Goal: Task Accomplishment & Management: Manage account settings

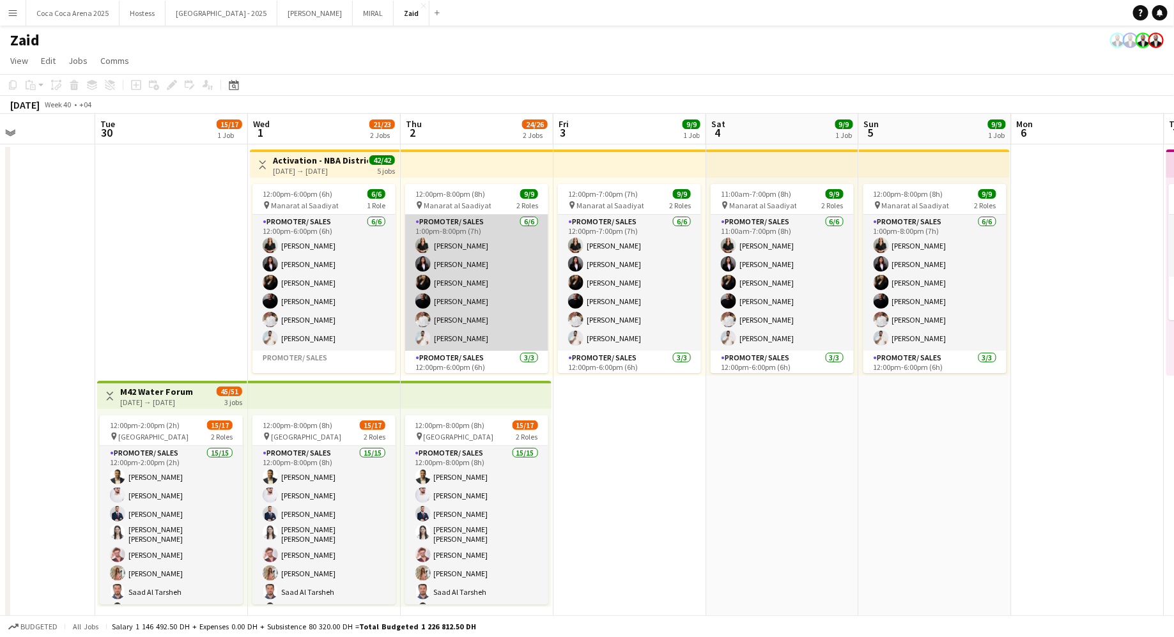
click at [518, 294] on app-card-role "Promoter/ Sales 6/6 1:00pm-8:00pm (7h) Daryna Ihnatenko Hala Salman Karina Shul…" at bounding box center [476, 283] width 143 height 136
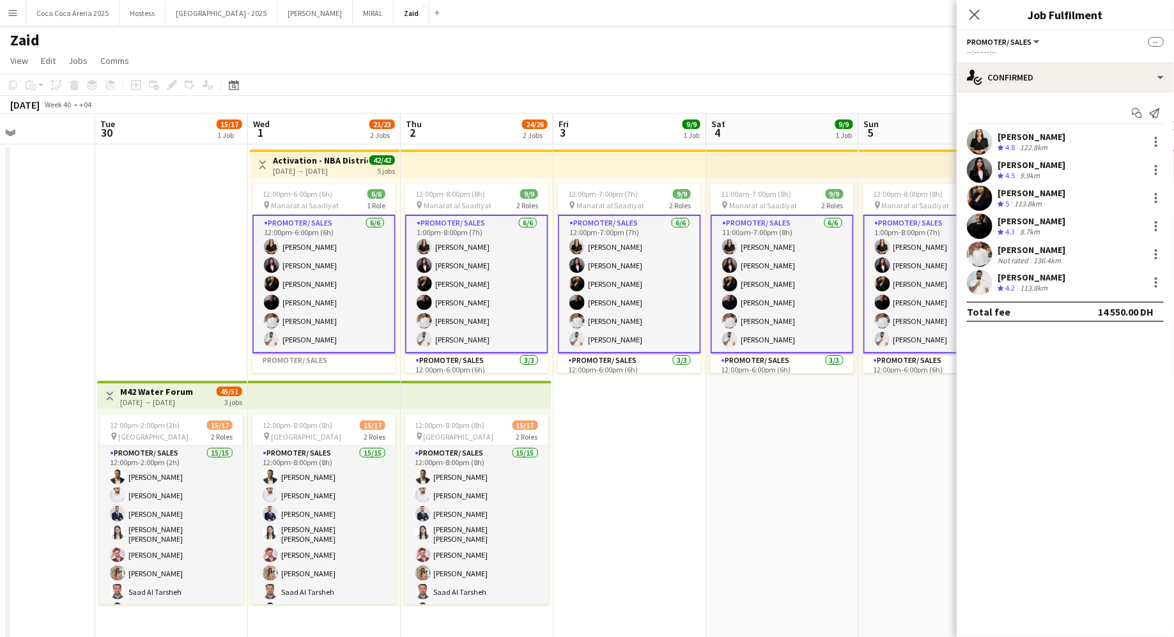
click at [541, 103] on div "September 2025 Week 40 • +04" at bounding box center [587, 105] width 1174 height 18
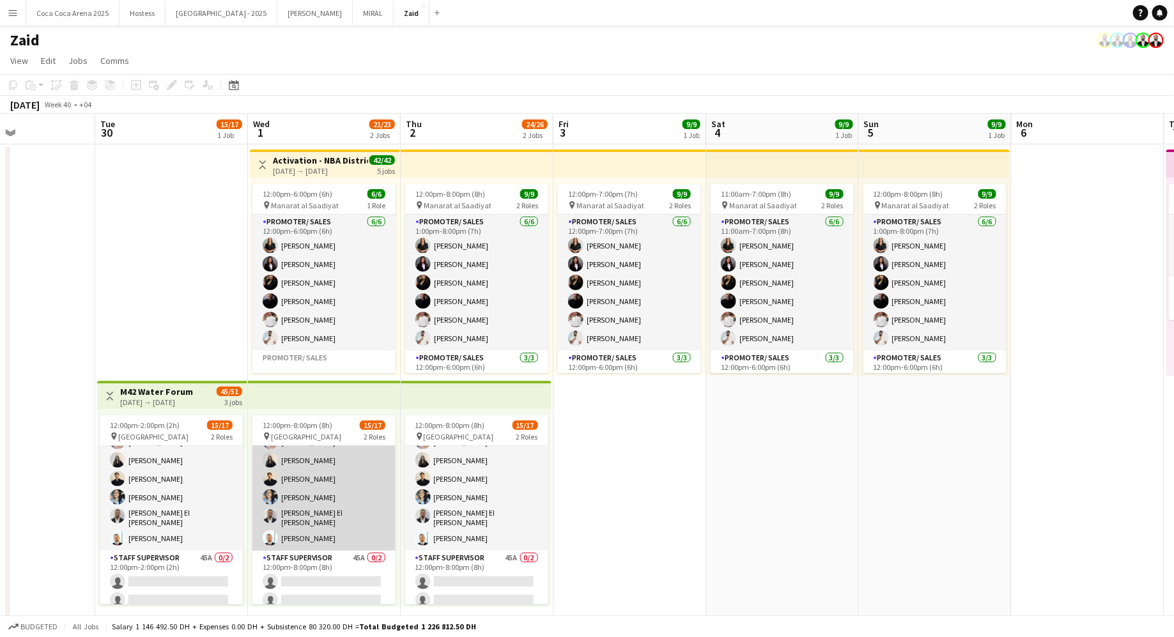
scroll to position [63, 0]
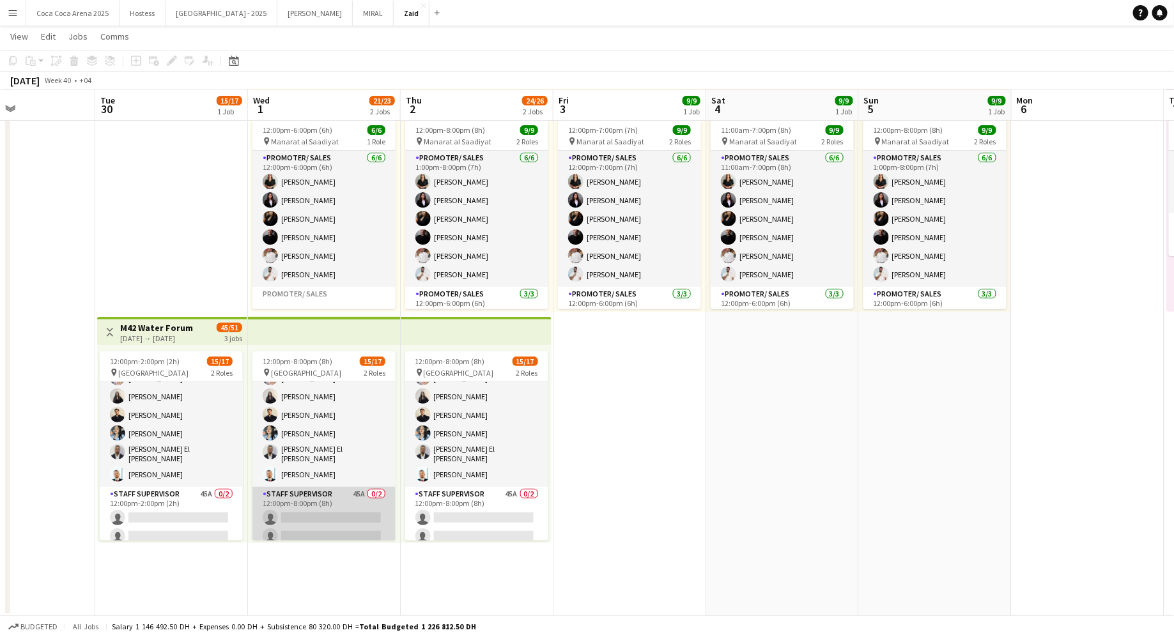
click at [363, 492] on app-card-role "Staff Supervisor 45A 0/2 12:00pm-8:00pm (8h) single-neutral-actions single-neut…" at bounding box center [323, 518] width 143 height 62
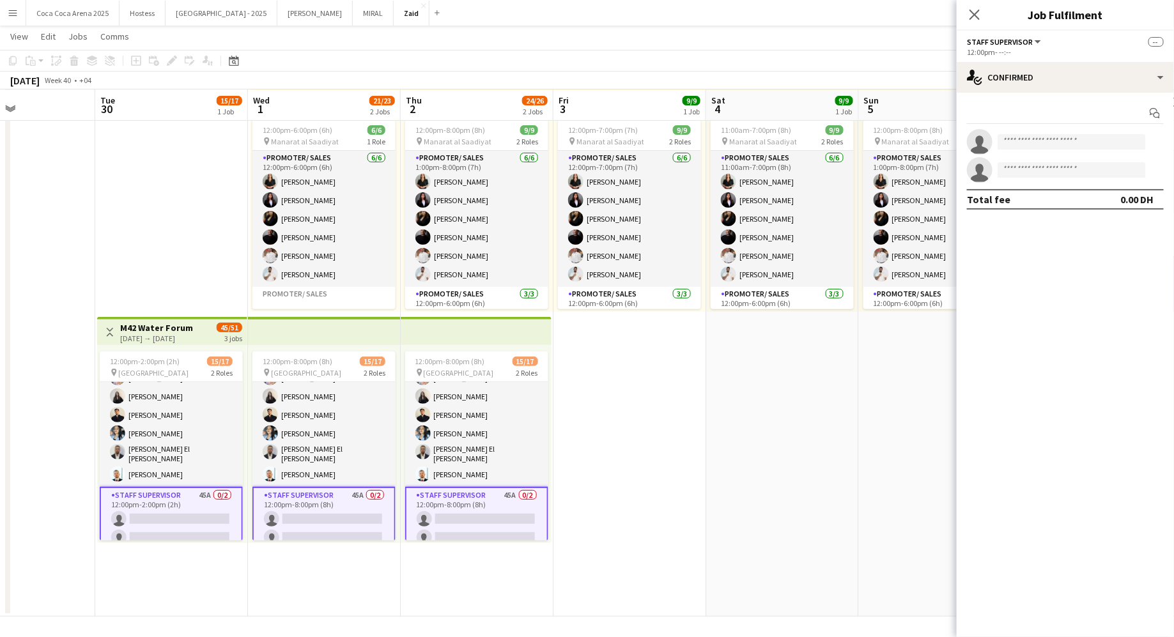
click at [733, 422] on app-date-cell "11:00am-7:00pm (8h) 9/9 pin Manarat al Saadiyat 2 Roles Promoter/ Sales 6/6 11:…" at bounding box center [782, 348] width 153 height 536
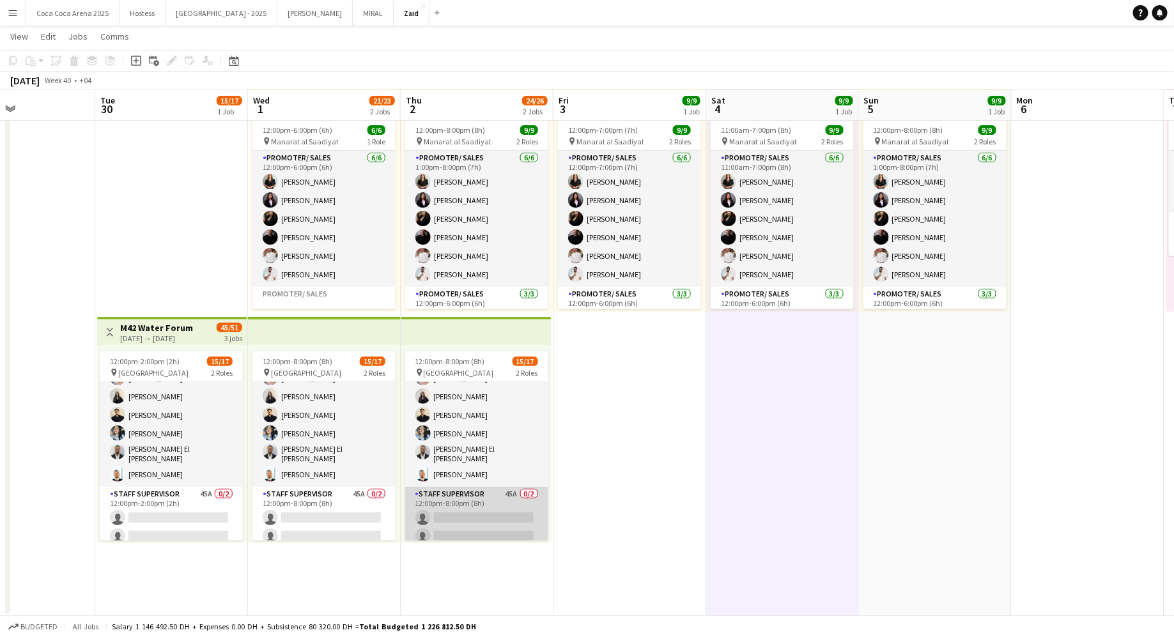
click at [498, 492] on app-card-role "Staff Supervisor 45A 0/2 12:00pm-8:00pm (8h) single-neutral-actions single-neut…" at bounding box center [476, 518] width 143 height 62
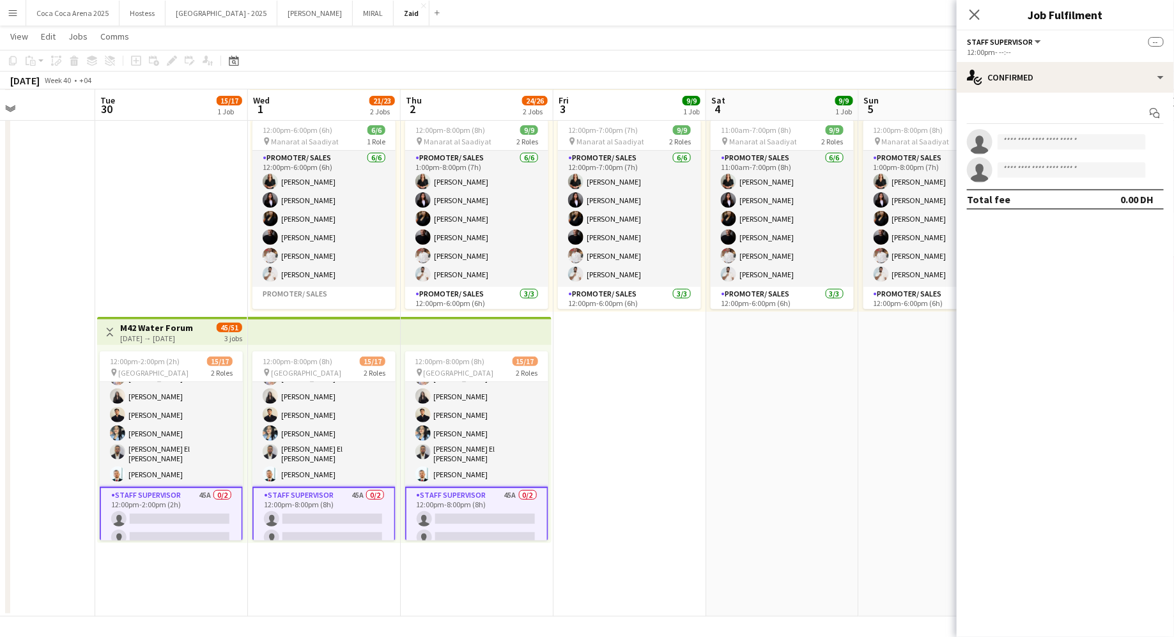
click at [634, 455] on app-date-cell "12:00pm-7:00pm (7h) 9/9 pin Manarat al Saadiyat 2 Roles Promoter/ Sales 6/6 12:…" at bounding box center [629, 348] width 153 height 536
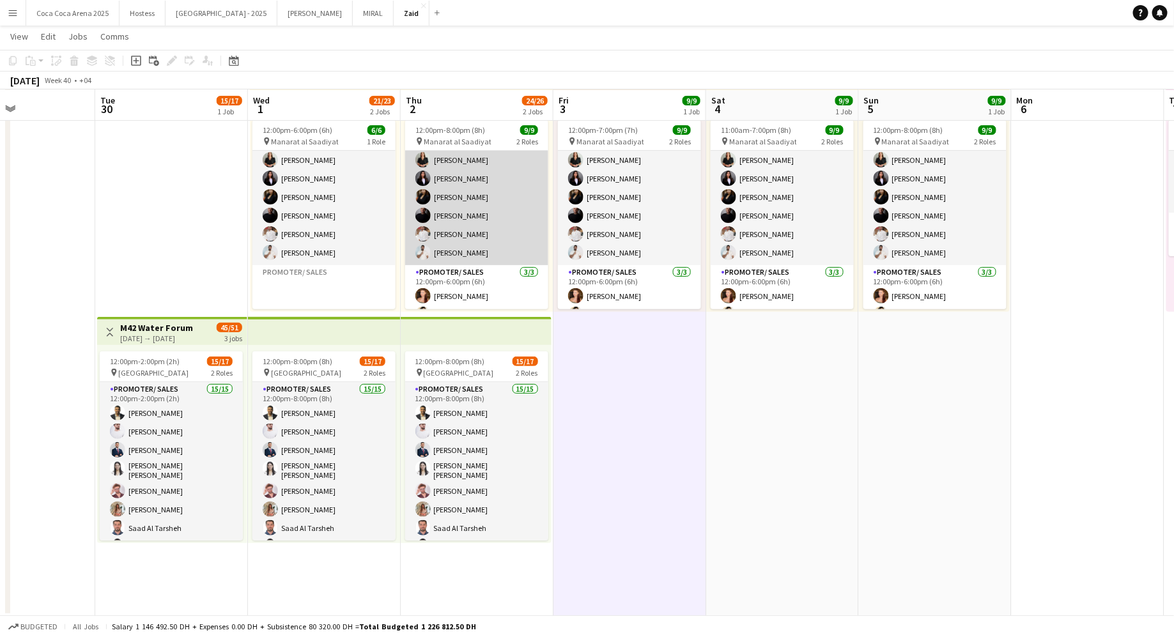
scroll to position [0, 0]
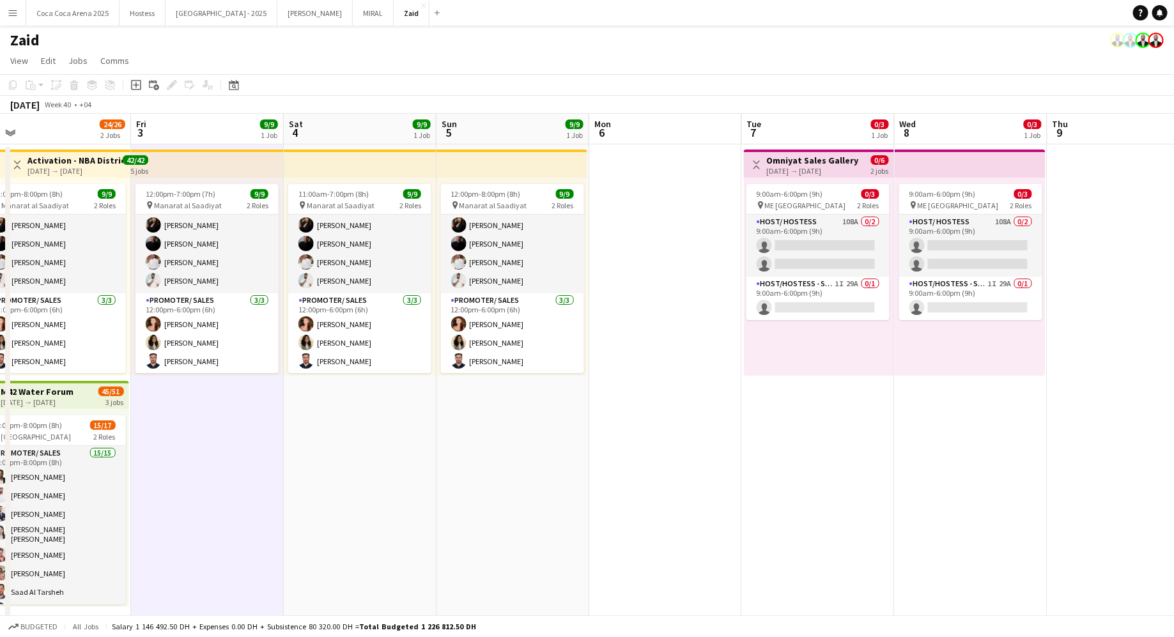
click at [650, 309] on app-date-cell at bounding box center [665, 412] width 153 height 536
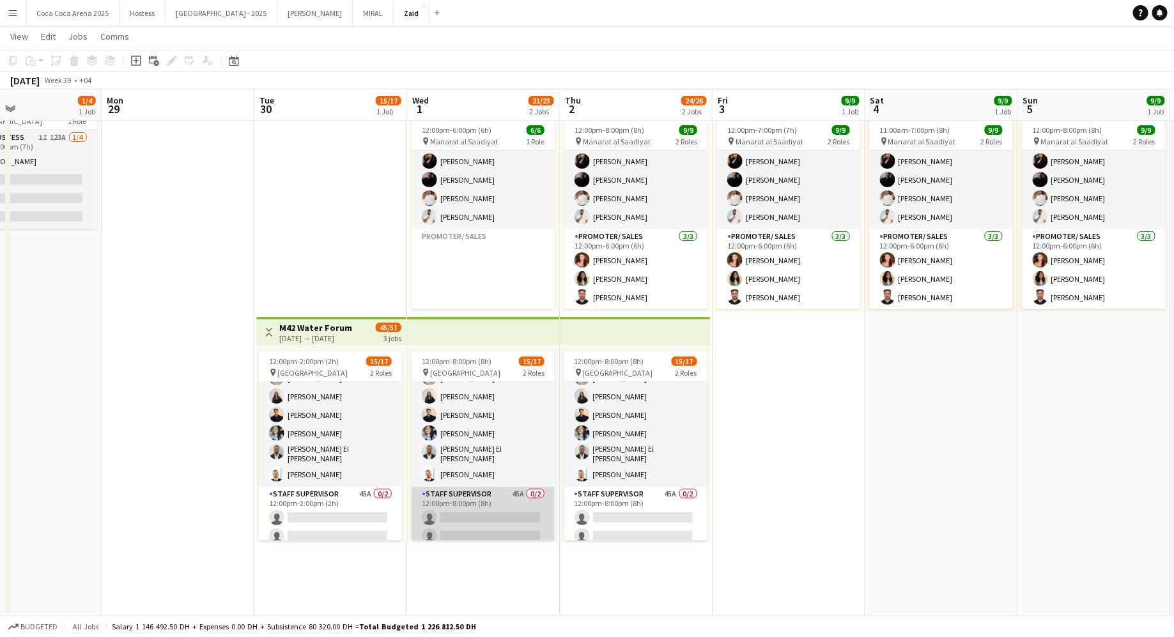
click at [513, 518] on app-card-role "Staff Supervisor 45A 0/2 12:00pm-8:00pm (8h) single-neutral-actions single-neut…" at bounding box center [482, 518] width 143 height 62
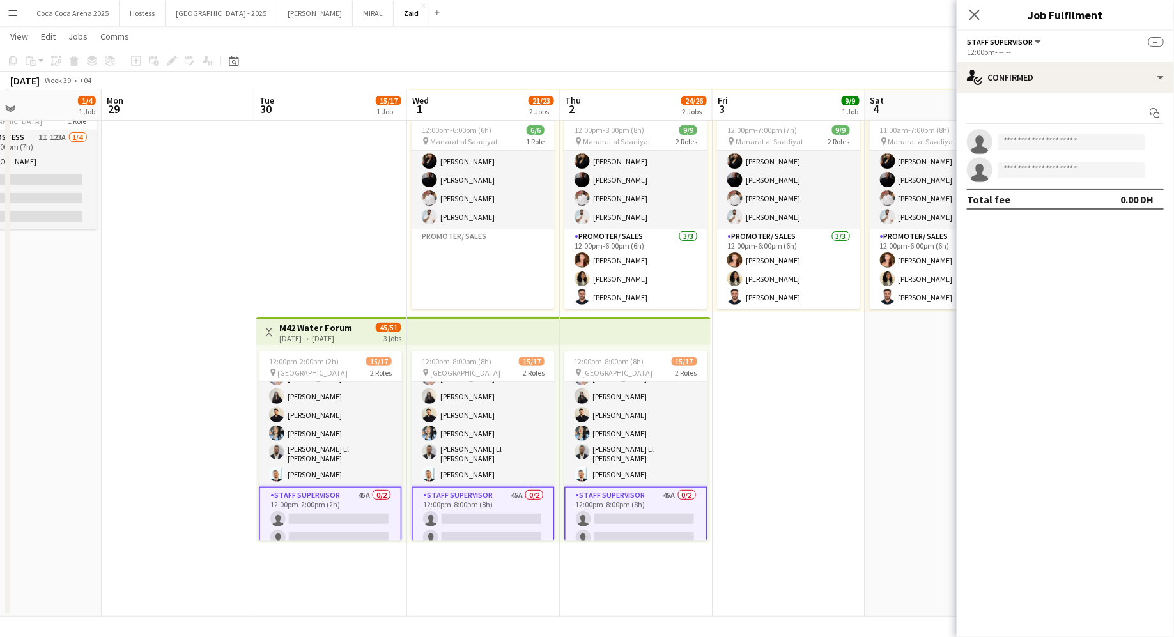
click at [1132, 49] on div "12:00pm- --:--" at bounding box center [1065, 52] width 197 height 10
click at [1112, 70] on div "single-neutral-actions-check-2 Confirmed" at bounding box center [1064, 77] width 217 height 31
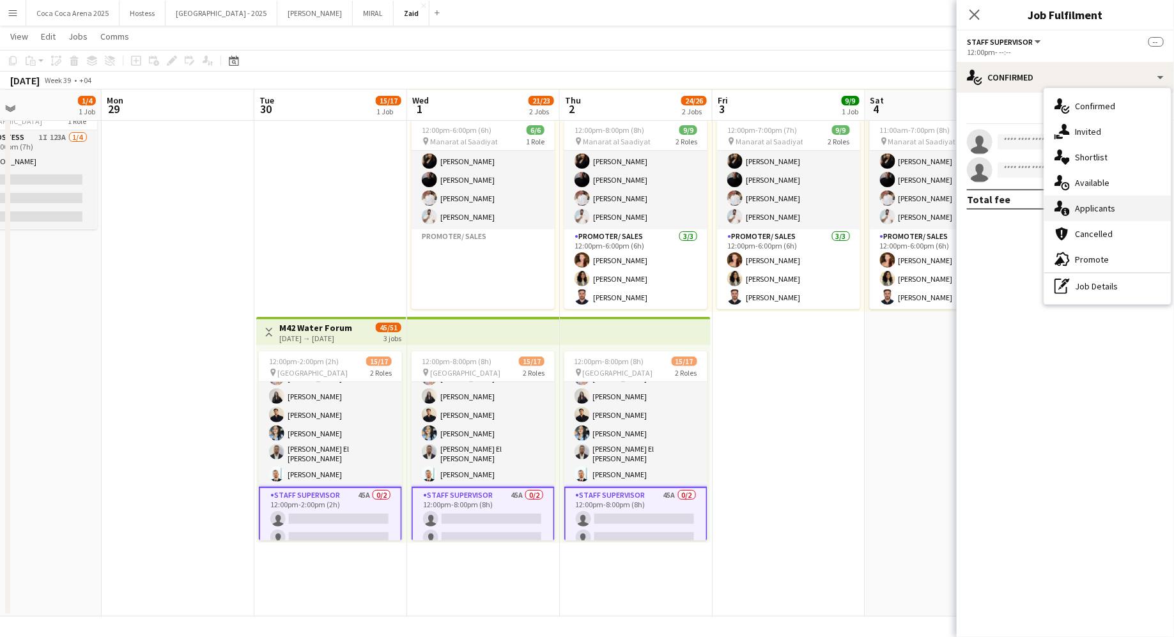
click at [1111, 213] on span "Applicants" at bounding box center [1094, 208] width 40 height 11
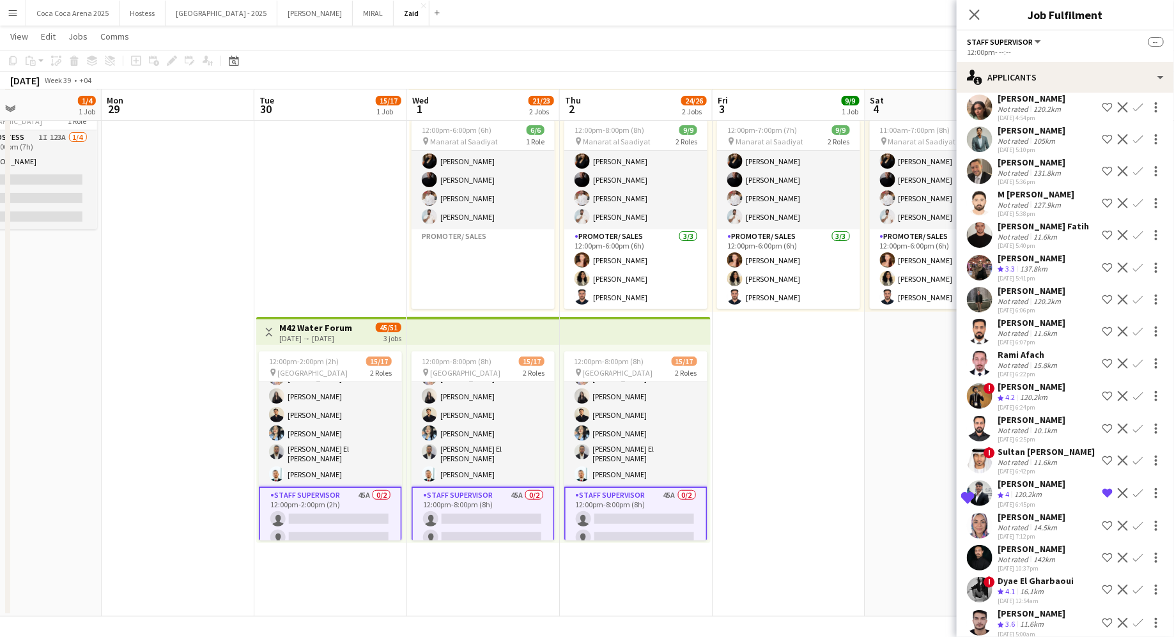
click at [1034, 554] on div "142km" at bounding box center [1043, 559] width 27 height 10
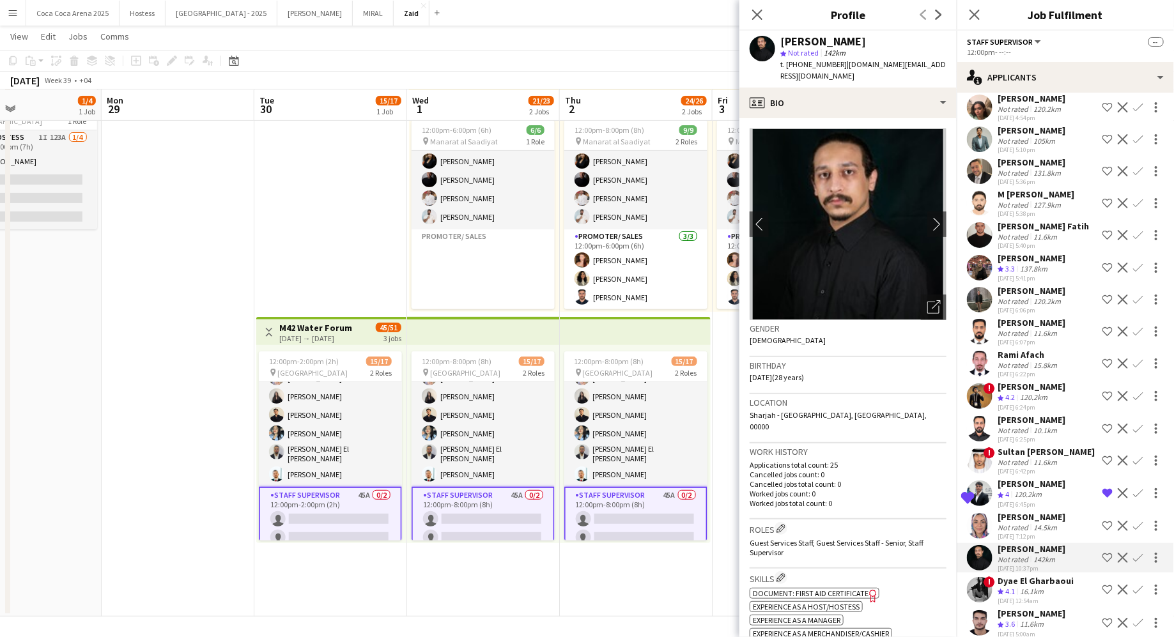
click at [1045, 511] on div "Dalia Mohamed" at bounding box center [1031, 516] width 68 height 11
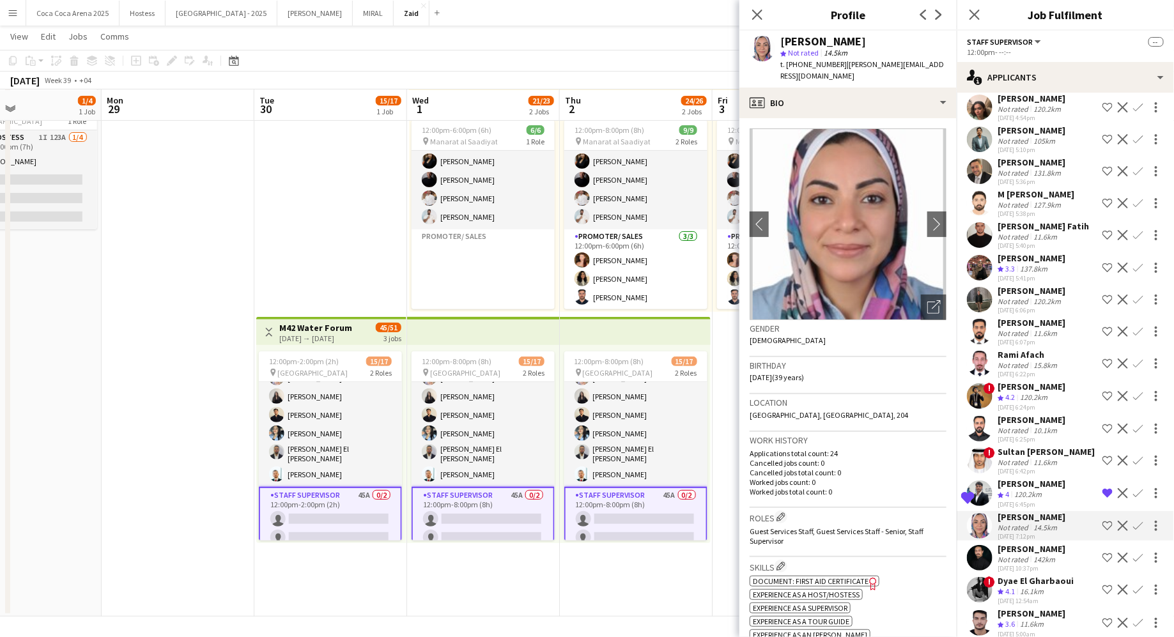
click at [1044, 446] on div "Sultan Al Sallami" at bounding box center [1045, 451] width 97 height 11
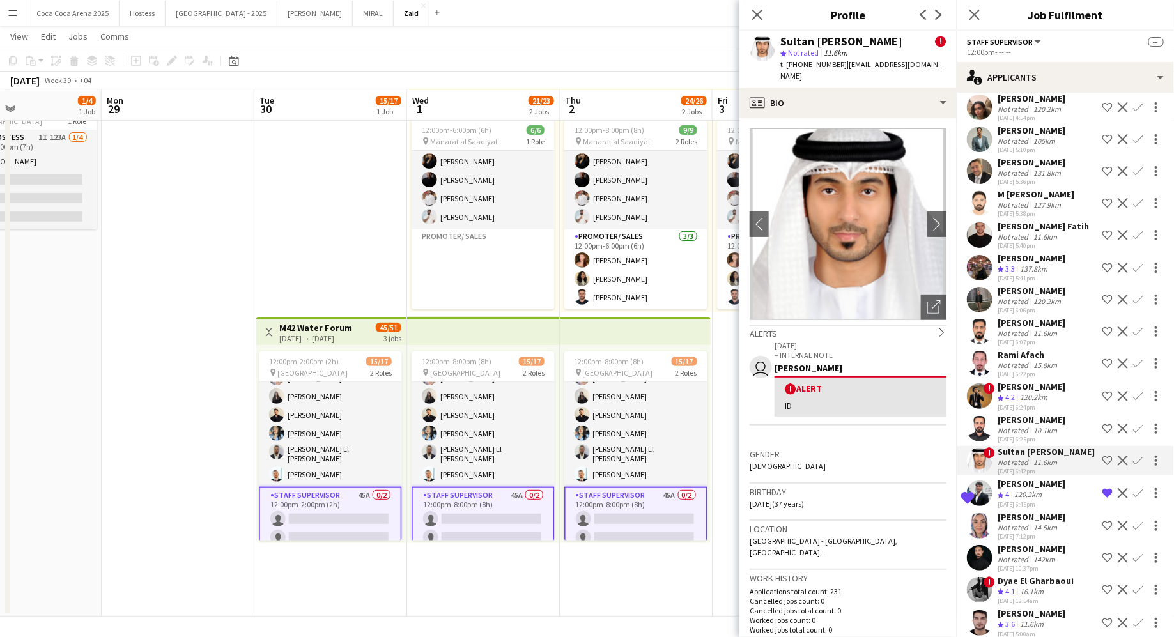
click at [1039, 381] on div "Mohamad Alramouni" at bounding box center [1031, 386] width 68 height 11
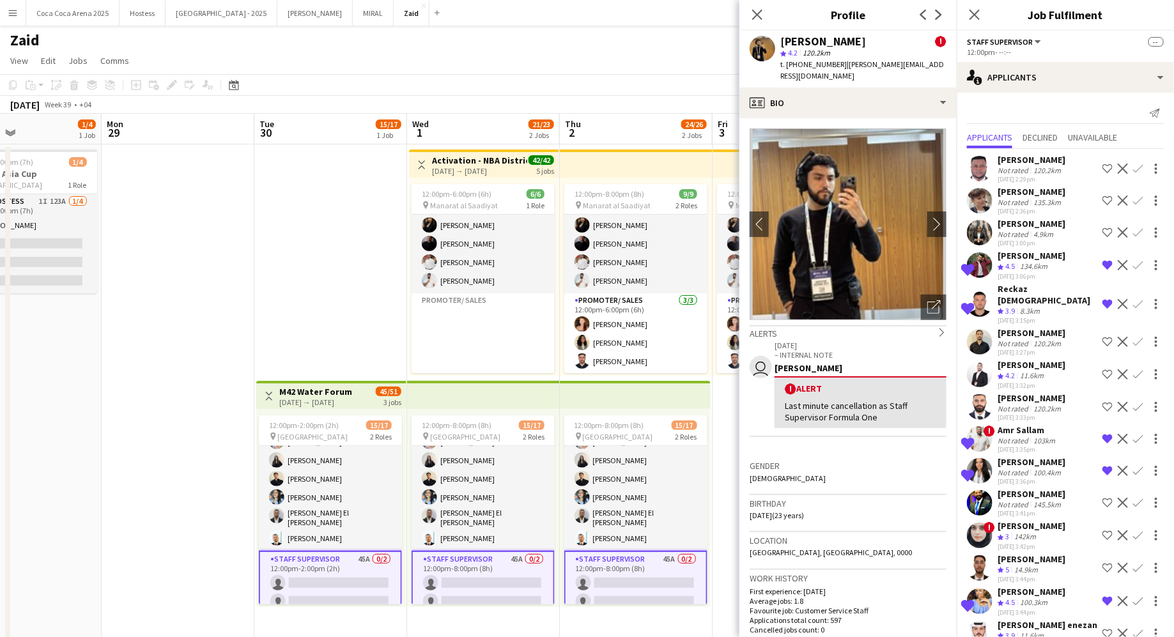
click at [1041, 259] on div "zaid AlAbed" at bounding box center [1031, 255] width 68 height 11
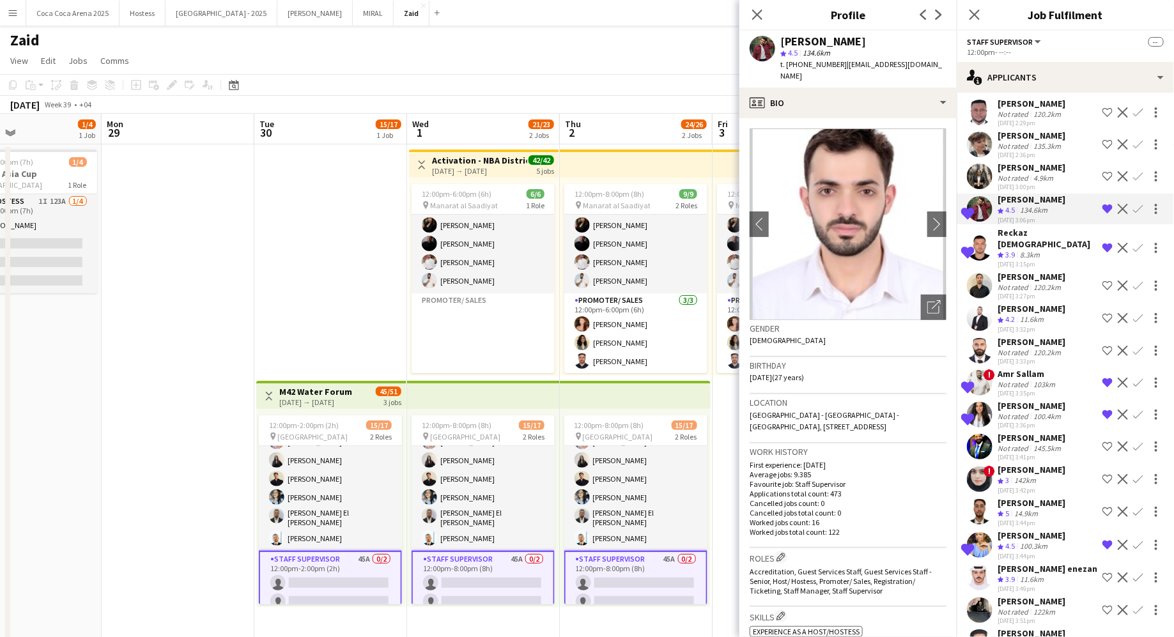
click at [1030, 379] on div "103km" at bounding box center [1043, 384] width 27 height 10
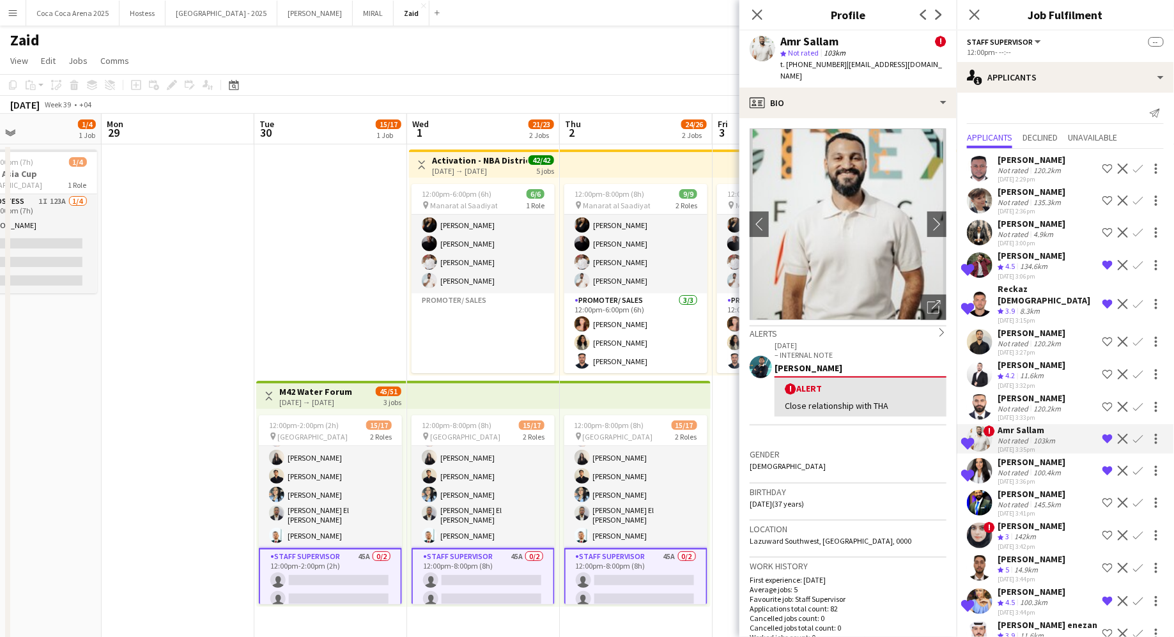
click at [314, 340] on app-date-cell "Toggle View M42 Water Forum 30-09-2025 → 02-10-2025 45/51 3 jobs 12:00pm-2:00pm…" at bounding box center [330, 412] width 153 height 536
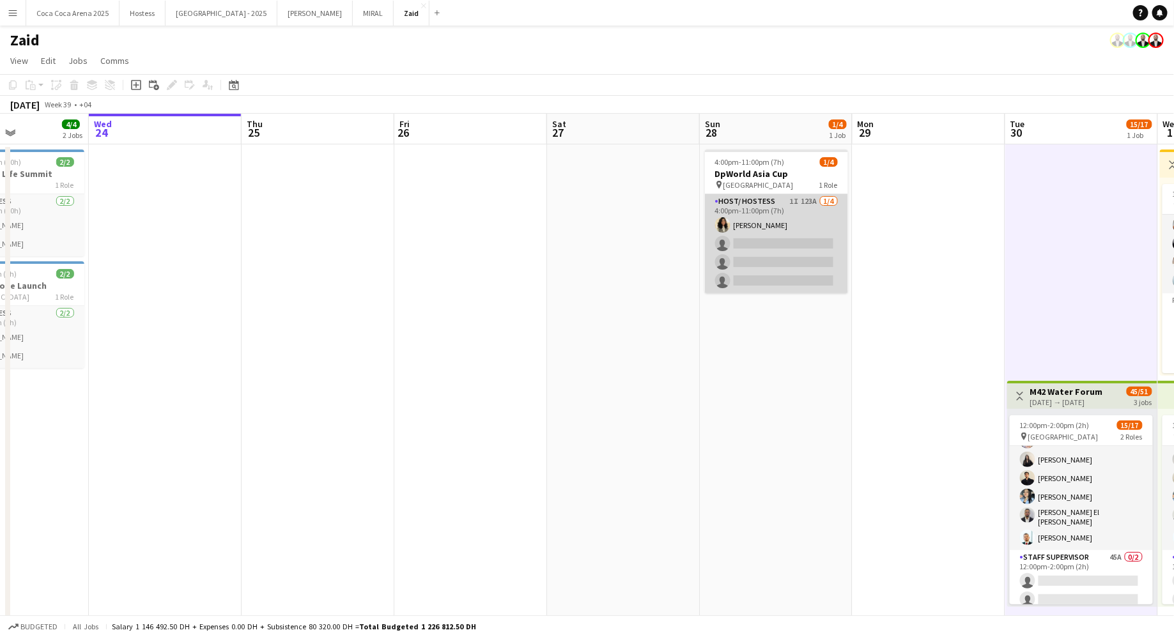
click at [756, 248] on app-card-role "Host/ Hostess 1I 123A 1/4 4:00pm-11:00pm (7h) Urooj Naseem single-neutral-actio…" at bounding box center [776, 243] width 143 height 99
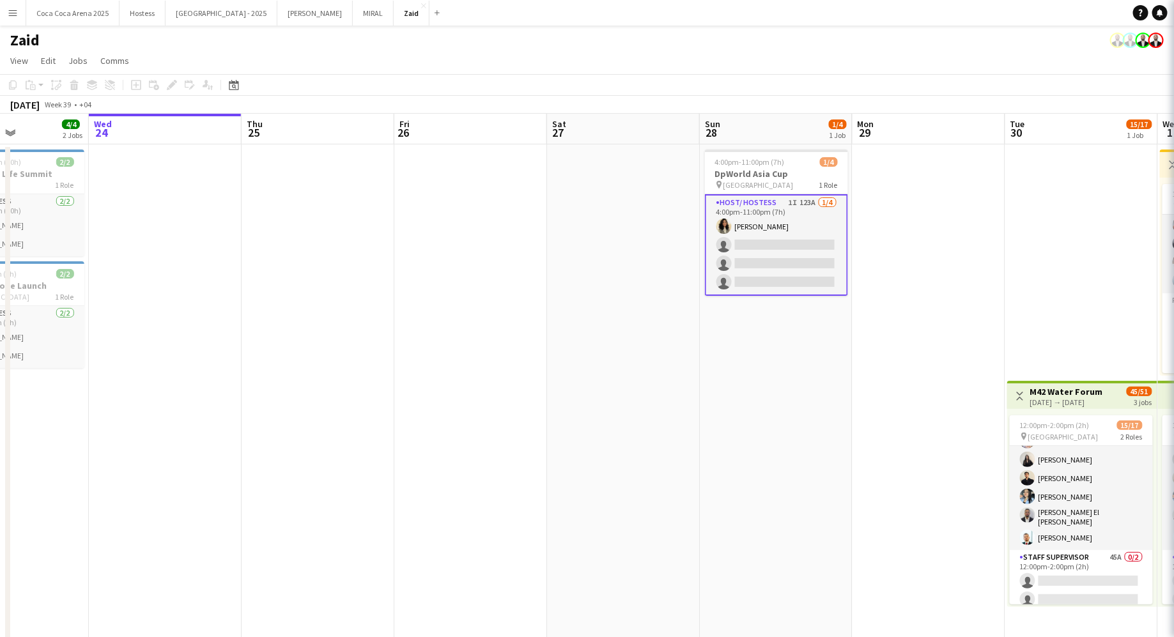
click at [625, 324] on app-date-cell at bounding box center [623, 412] width 153 height 536
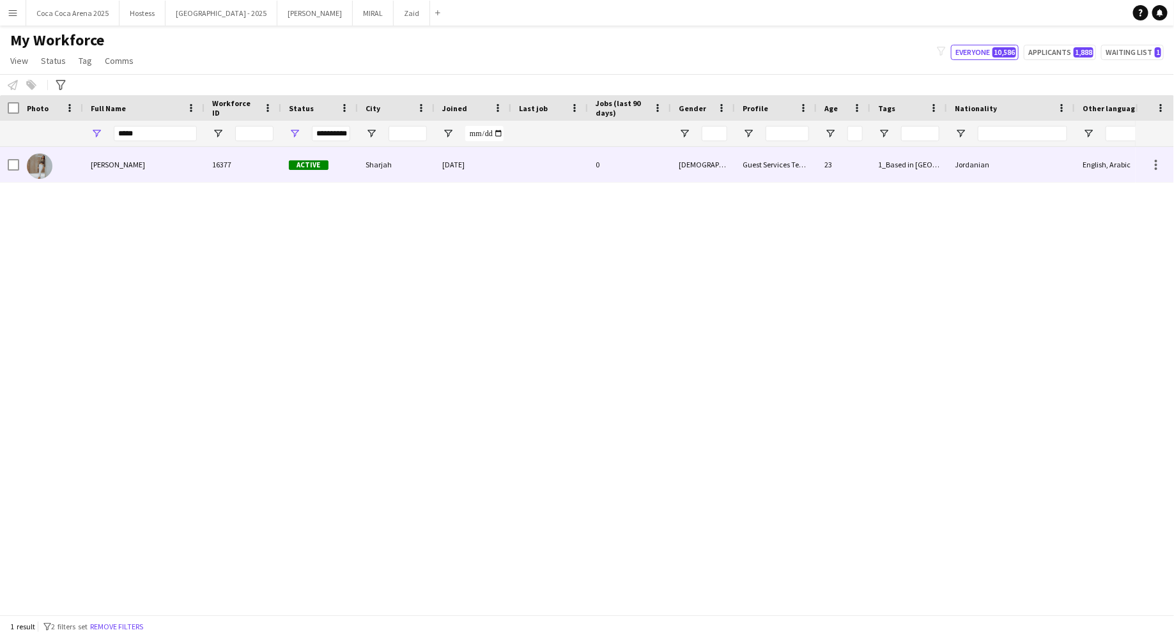
click at [500, 174] on div "18-10-2024" at bounding box center [472, 164] width 77 height 35
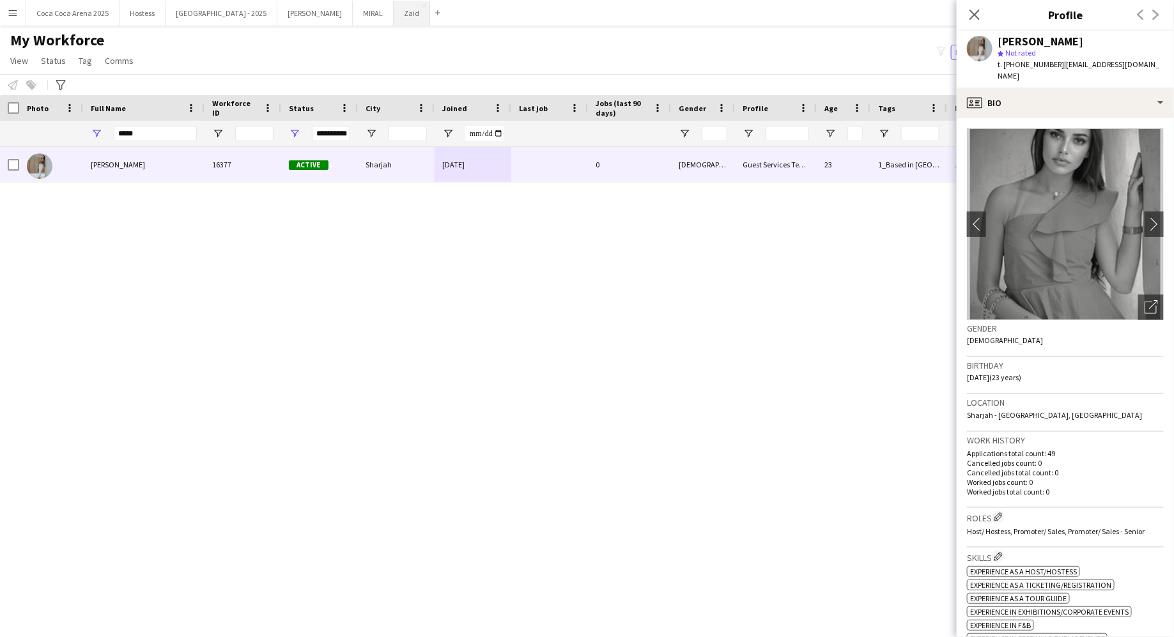
click at [394, 11] on button "Zaid Close" at bounding box center [412, 13] width 36 height 25
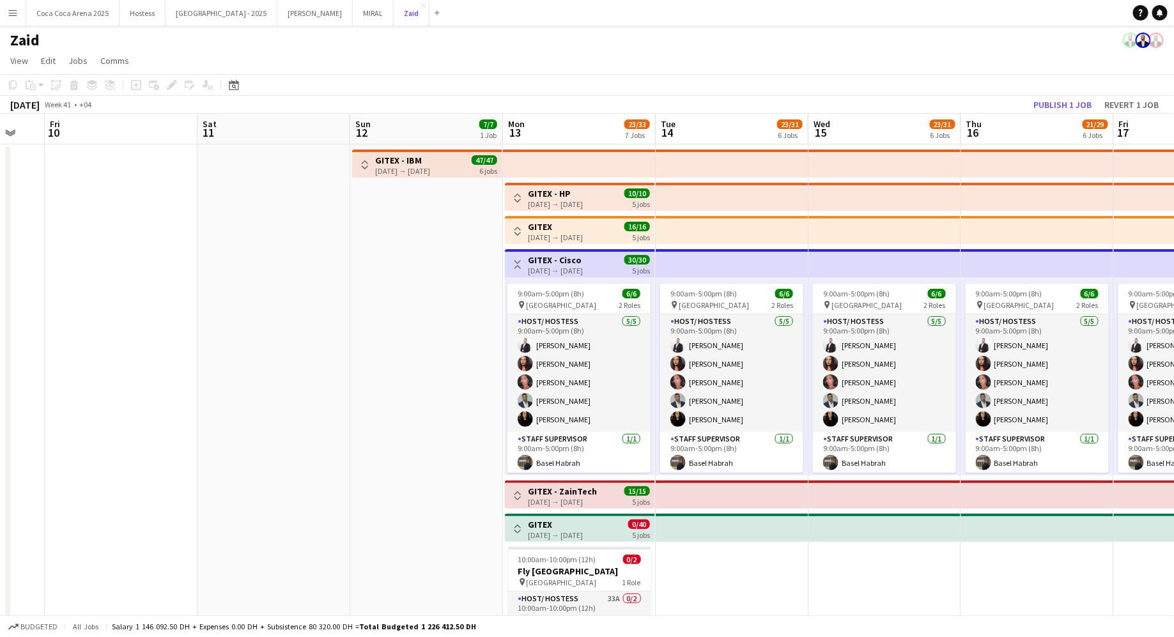
scroll to position [63, 0]
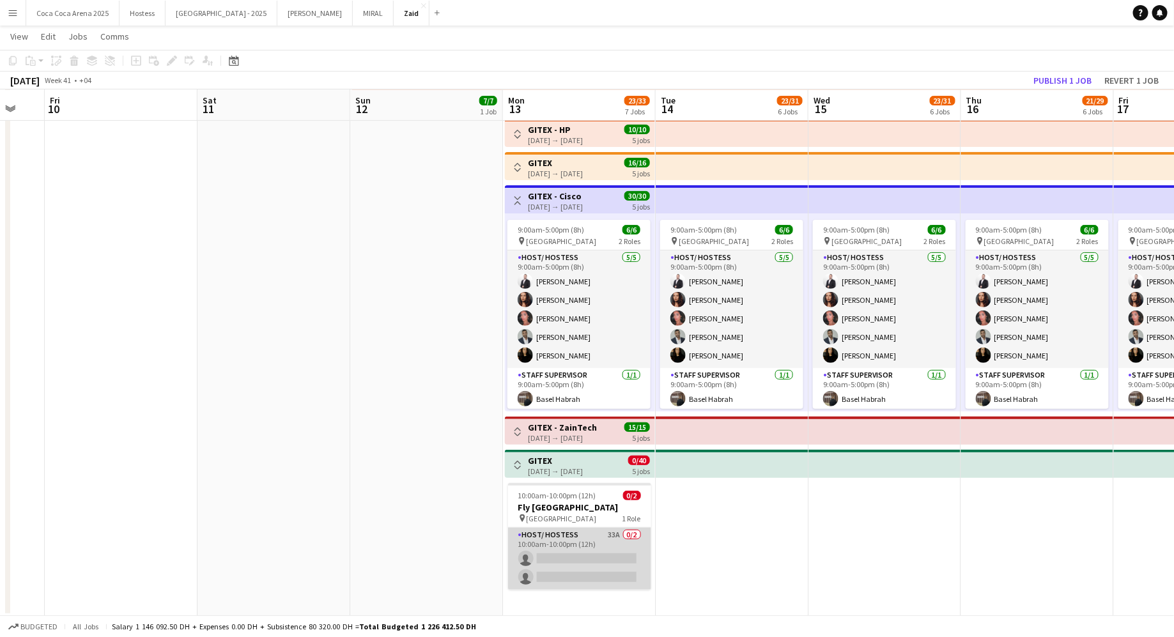
click at [609, 553] on app-card-role "Host/ Hostess 33A 0/2 10:00am-10:00pm (12h) single-neutral-actions single-neutr…" at bounding box center [579, 559] width 143 height 62
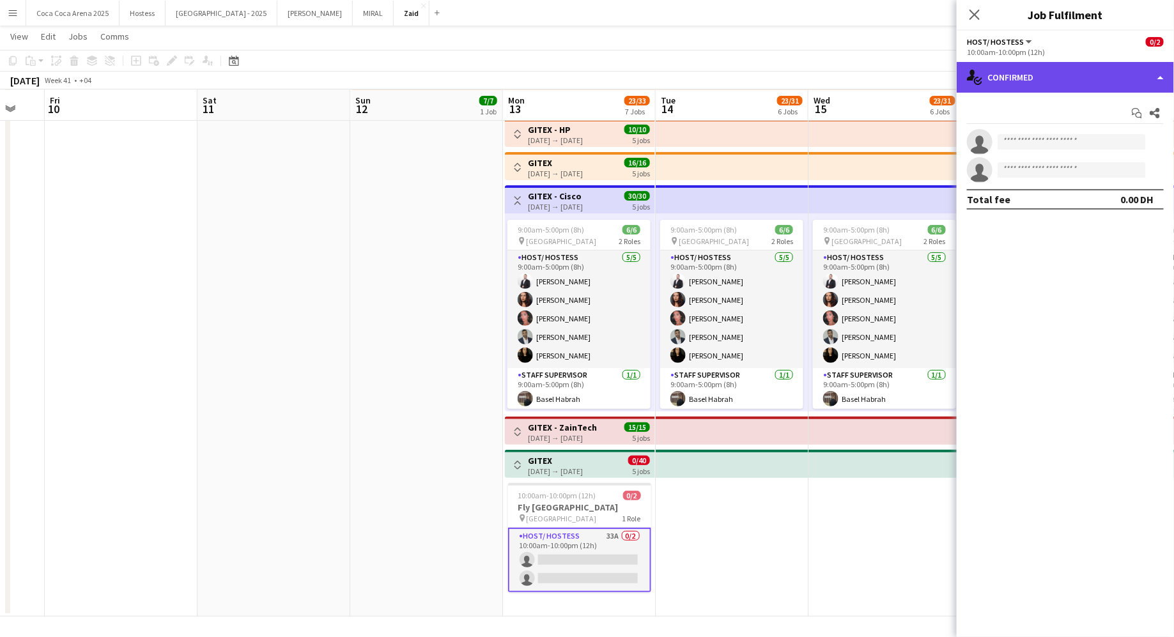
click at [1036, 73] on div "single-neutral-actions-check-2 Confirmed" at bounding box center [1064, 77] width 217 height 31
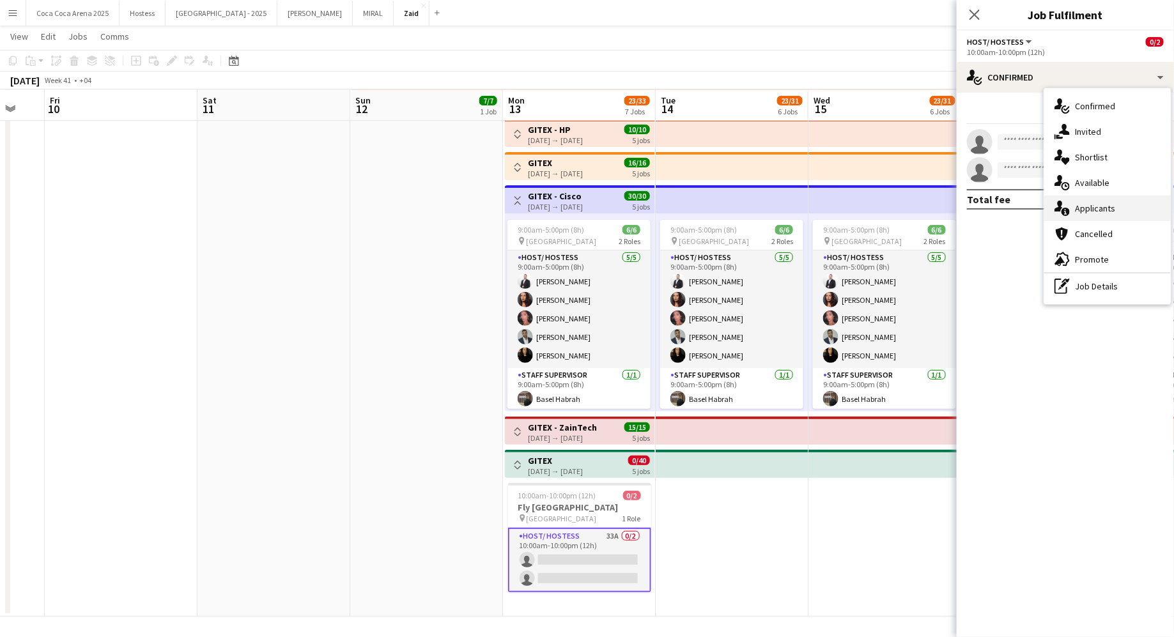
click at [1096, 199] on div "single-neutral-actions-information Applicants" at bounding box center [1107, 208] width 126 height 26
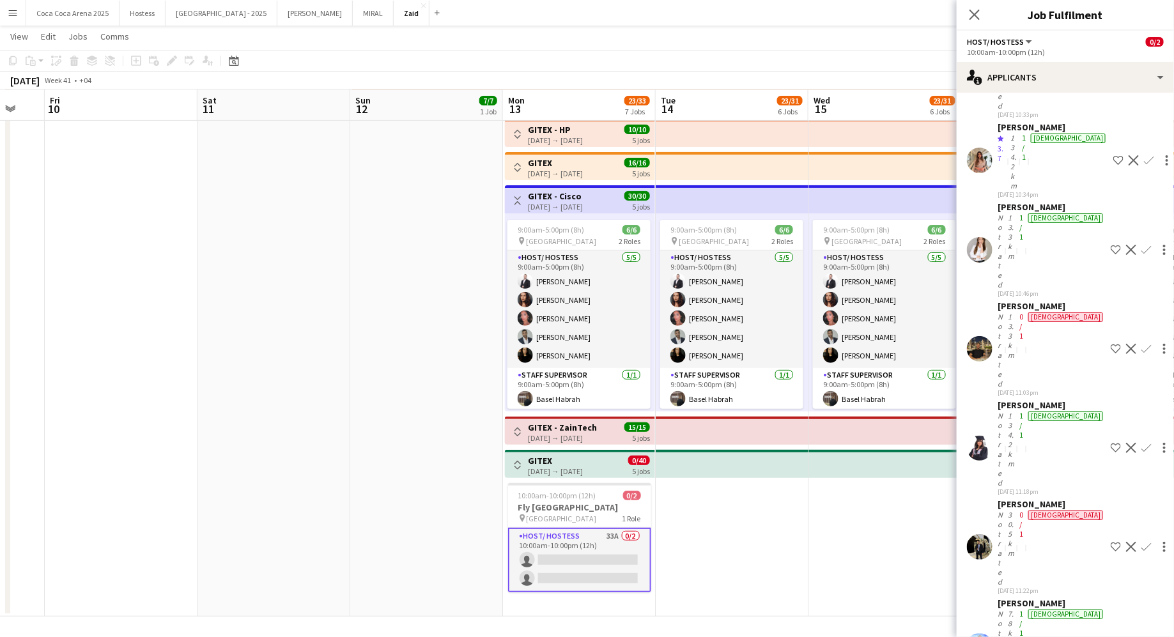
scroll to position [844, 0]
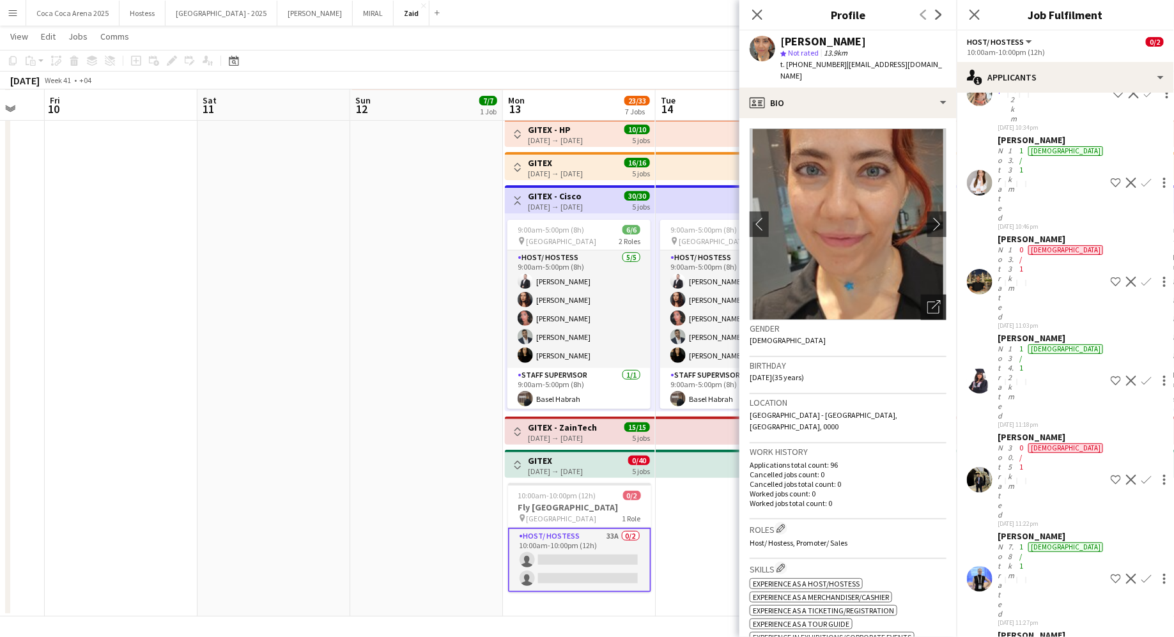
click at [935, 300] on icon "Open photos pop-in" at bounding box center [933, 306] width 13 height 13
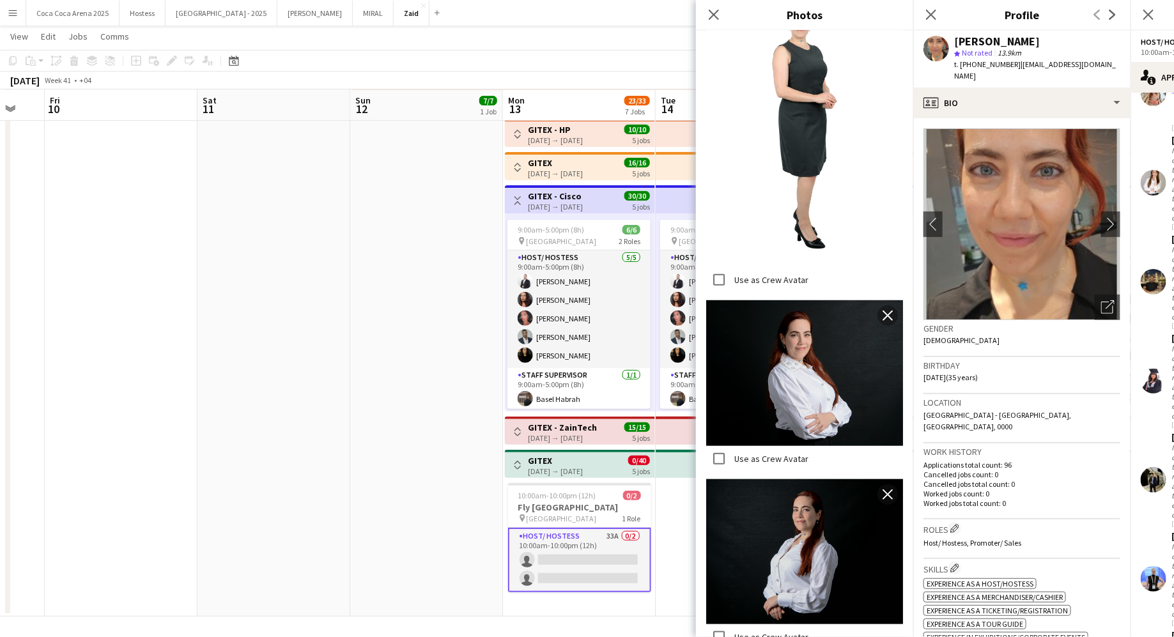
scroll to position [339, 0]
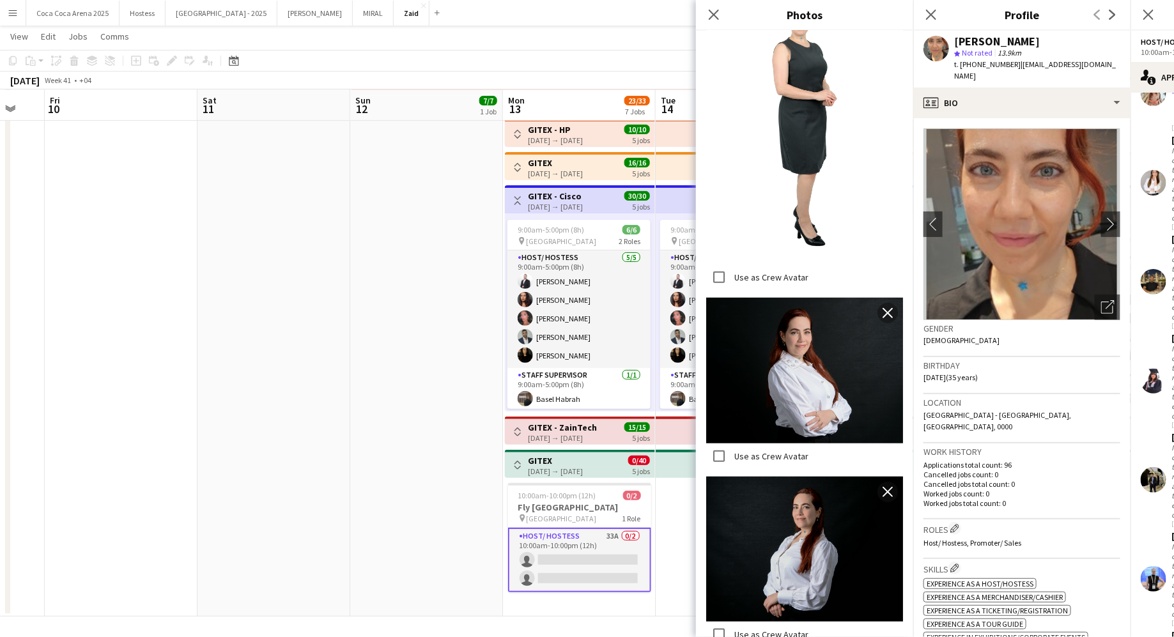
click at [1012, 443] on div "Work history Applications total count: 96 Cancelled jobs count: 0 Cancelled job…" at bounding box center [1021, 481] width 197 height 76
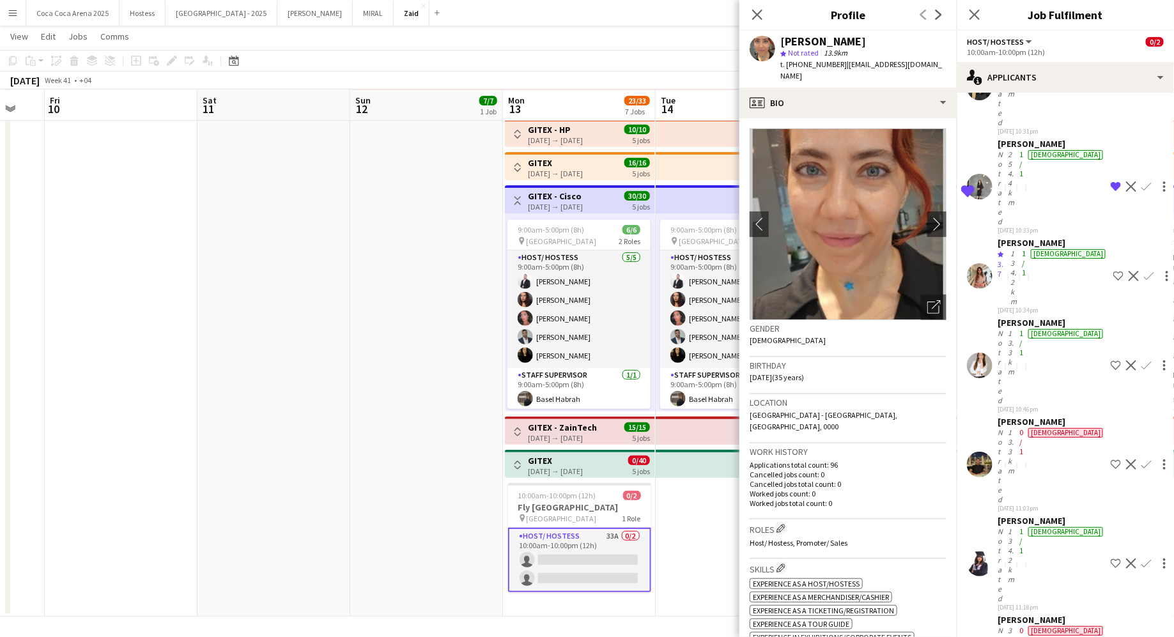
scroll to position [655, 0]
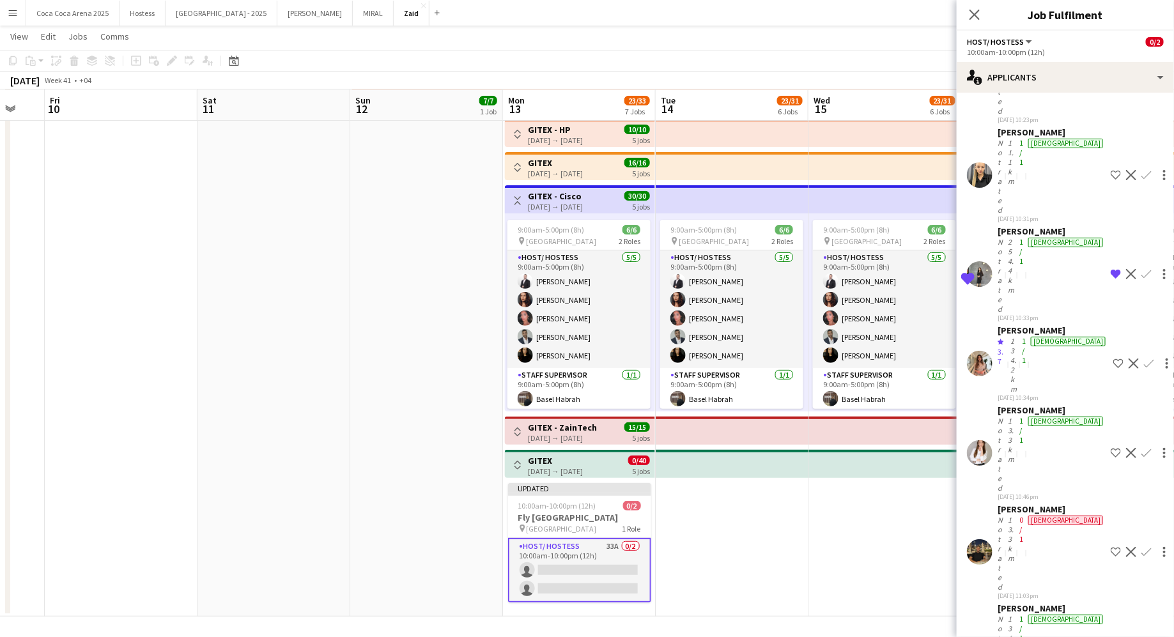
scroll to position [572, 0]
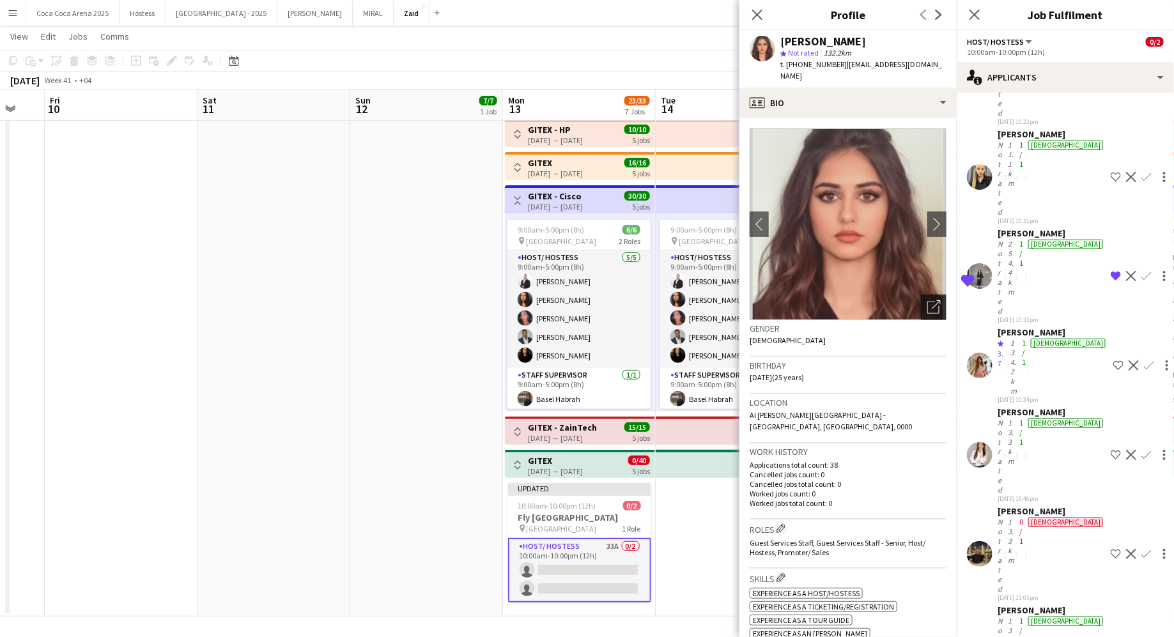
click at [935, 300] on icon "Open photos pop-in" at bounding box center [933, 306] width 13 height 13
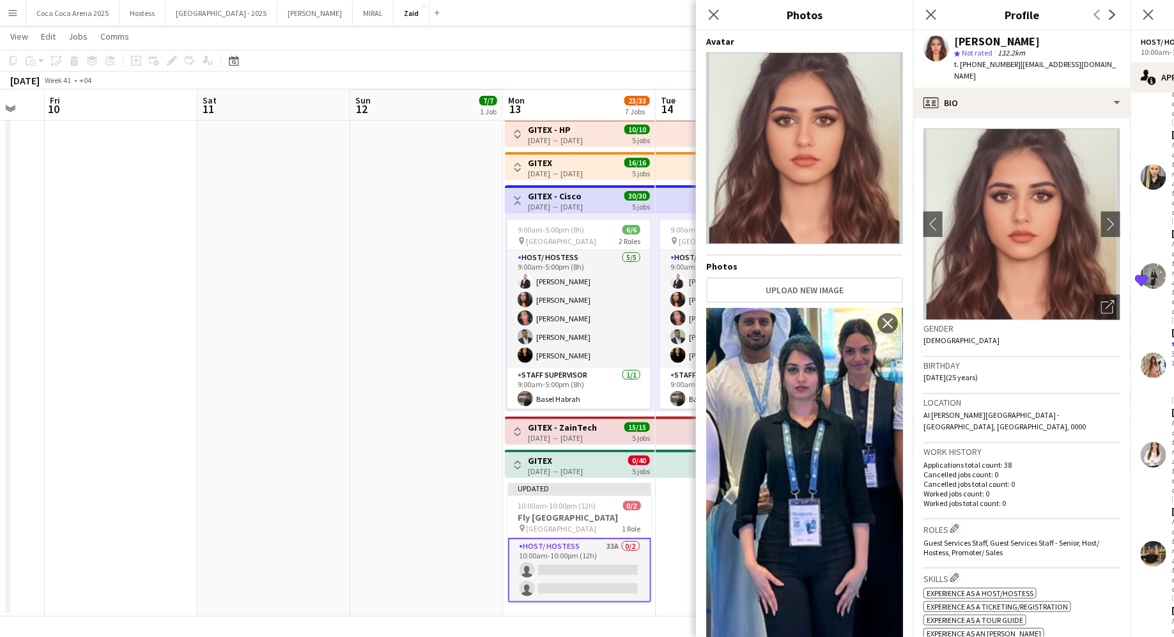
click at [972, 410] on span "Al Danah - Abu Dhabi - United Arab Emirates, Abu Dhabi, 0000" at bounding box center [1004, 420] width 162 height 21
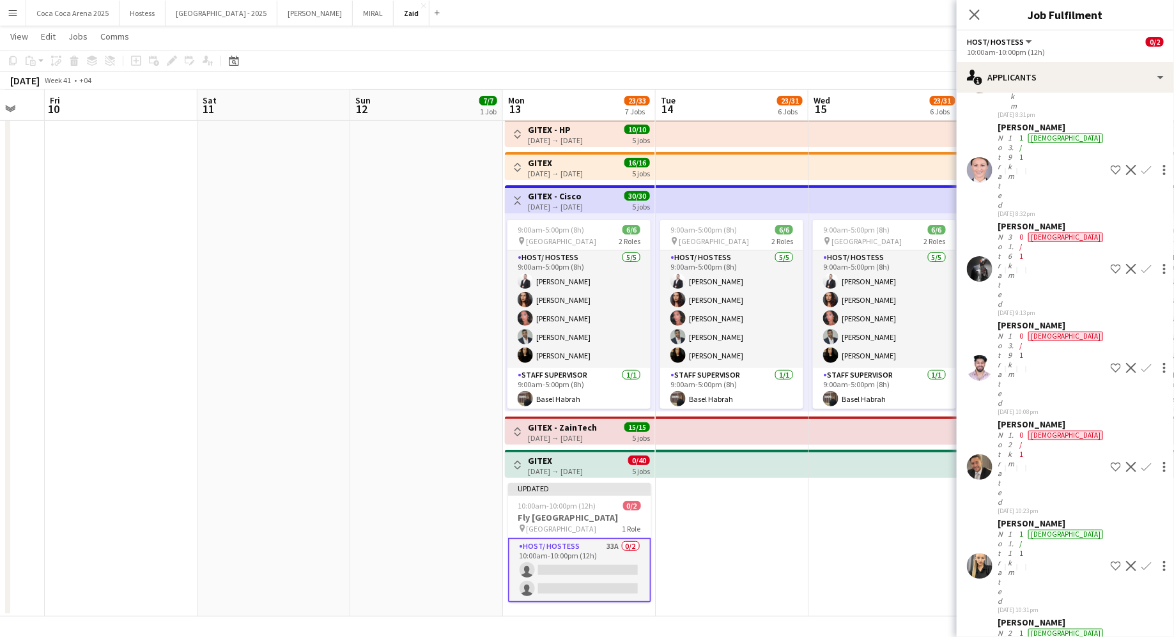
scroll to position [181, 0]
click at [1110, 563] on app-icon "Shortlist crew" at bounding box center [1115, 568] width 10 height 10
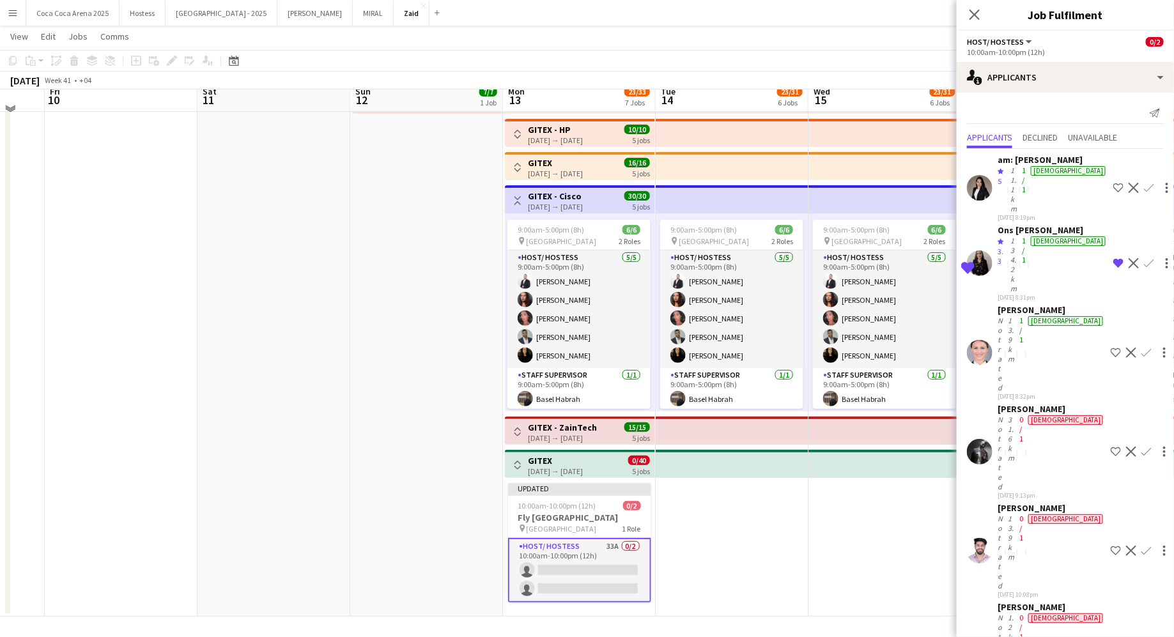
scroll to position [0, 0]
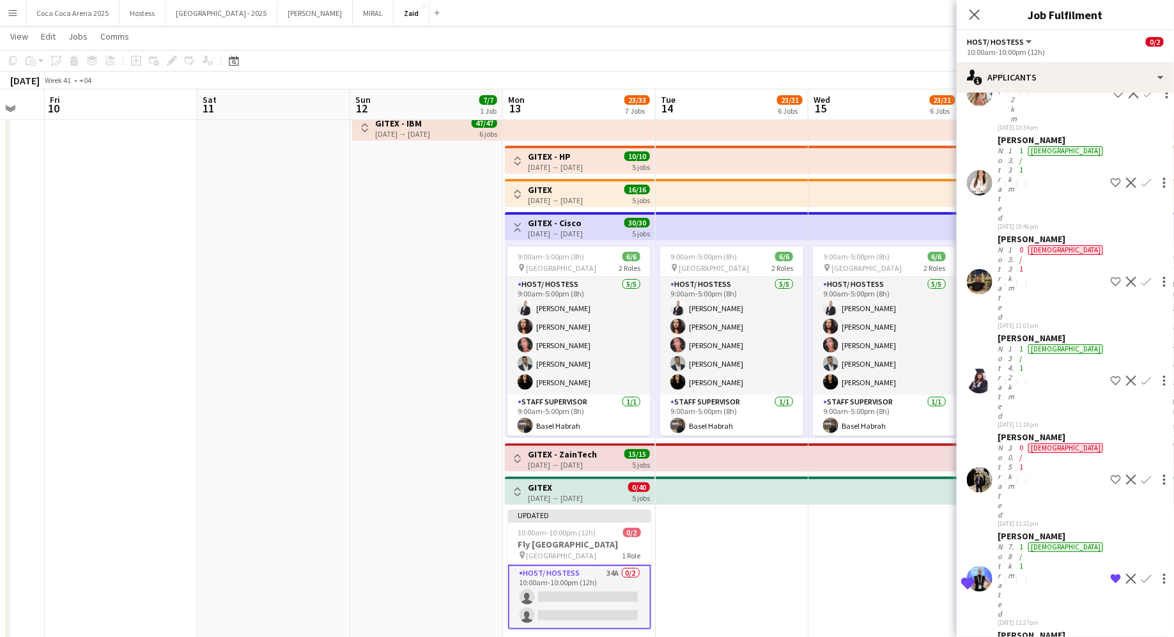
click at [924, 539] on app-date-cell "9:00am-5:00pm (8h) 6/6 pin Dubai World Trade Center 2 Roles Host/ Hostess 5/5 9…" at bounding box center [884, 380] width 153 height 546
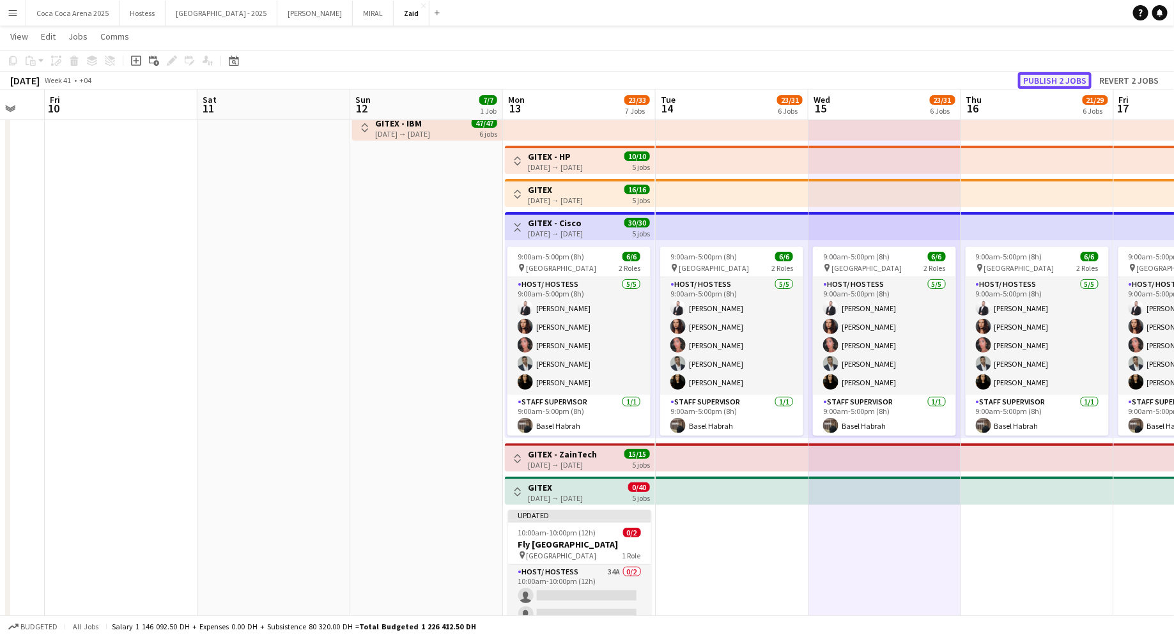
click at [1049, 79] on button "Publish 2 jobs" at bounding box center [1054, 80] width 73 height 17
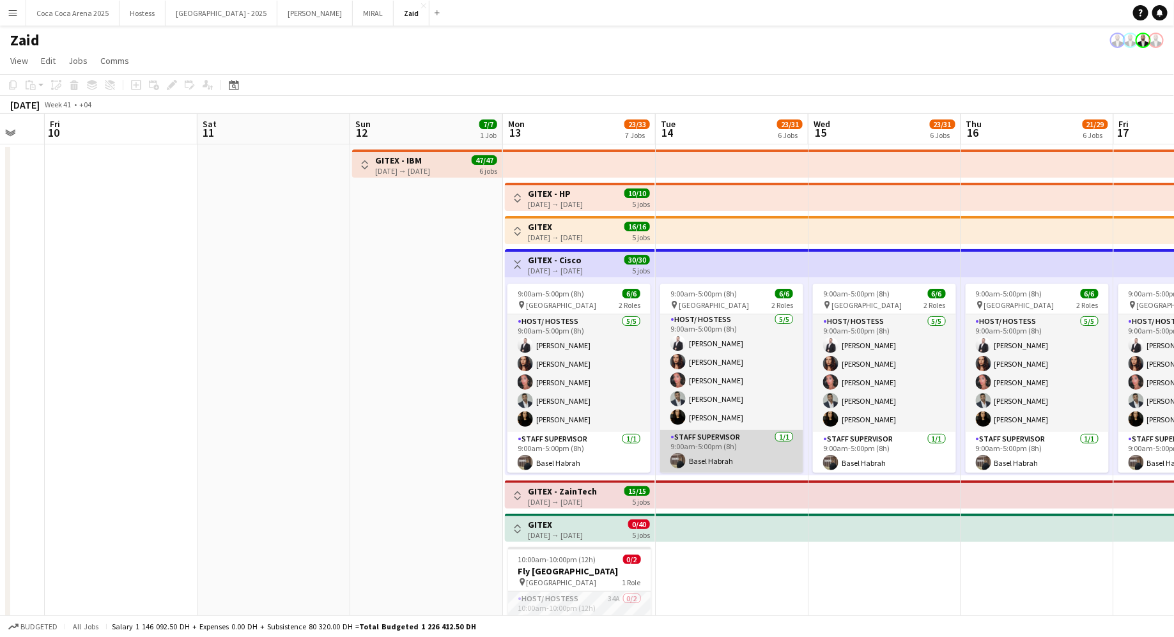
scroll to position [63, 0]
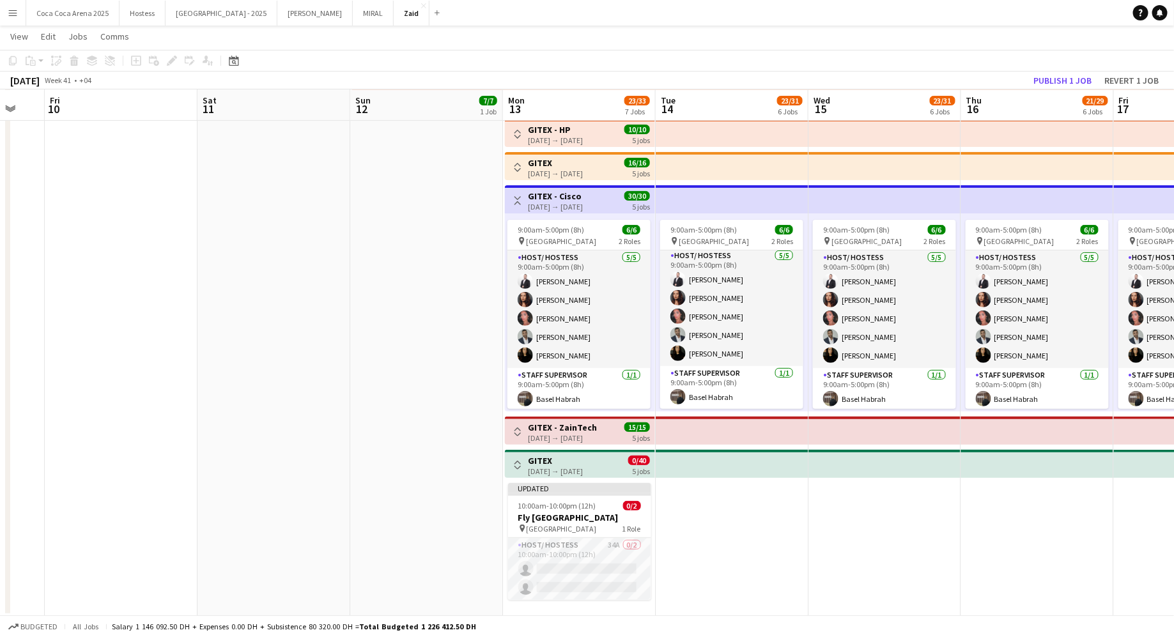
click at [634, 478] on app-date-cell "Toggle View GITEX - HP 13-10-2025 → 17-10-2025 10/10 5 jobs Toggle View GITEX 1…" at bounding box center [579, 348] width 153 height 536
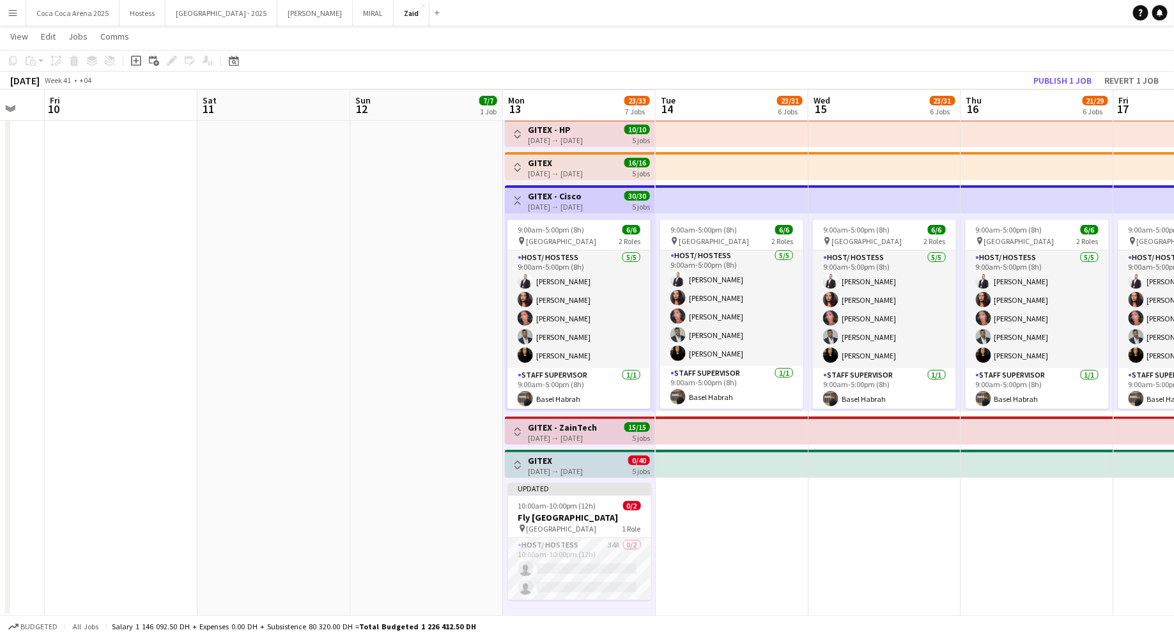
click at [629, 471] on div "0/40 5 jobs" at bounding box center [639, 465] width 22 height 20
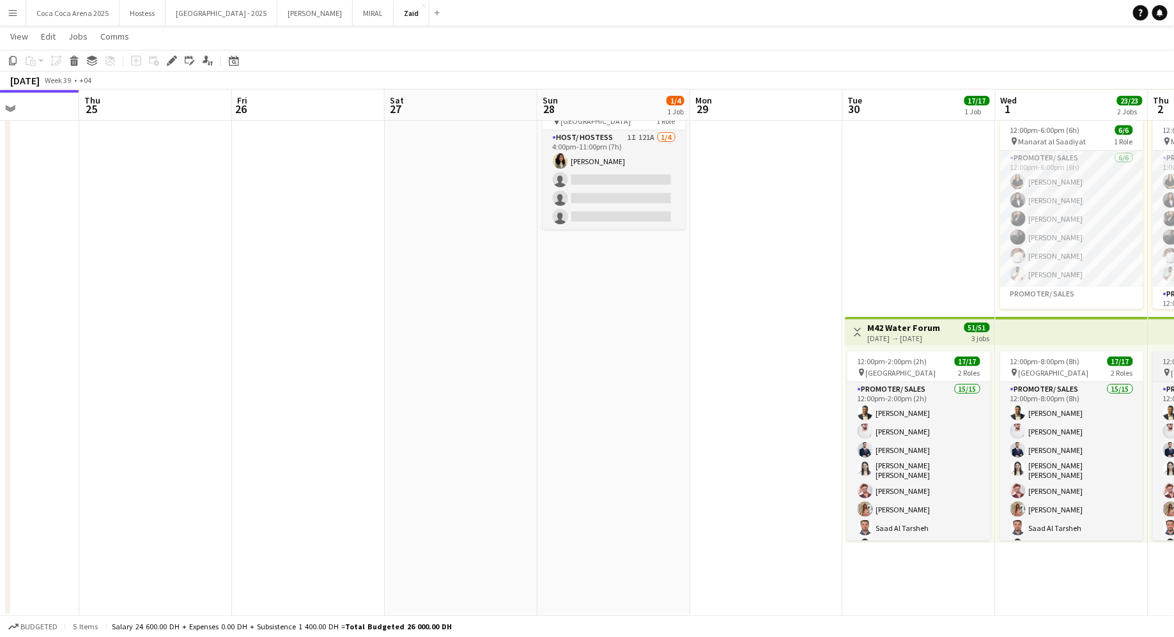
scroll to position [0, 0]
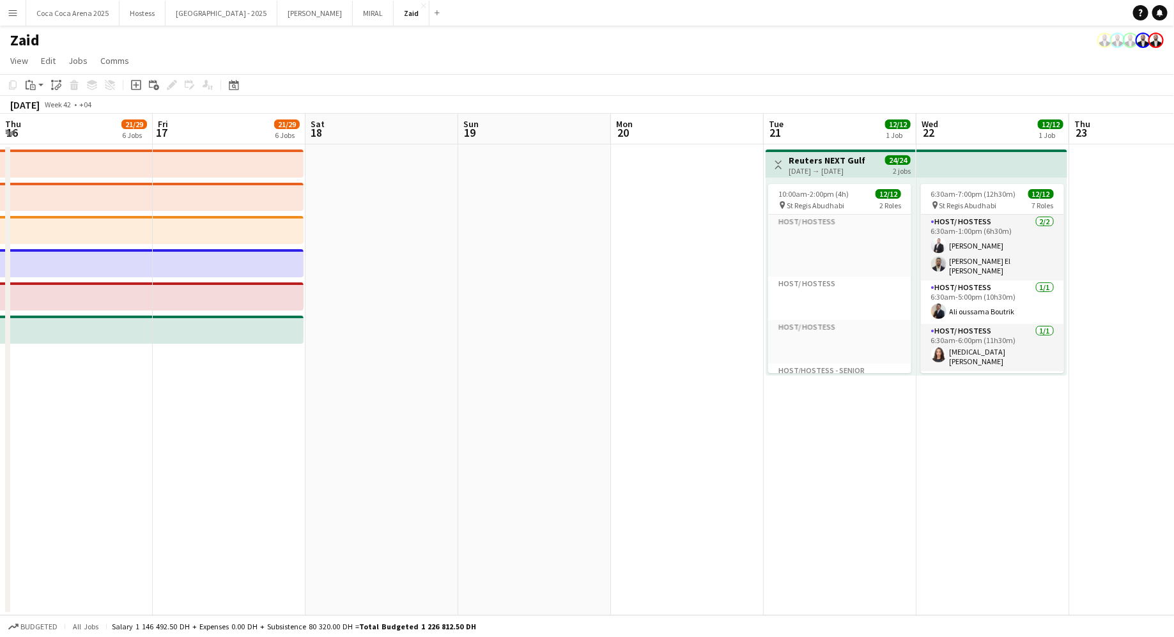
scroll to position [424, 0]
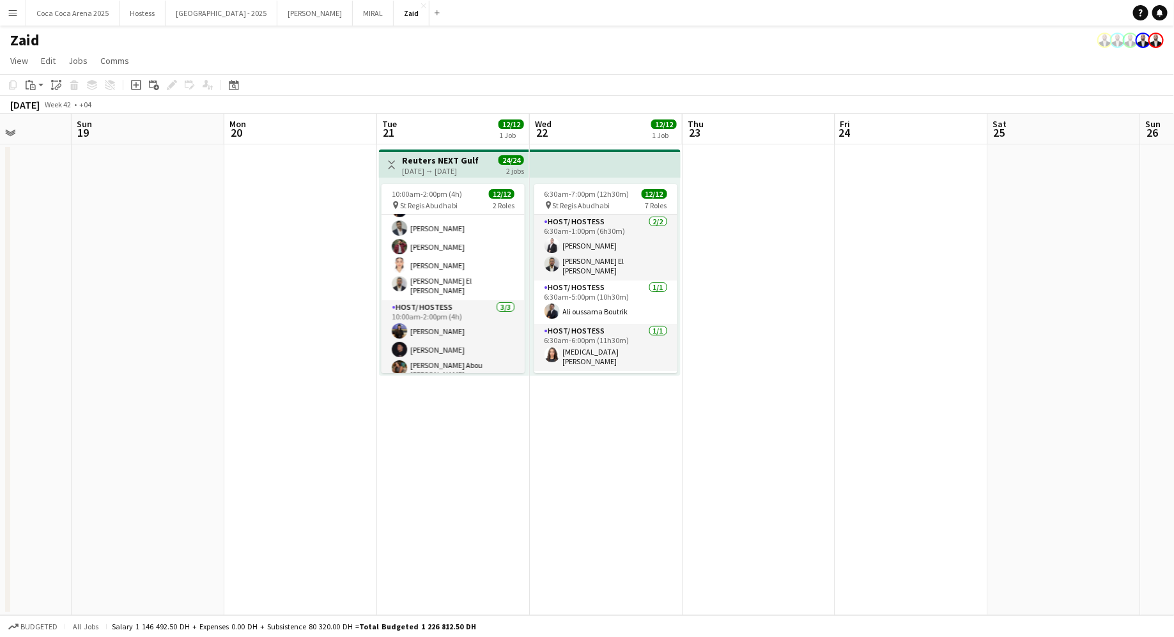
click at [16, 8] on app-icon "Menu" at bounding box center [13, 13] width 10 height 10
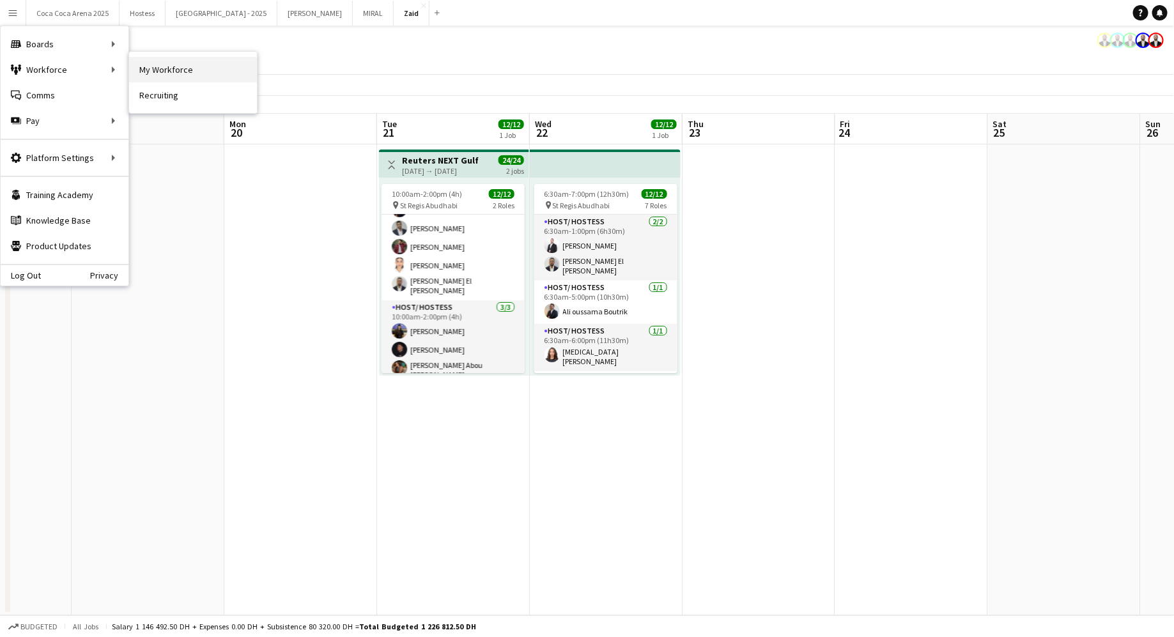
click at [158, 67] on link "My Workforce" at bounding box center [193, 70] width 128 height 26
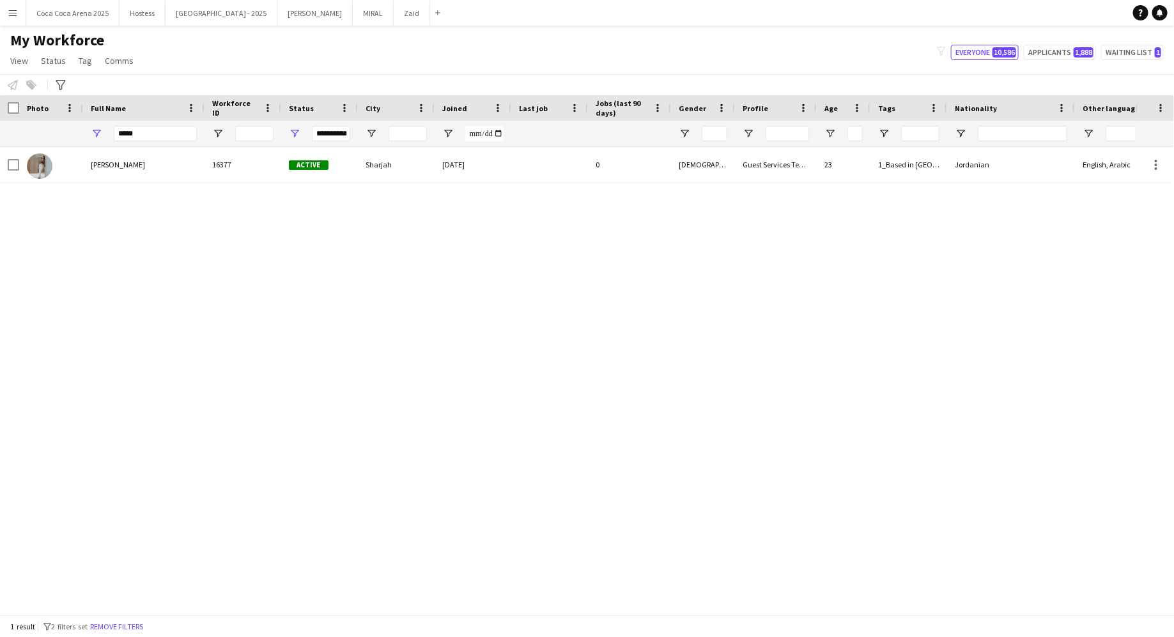
click at [167, 126] on div "*****" at bounding box center [155, 133] width 83 height 15
click at [160, 133] on input "*****" at bounding box center [155, 133] width 83 height 15
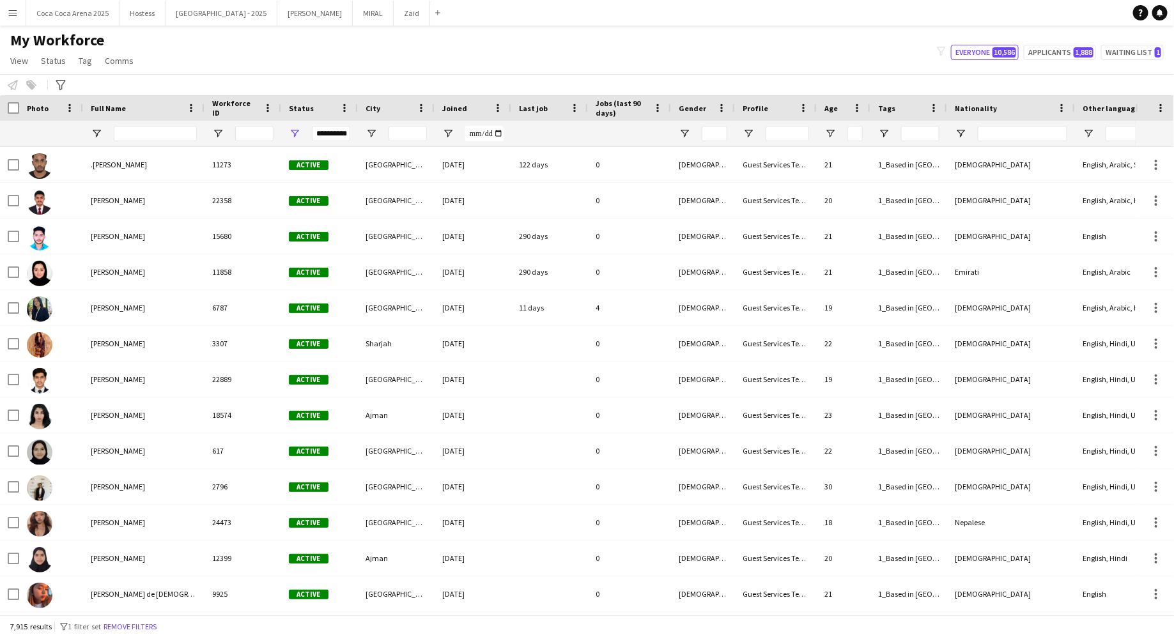
click at [245, 125] on div at bounding box center [254, 134] width 38 height 26
click at [257, 135] on input "Workforce ID Filter Input" at bounding box center [254, 133] width 38 height 15
paste input "*****"
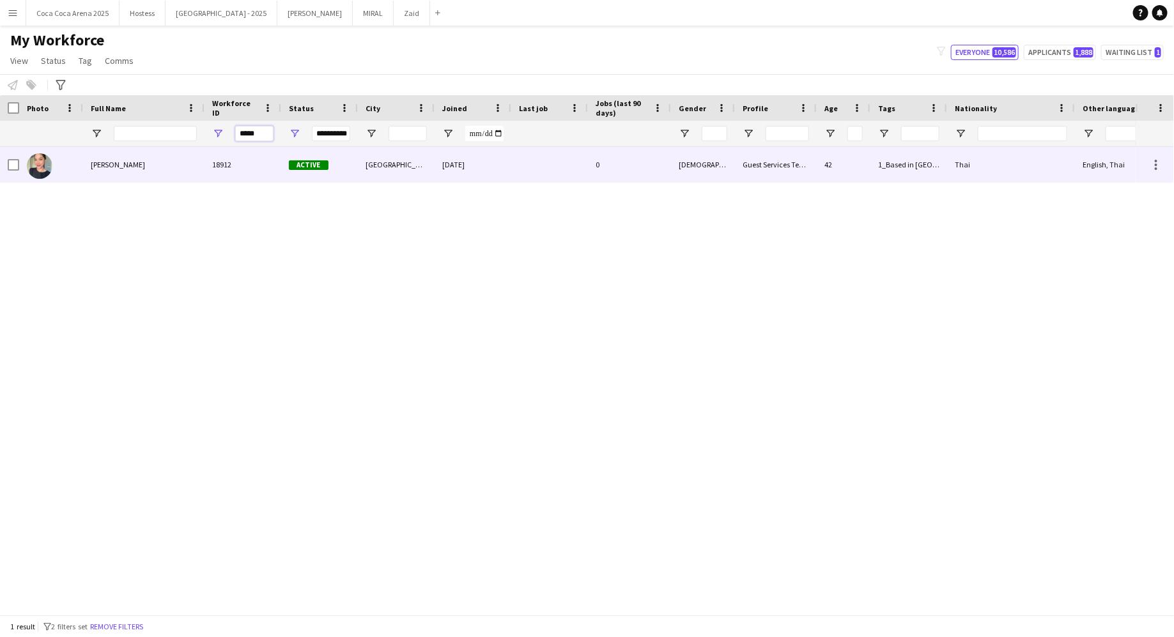
type input "*****"
click at [253, 158] on div "18912" at bounding box center [242, 164] width 77 height 35
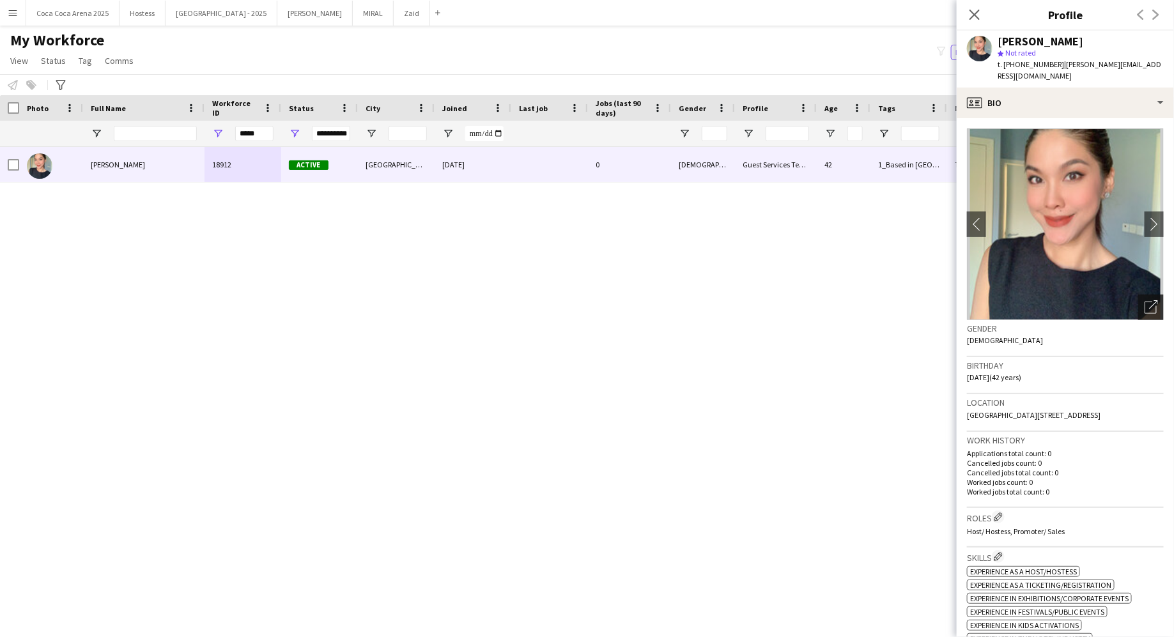
click at [1145, 300] on icon "Open photos pop-in" at bounding box center [1150, 306] width 13 height 13
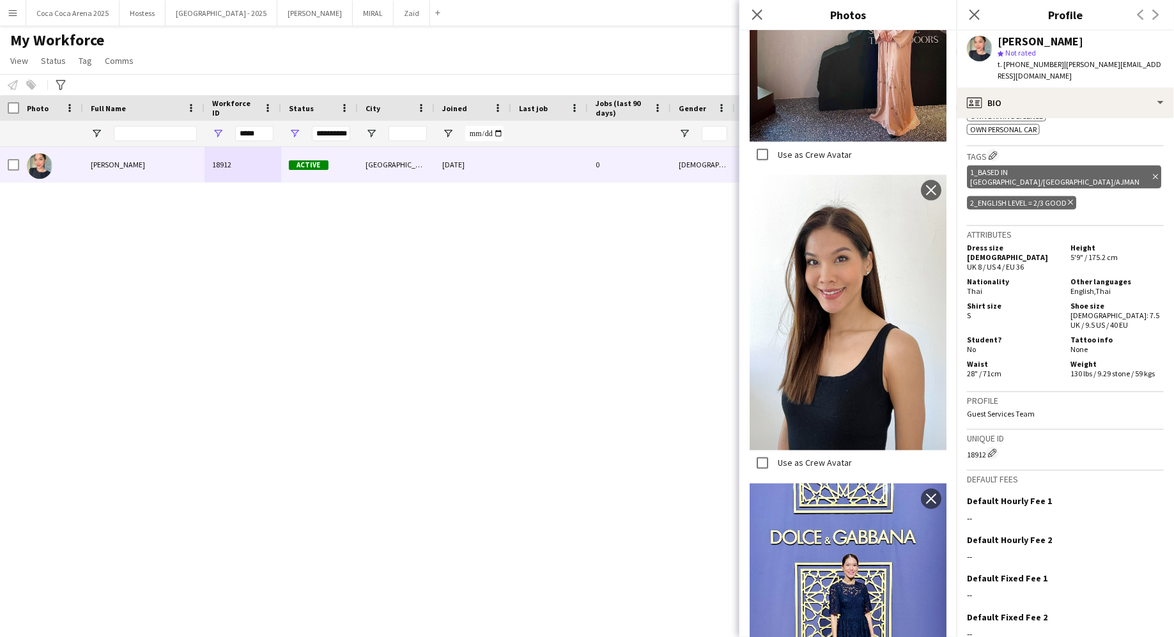
scroll to position [751, 0]
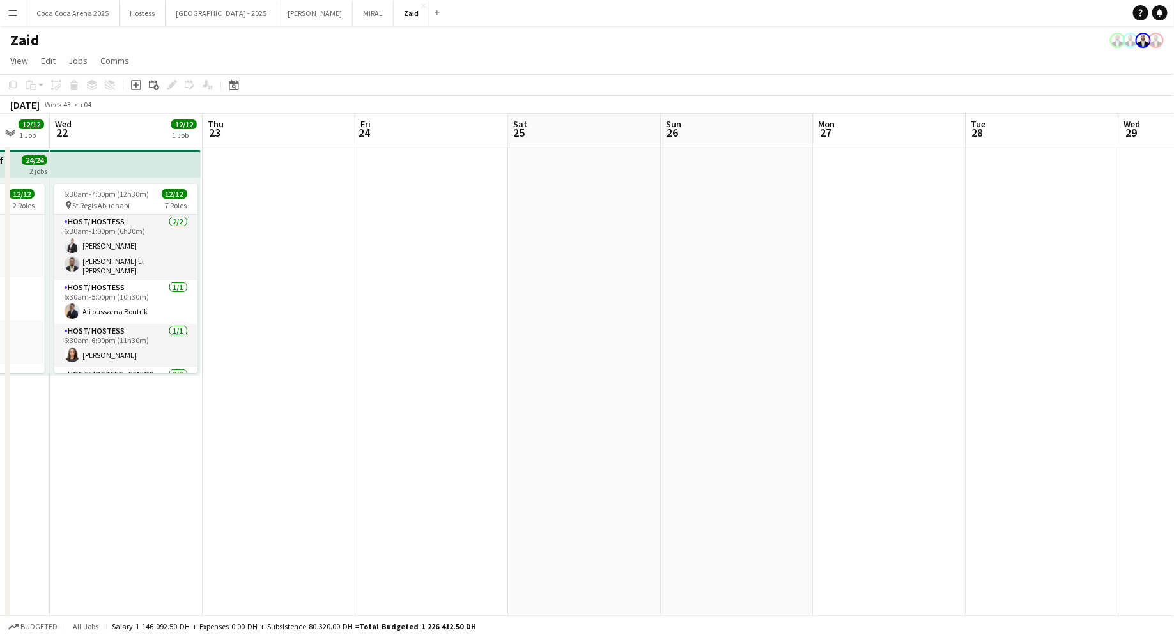
scroll to position [0, 406]
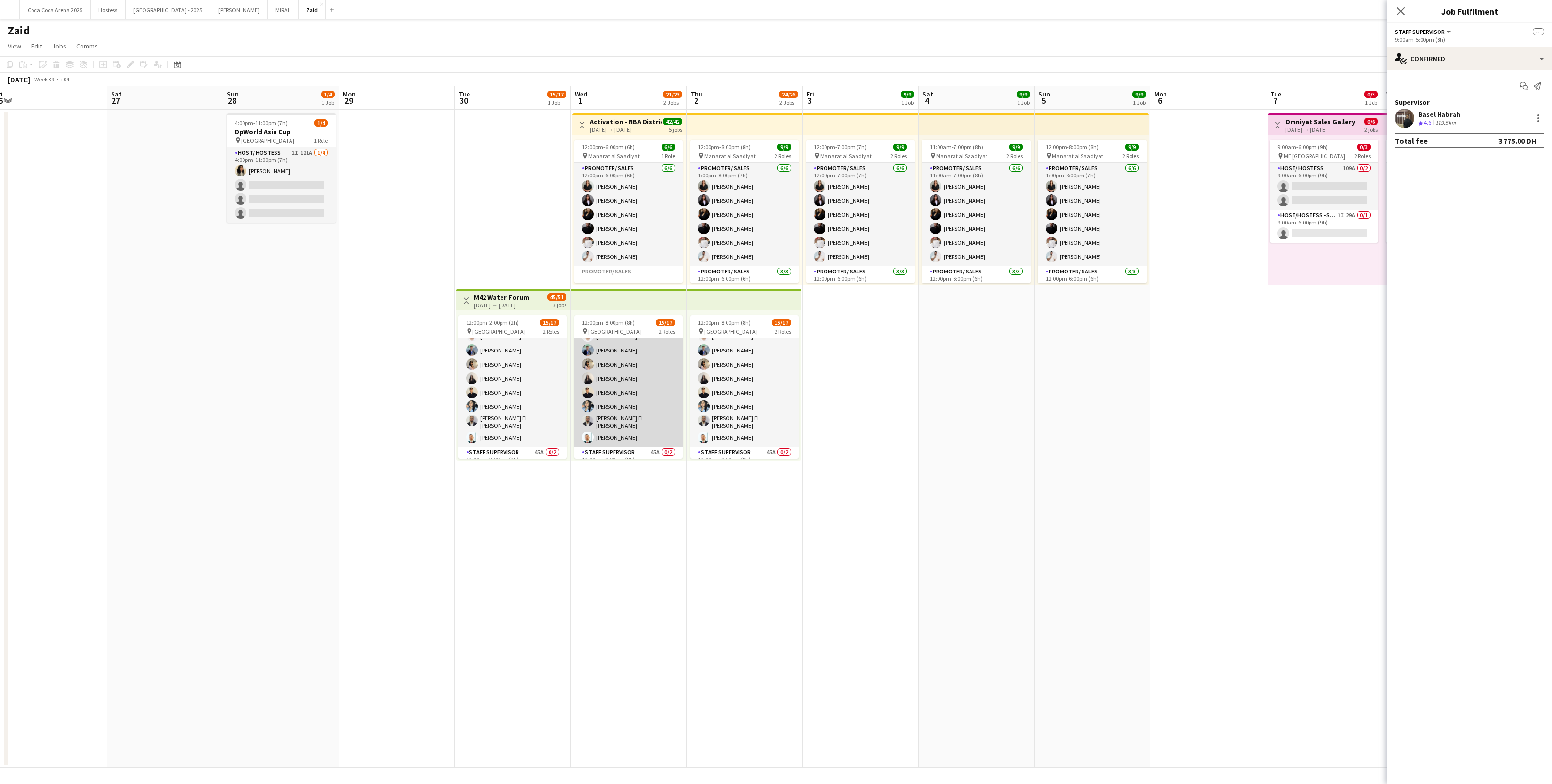
scroll to position [156, 0]
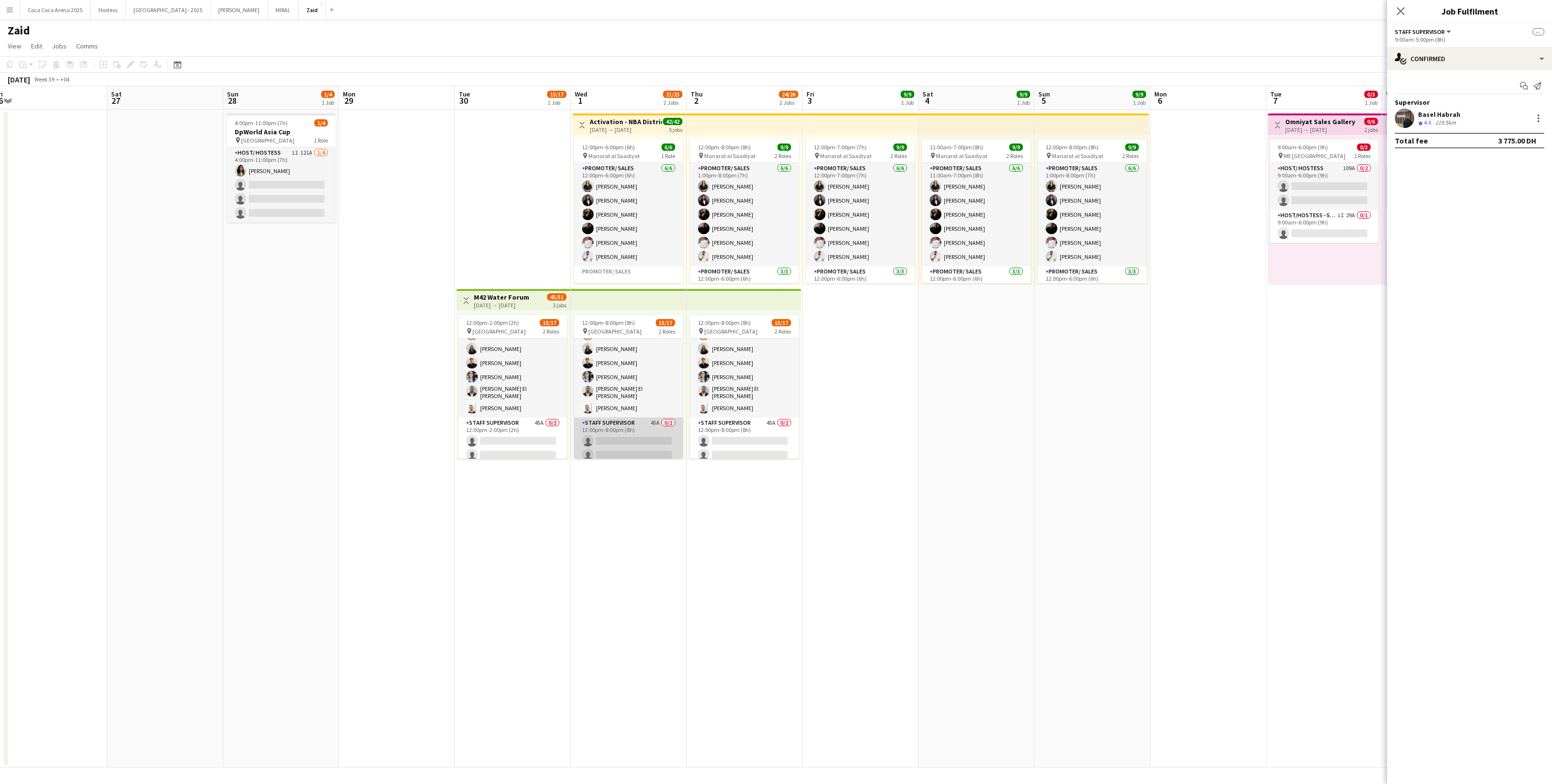
click at [629, 432] on app-card-role "Staff Supervisor 45A 0/2 12:00pm-8:00pm (8h) single-neutral-actions single-neut…" at bounding box center [628, 441] width 109 height 47
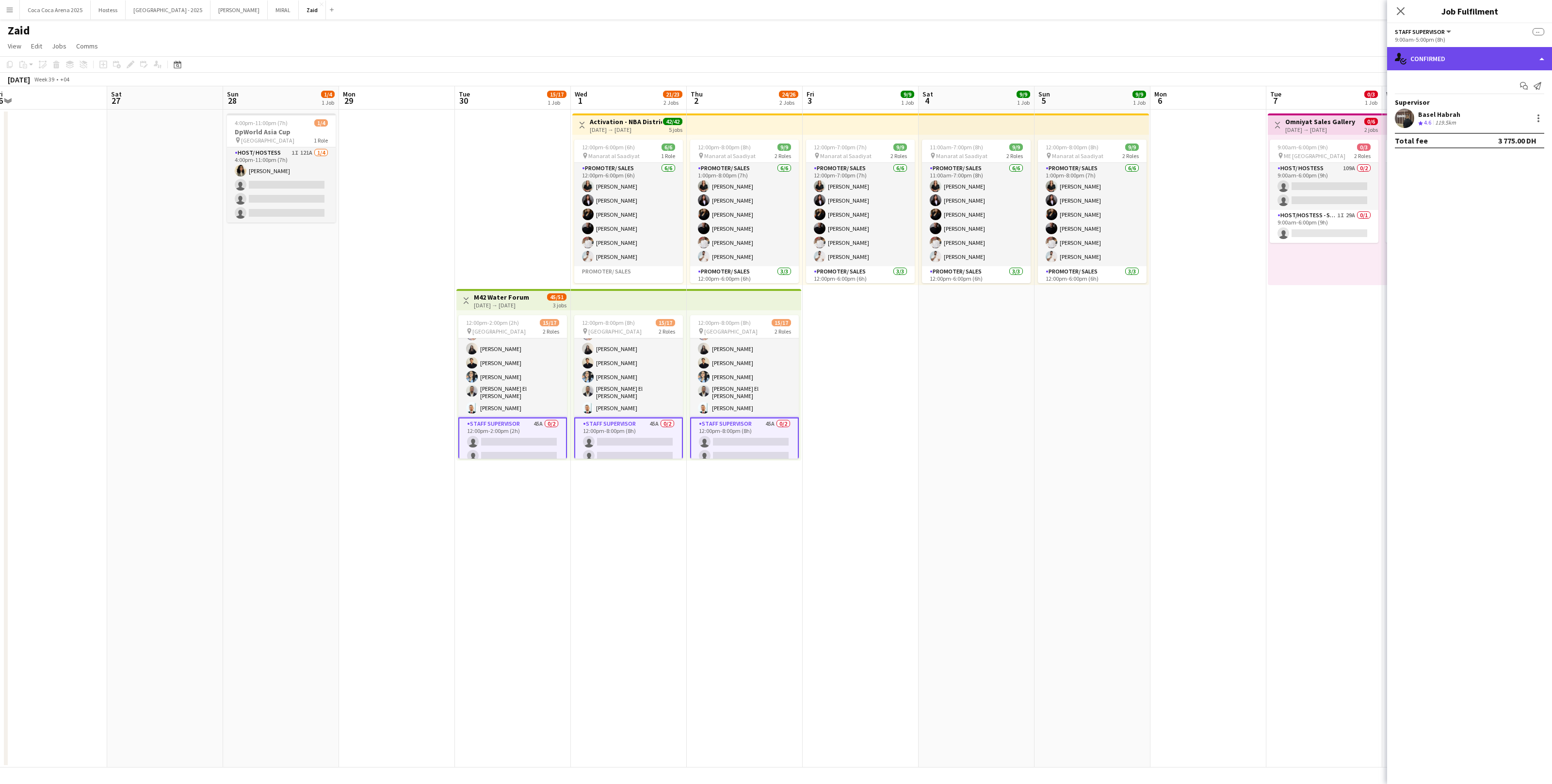
click at [1428, 55] on div "single-neutral-actions-check-2 Confirmed" at bounding box center [1469, 58] width 165 height 24
click at [1491, 156] on span "Applicants" at bounding box center [1492, 158] width 30 height 8
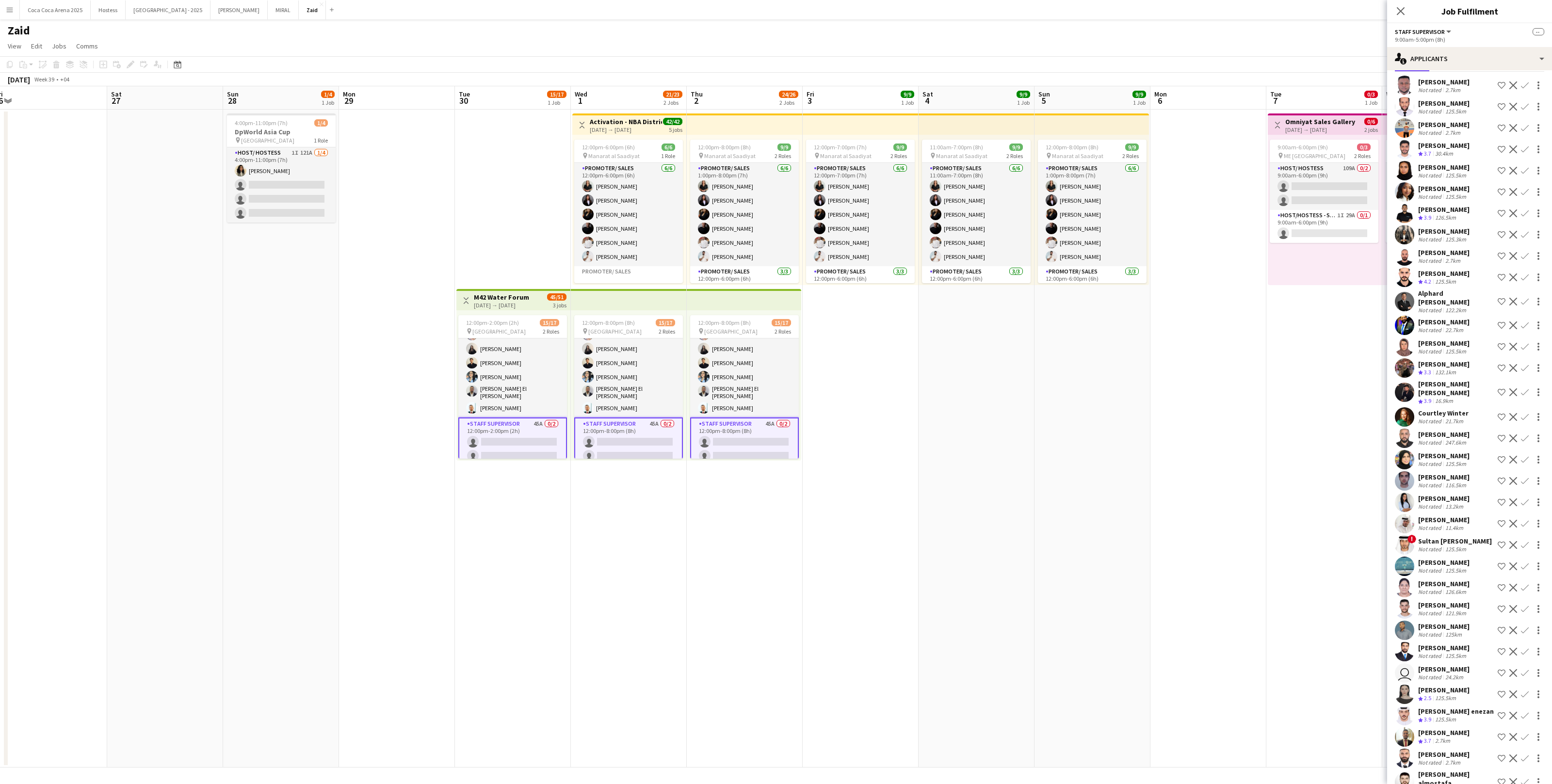
scroll to position [0, 0]
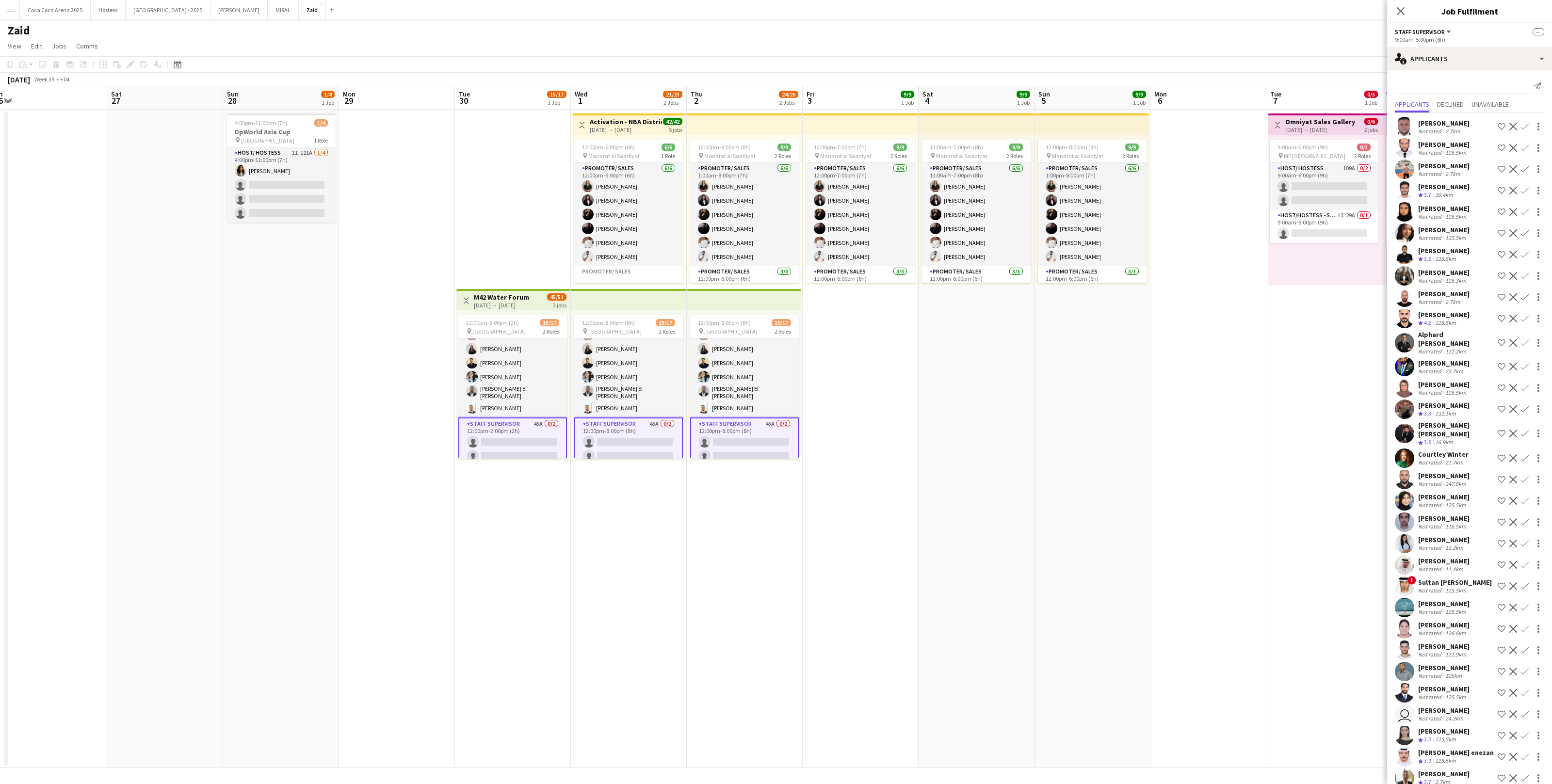
click at [798, 448] on app-card-role "Staff Supervisor 45A 0/2 12:00pm-8:00pm (8h) single-neutral-actions single-neut…" at bounding box center [744, 442] width 109 height 49
click at [684, 446] on div "12:00pm-8:00pm (8h) 15/17 pin Erth Hotel Abudhabi 2 Roles Promoter/ Sales 15/15…" at bounding box center [629, 386] width 116 height 150
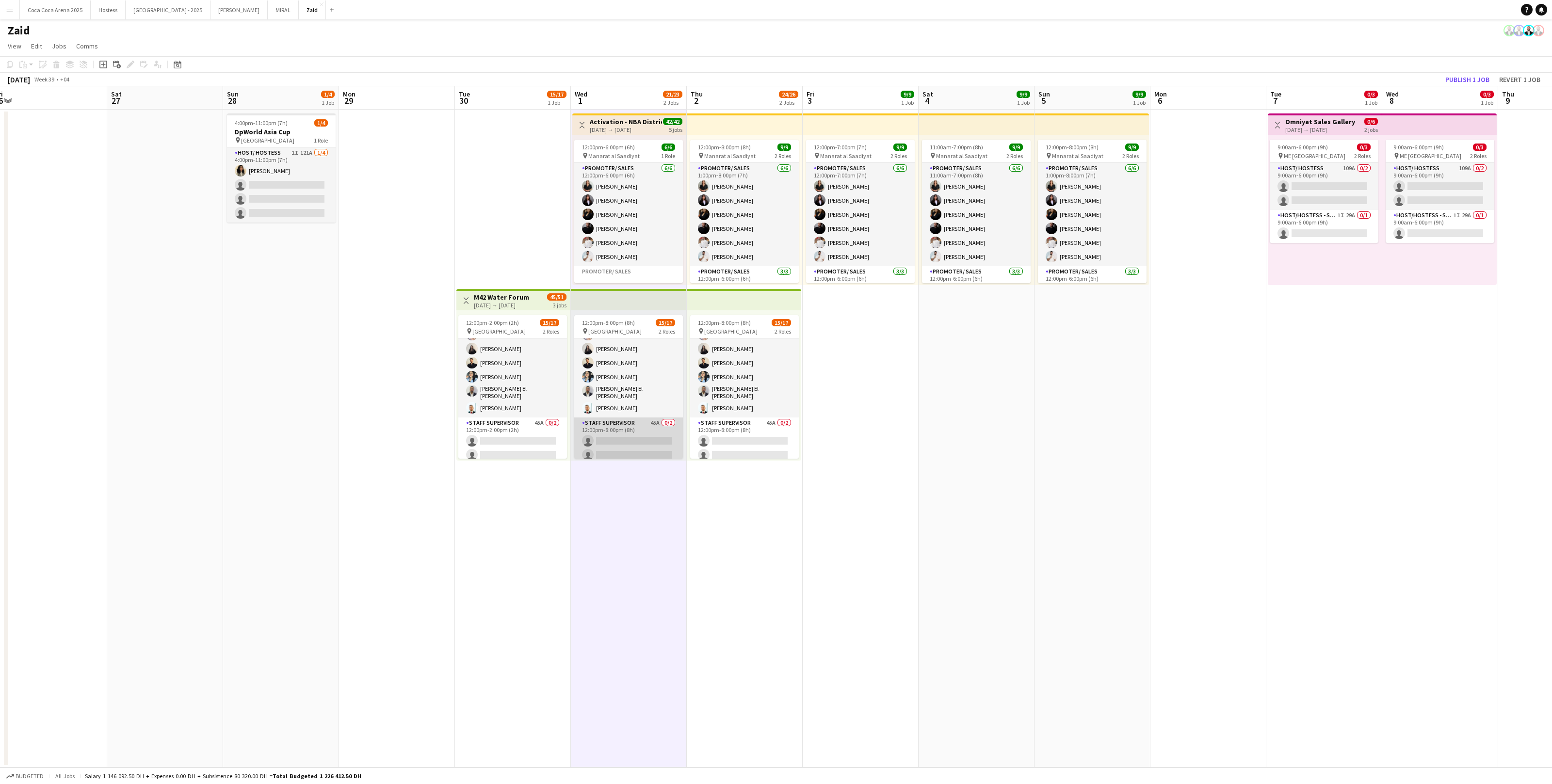
click at [666, 441] on app-card-role "Staff Supervisor 45A 0/2 12:00pm-8:00pm (8h) single-neutral-actions single-neut…" at bounding box center [628, 441] width 109 height 47
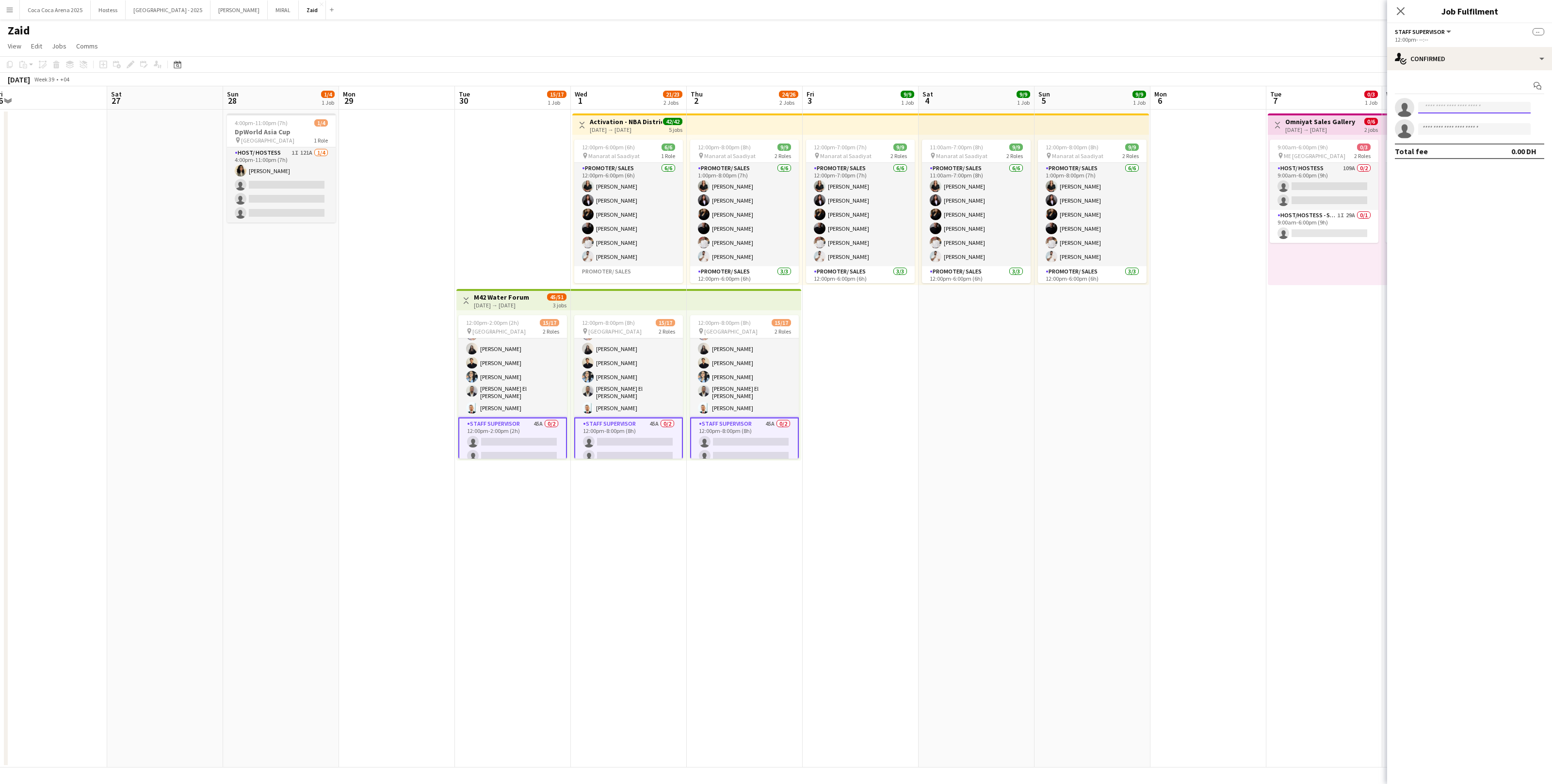
click at [1483, 102] on input at bounding box center [1475, 107] width 112 height 11
type input "****"
click at [1465, 139] on span "+971568600095" at bounding box center [1475, 137] width 97 height 8
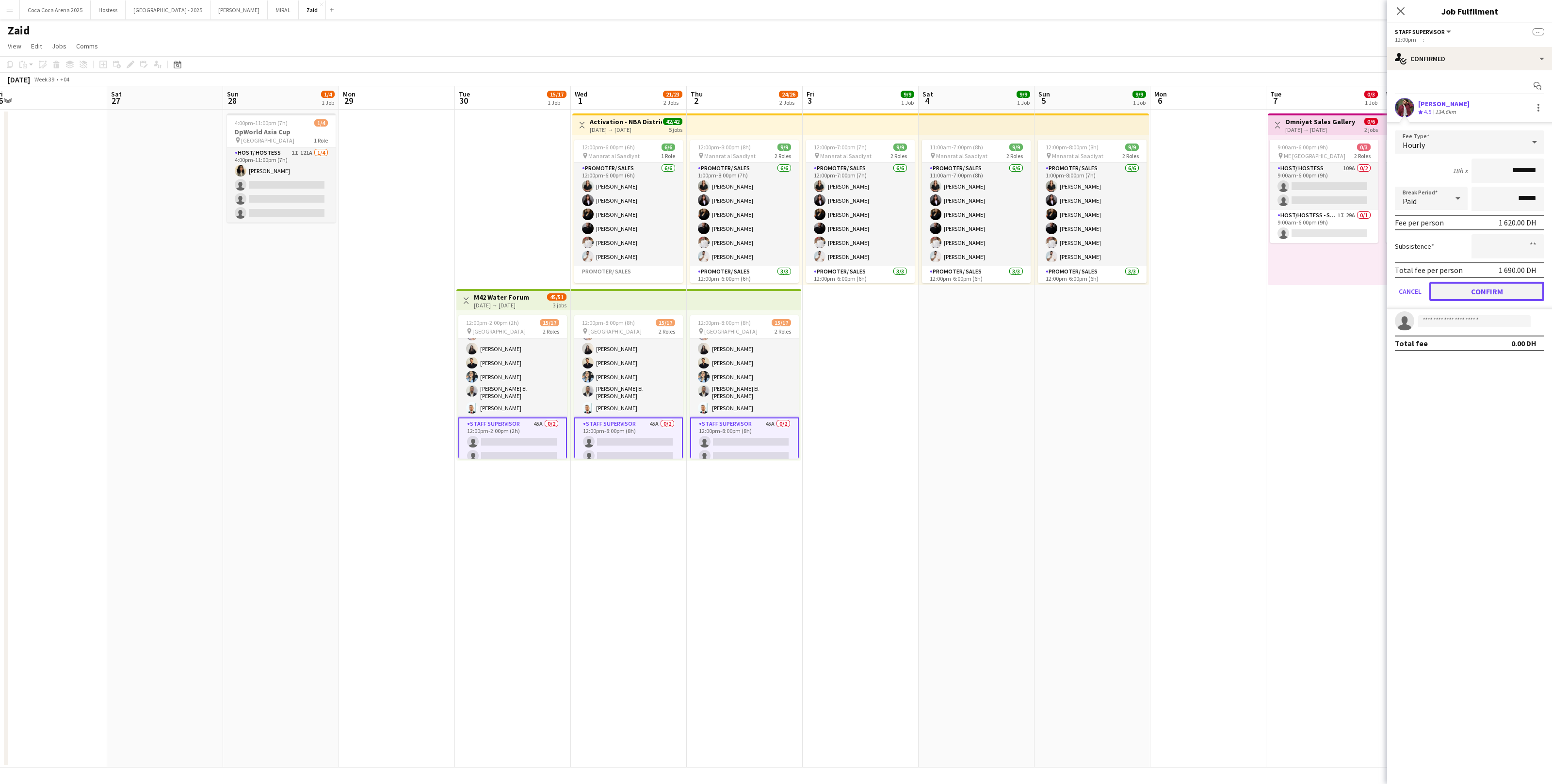
click at [1481, 282] on button "Confirm" at bounding box center [1487, 291] width 115 height 20
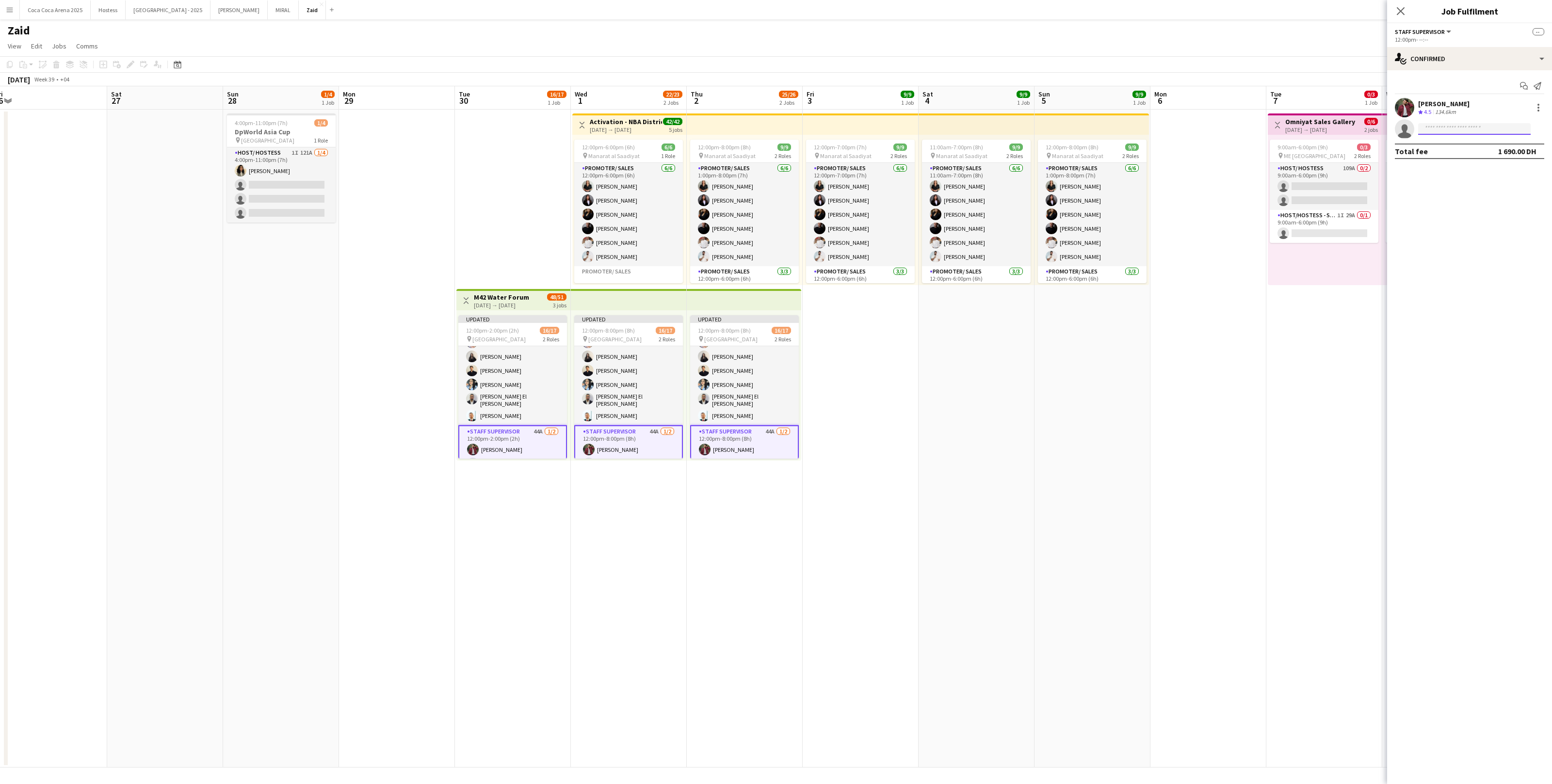
click at [1453, 134] on input at bounding box center [1475, 128] width 112 height 11
type input "***"
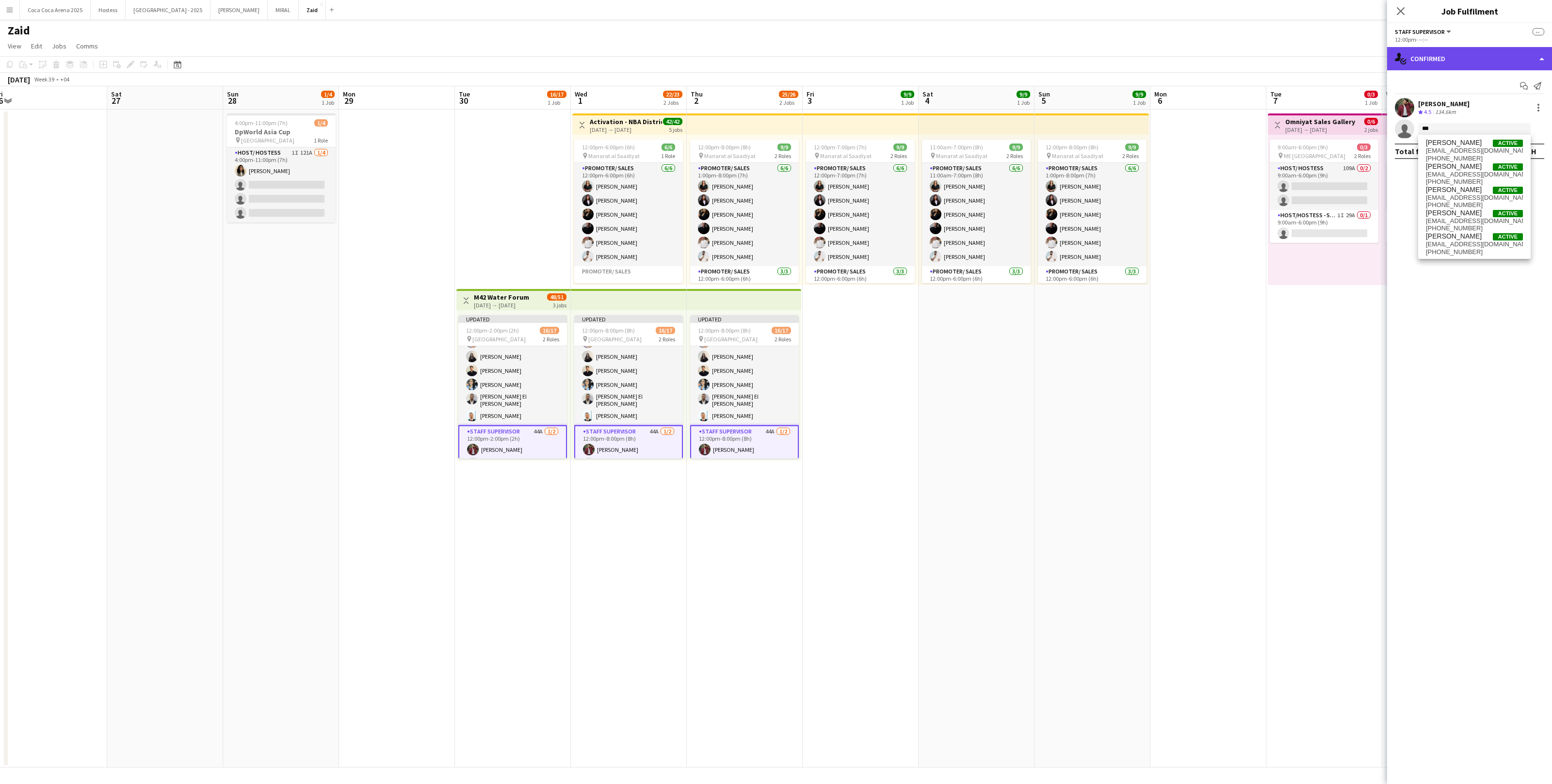
click at [1475, 58] on div "single-neutral-actions-check-2 Confirmed" at bounding box center [1469, 58] width 165 height 24
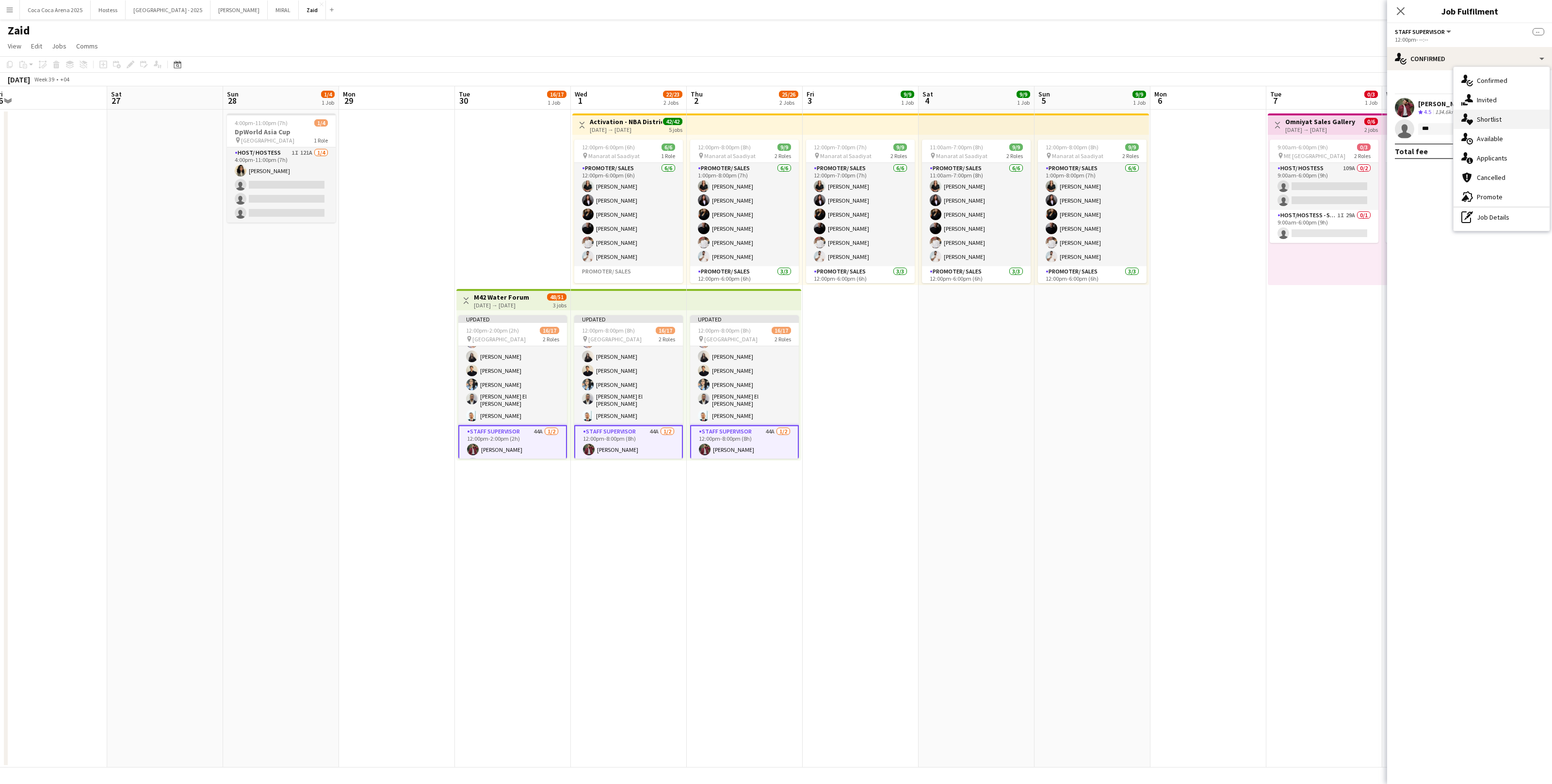
click at [1489, 118] on span "Shortlist" at bounding box center [1489, 118] width 25 height 8
click at [1455, 181] on div "Yana Lazareva" at bounding box center [1444, 184] width 52 height 8
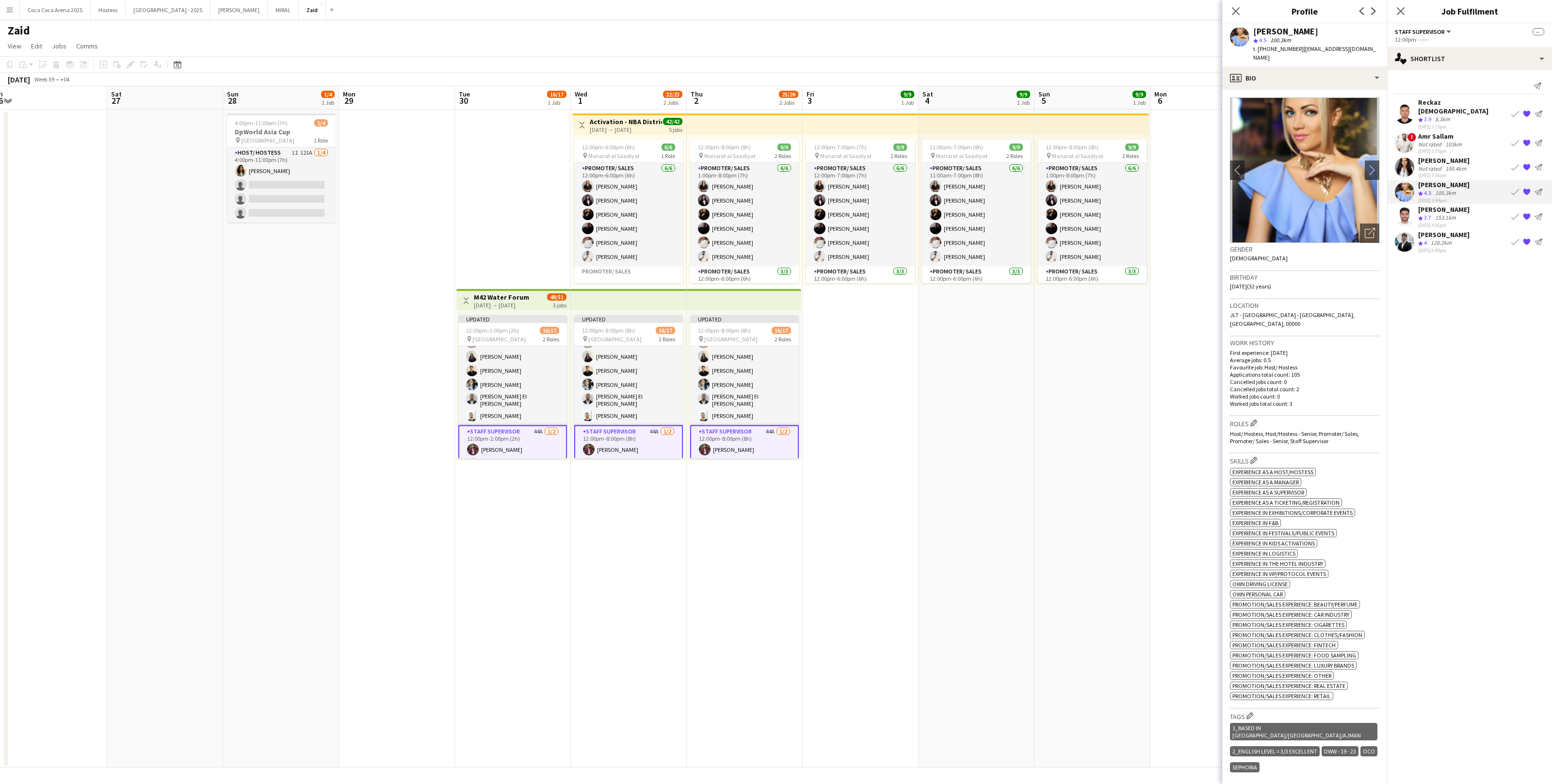
click at [1470, 205] on div "Mohammed Balfaqih" at bounding box center [1444, 209] width 52 height 8
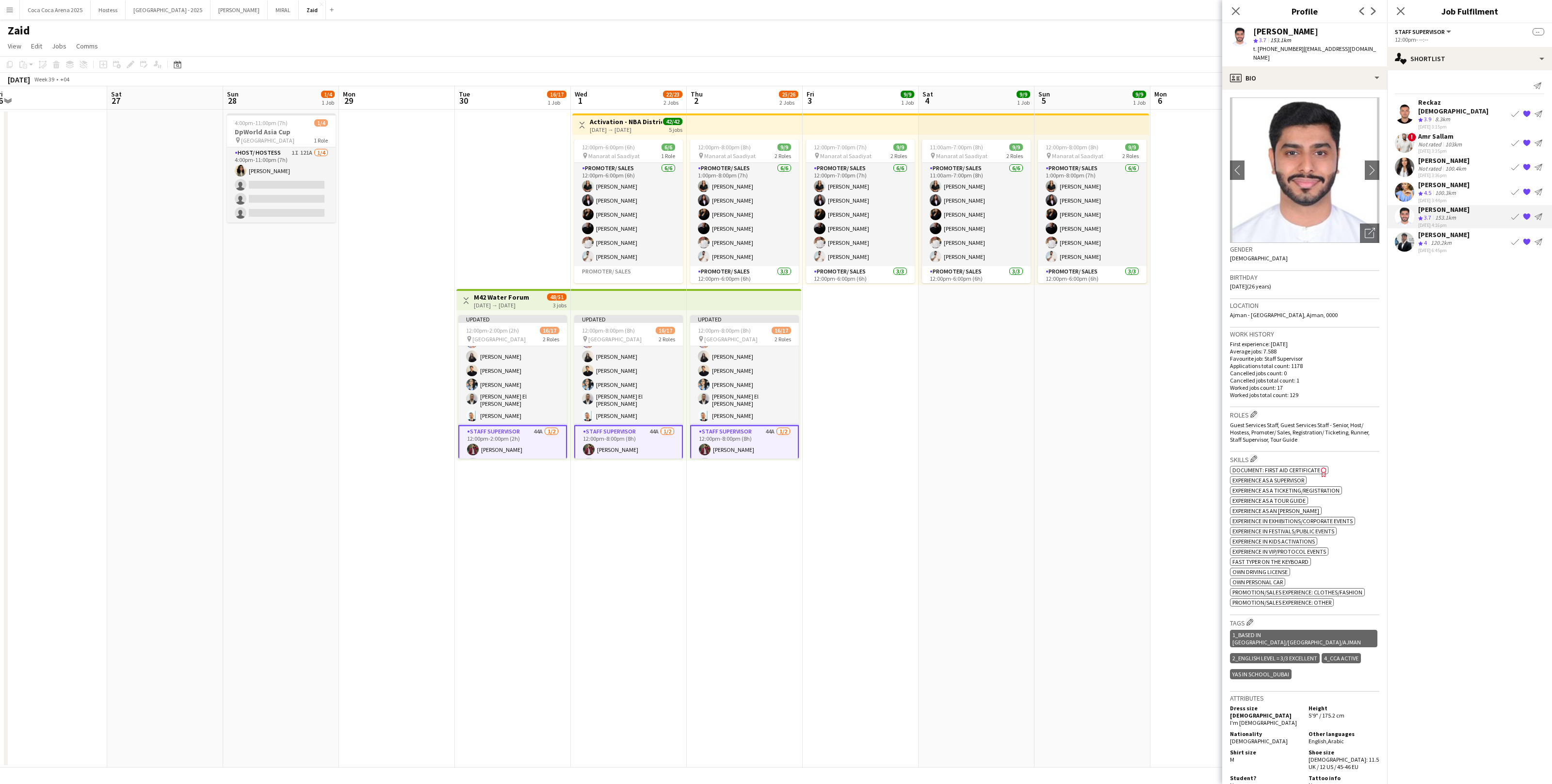
click at [1468, 183] on div "Yana Lazareva Crew rating 4.5 100.3km 23-09-2025 3:44pm Book crew {{ spriteTitl…" at bounding box center [1469, 192] width 165 height 24
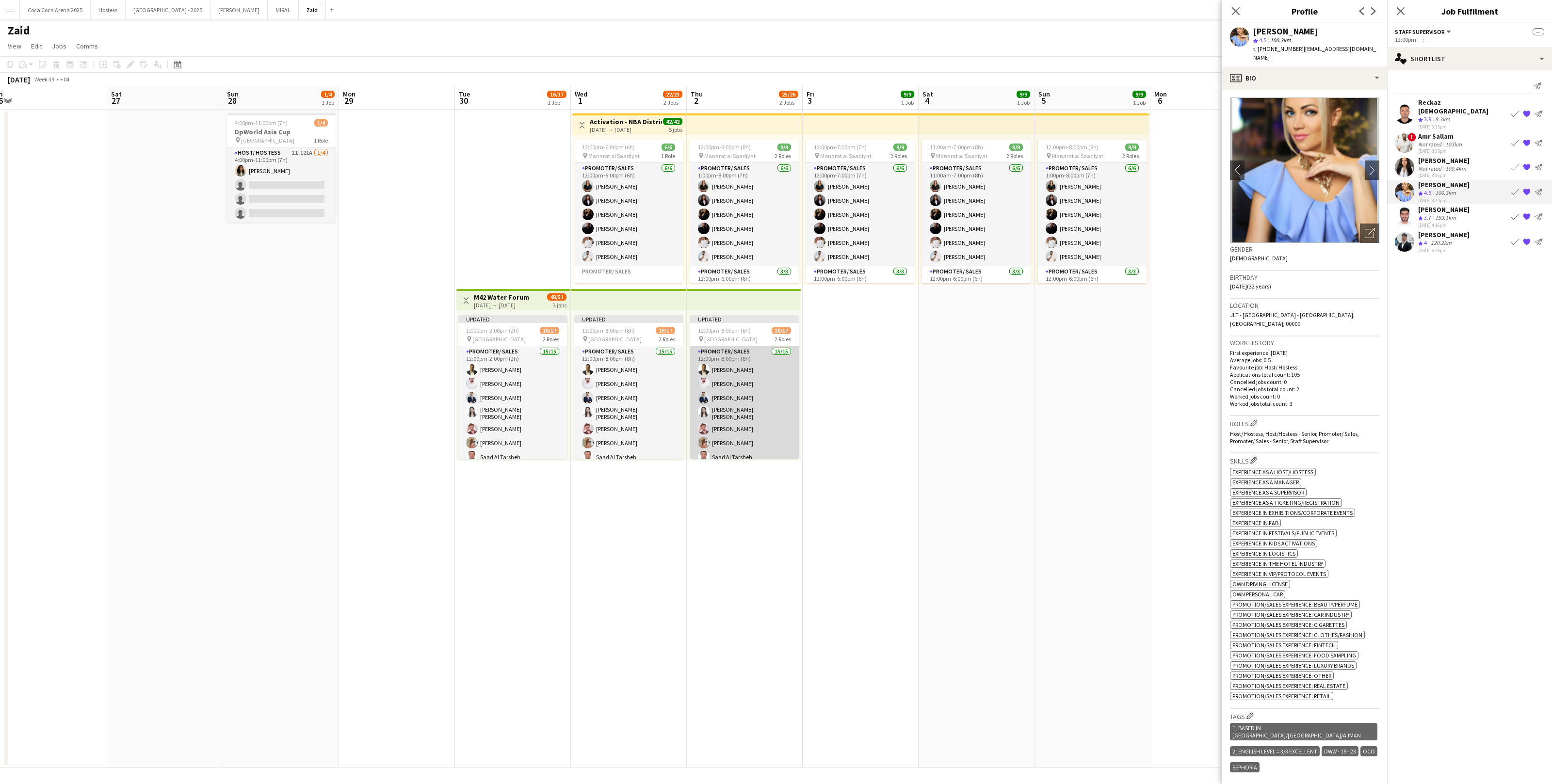
click at [738, 404] on app-card-role "Promoter/ Sales 15/15 12:00pm-8:00pm (8h) Abdullah Aburjeilah Daniel Rasheed Mo…" at bounding box center [744, 464] width 109 height 235
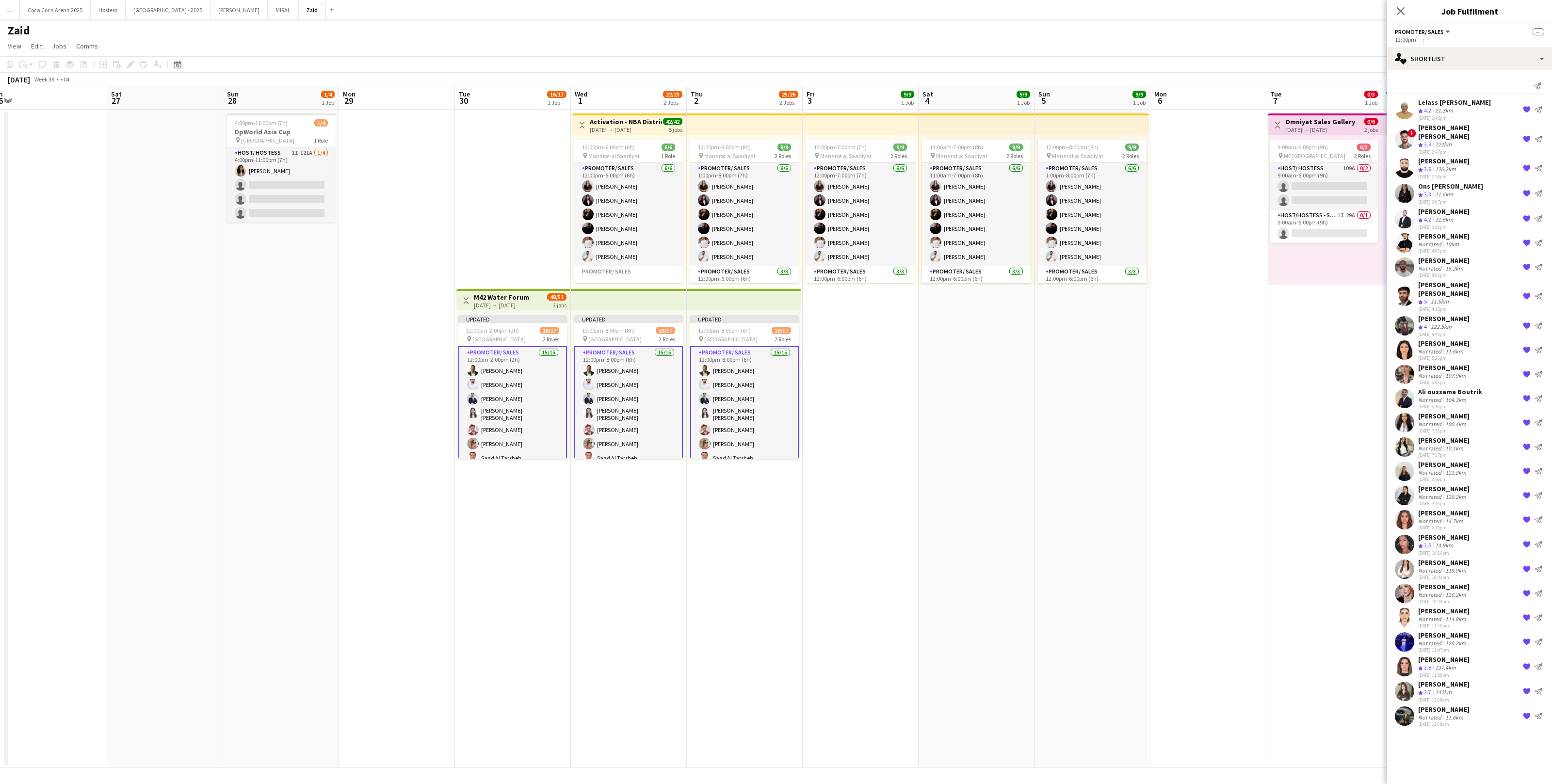
click at [1274, 524] on app-date-cell "Toggle View Omniyat Sales Gallery 07-10-2025 → 08-10-2025 0/6 2 jobs 9:00am-6:0…" at bounding box center [1324, 438] width 116 height 658
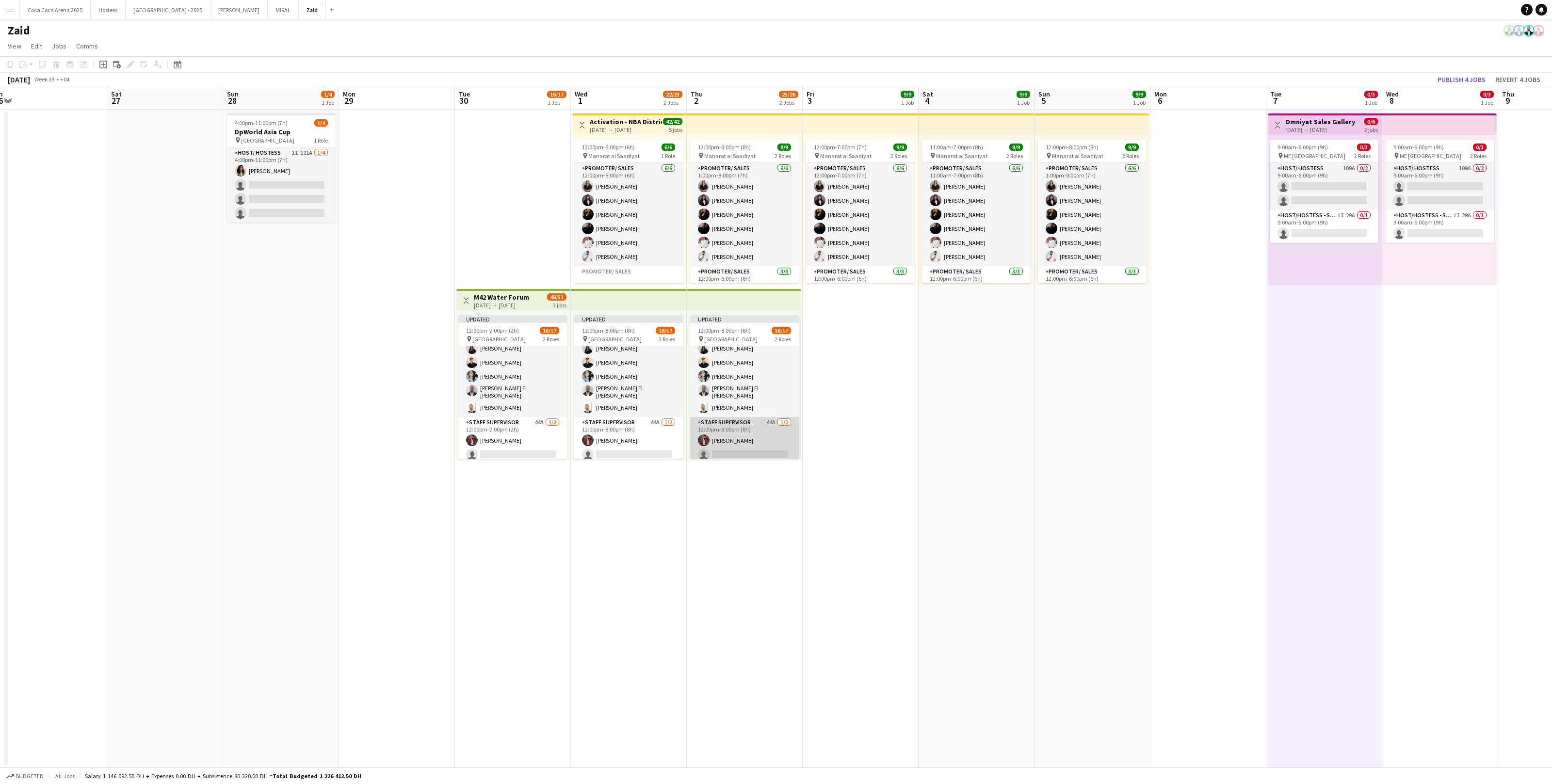
click at [755, 437] on app-card-role "Staff Supervisor 44A 1/2 12:00pm-8:00pm (8h) zaid AlAbed single-neutral-actions" at bounding box center [744, 440] width 109 height 47
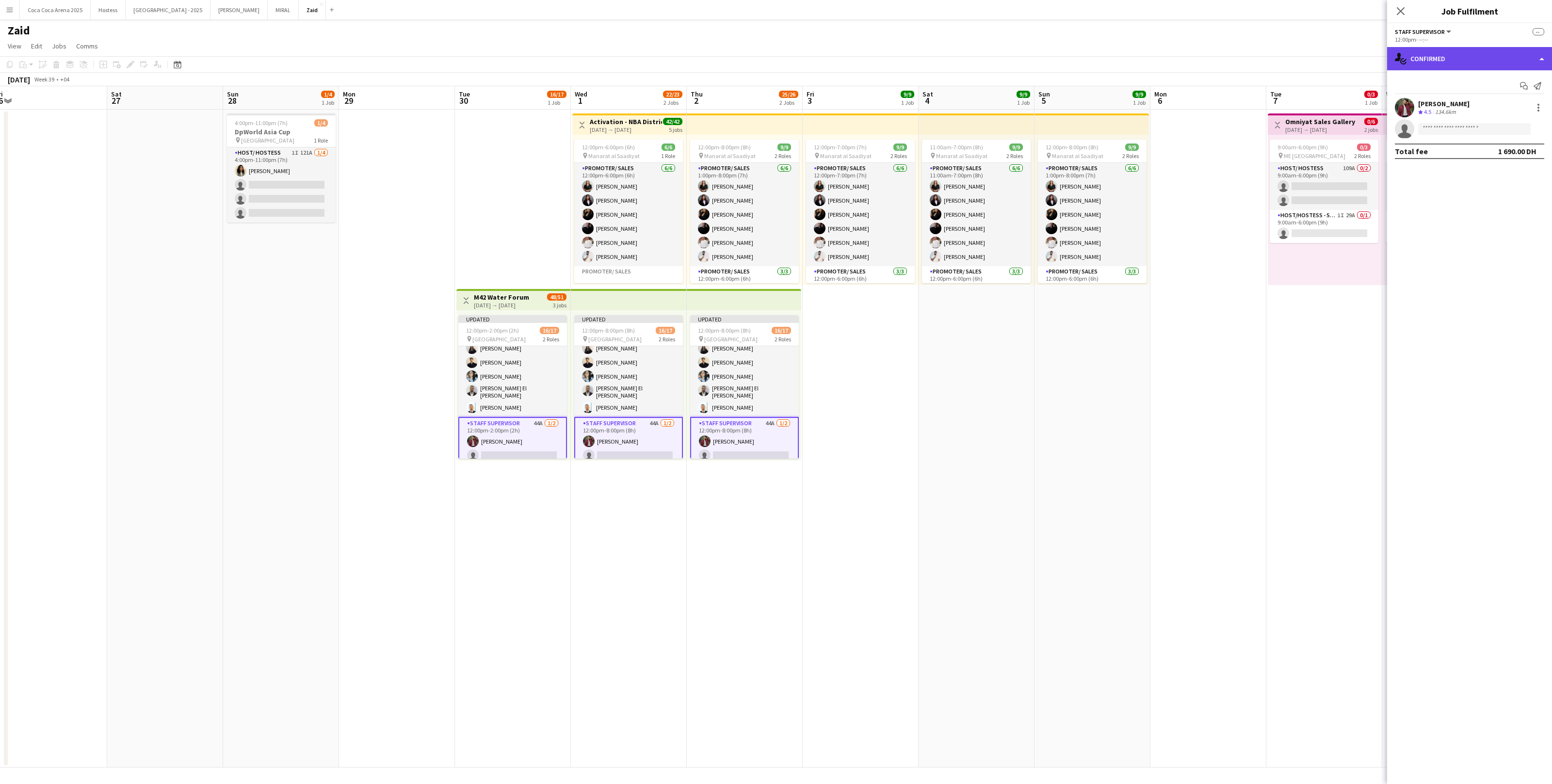
click at [1411, 61] on div "single-neutral-actions-check-2 Confirmed" at bounding box center [1469, 58] width 165 height 24
click at [1481, 129] on div "single-neutral-actions-upload Available" at bounding box center [1502, 139] width 96 height 20
click at [1487, 74] on div "Rating: 0 - 5 0 5 Distance: 1km - 1001km+ 1001km+ To use matched requirements f…" at bounding box center [1469, 105] width 165 height 70
click at [1483, 66] on div "single-neutral-actions-upload Available" at bounding box center [1469, 58] width 165 height 24
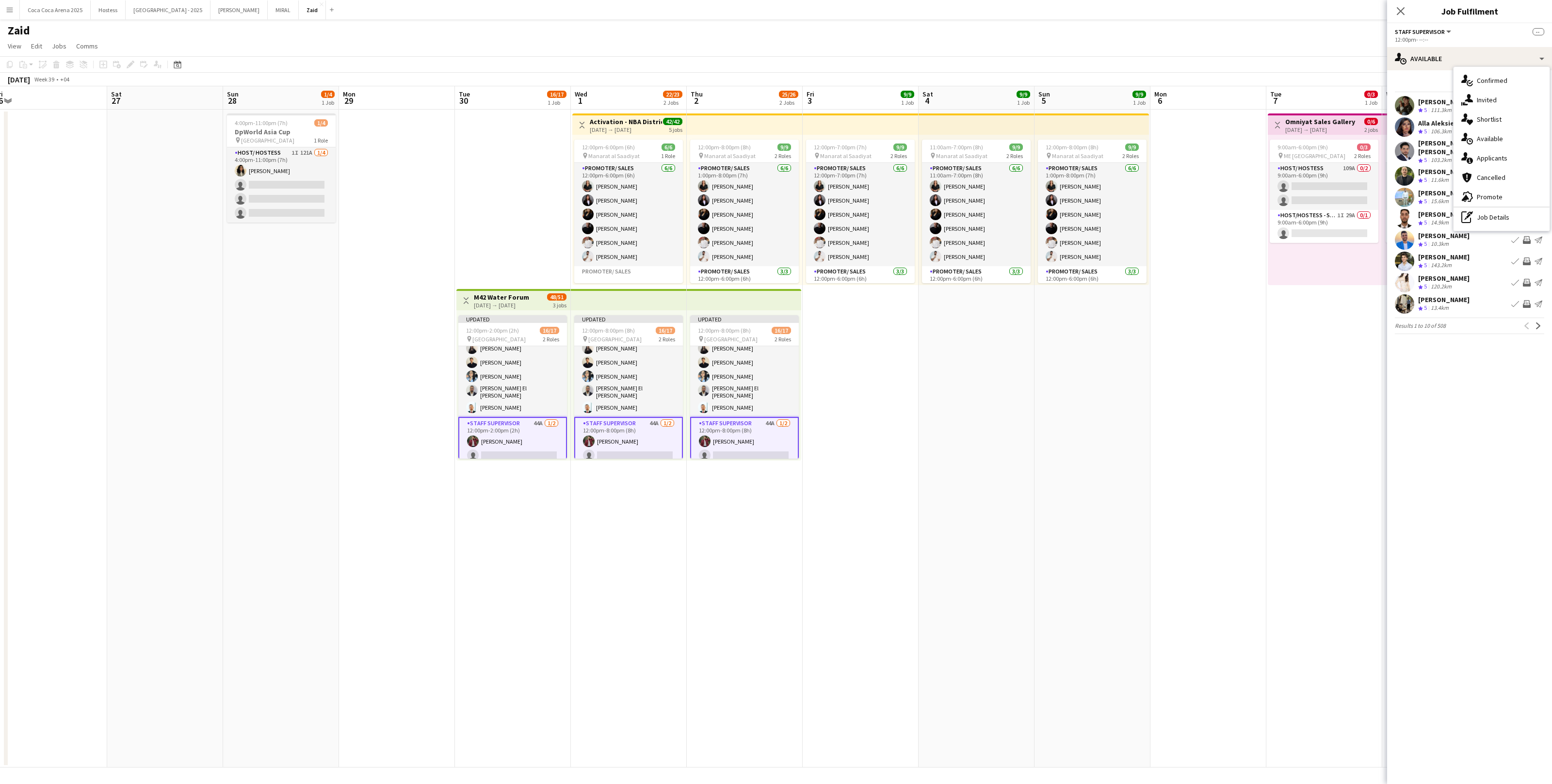
drag, startPoint x: 1495, startPoint y: 105, endPoint x: 1495, endPoint y: 115, distance: 10.0
click at [1495, 115] on div "single-neutral-actions-check-2 Confirmed single-neutral-actions-share-1 Invited…" at bounding box center [1502, 149] width 96 height 164
click at [1497, 55] on div "single-neutral-actions-upload Available" at bounding box center [1469, 58] width 165 height 24
click at [1503, 118] on div "single-neutral-actions-heart Shortlist" at bounding box center [1502, 119] width 96 height 20
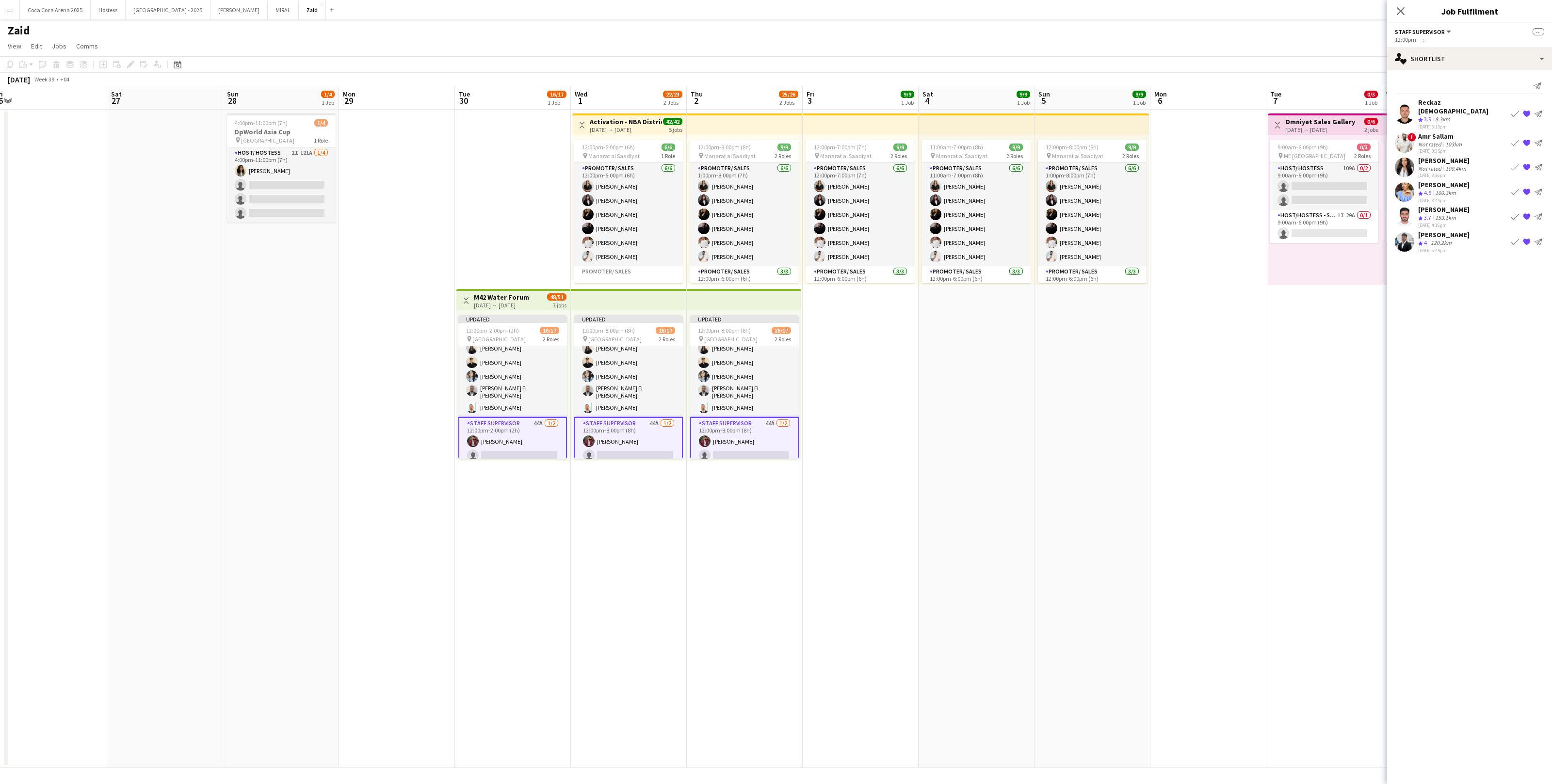
click at [1521, 137] on div "Book crew {{ spriteTitle }} Send notification" at bounding box center [1527, 143] width 35 height 11
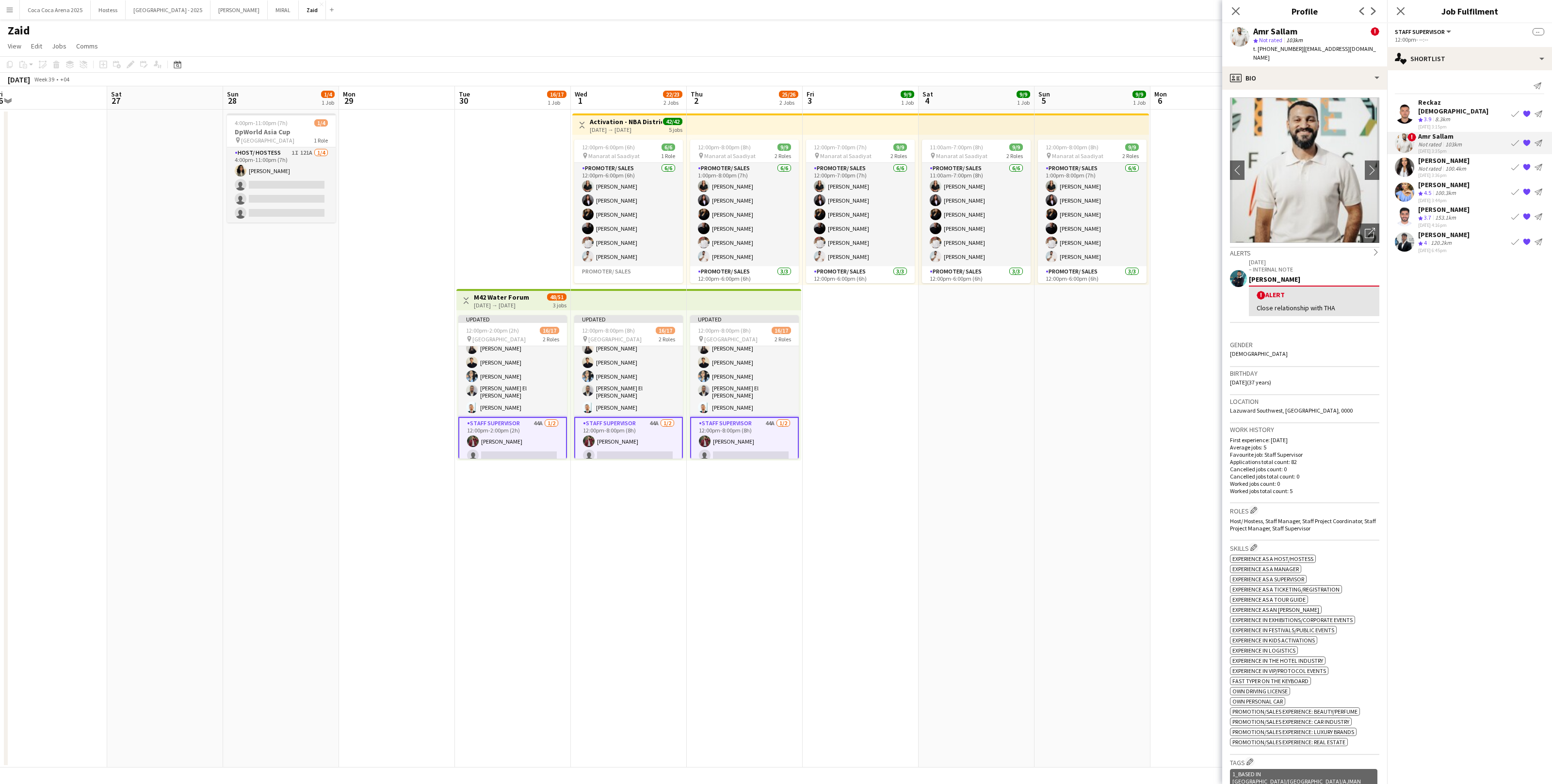
click at [1516, 139] on app-icon "Book crew" at bounding box center [1516, 143] width 8 height 8
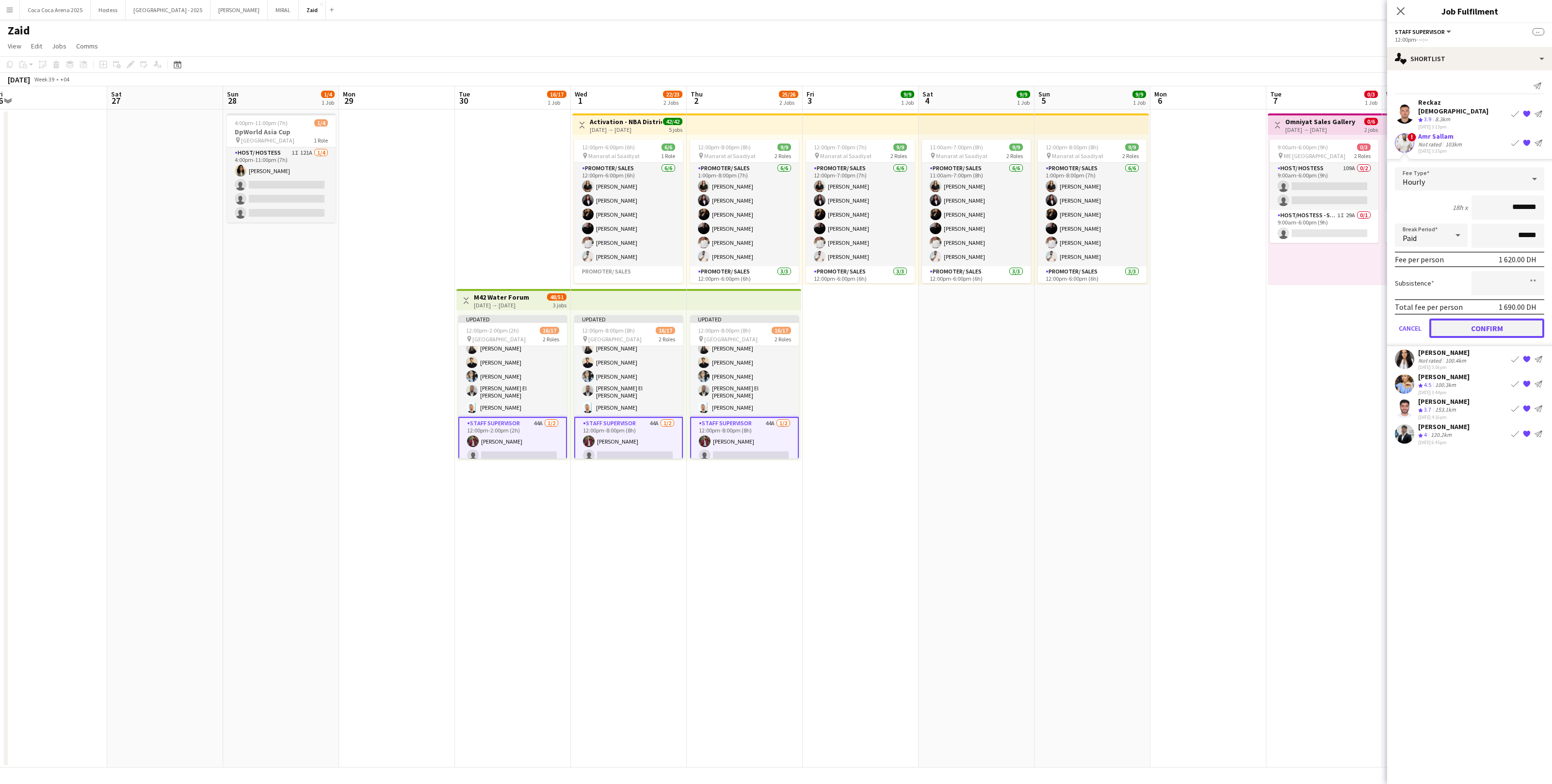
click at [1449, 319] on button "Confirm" at bounding box center [1487, 329] width 115 height 20
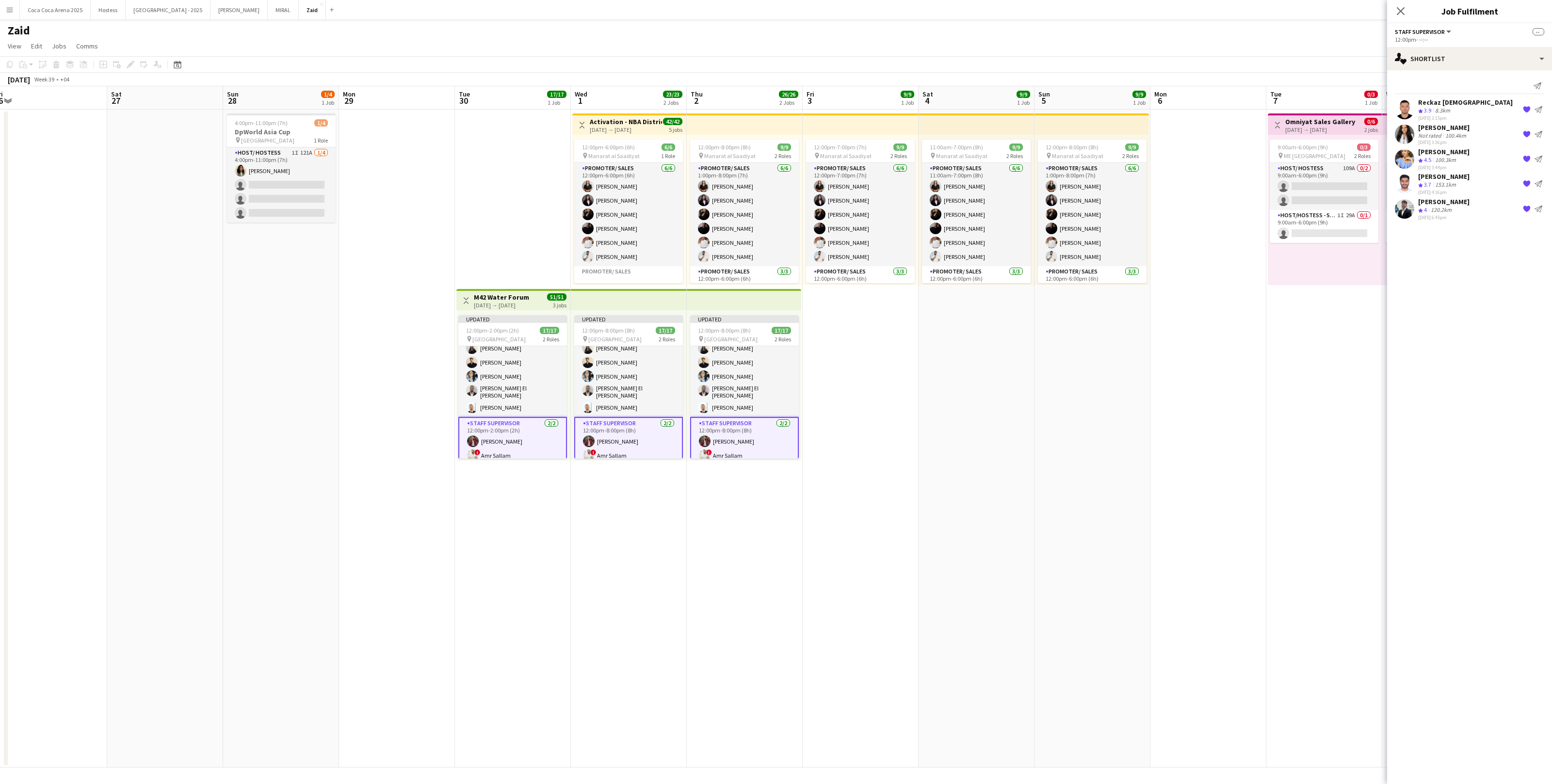
click at [941, 414] on app-date-cell "11:00am-7:00pm (8h) 9/9 pin Manarat al Saadiyat 2 Roles Promoter/ Sales 6/6 11:…" at bounding box center [976, 438] width 116 height 658
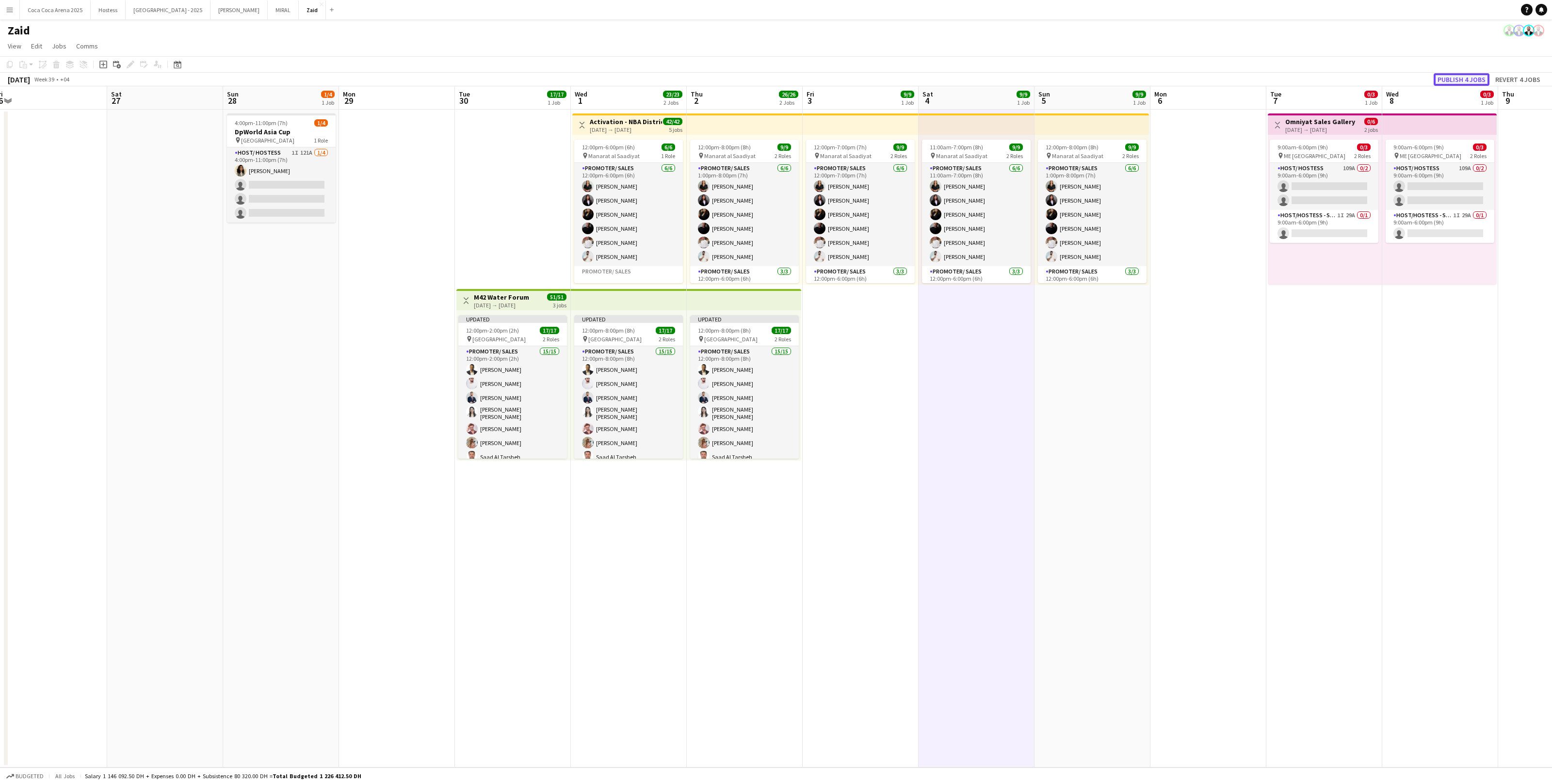
click at [1479, 75] on button "Publish 4 jobs" at bounding box center [1461, 79] width 55 height 13
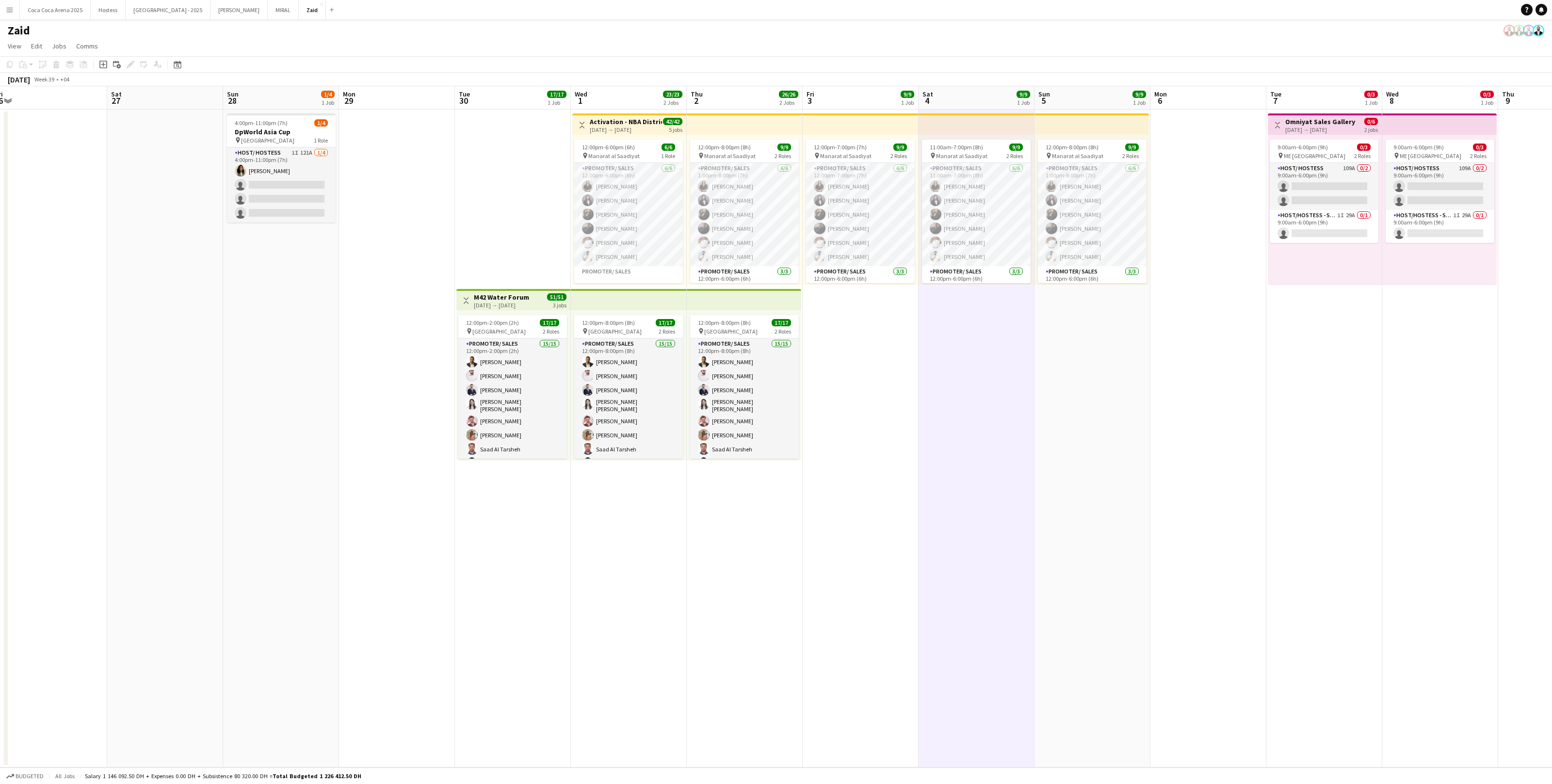
click at [15, 5] on button "Menu" at bounding box center [10, 10] width 20 height 20
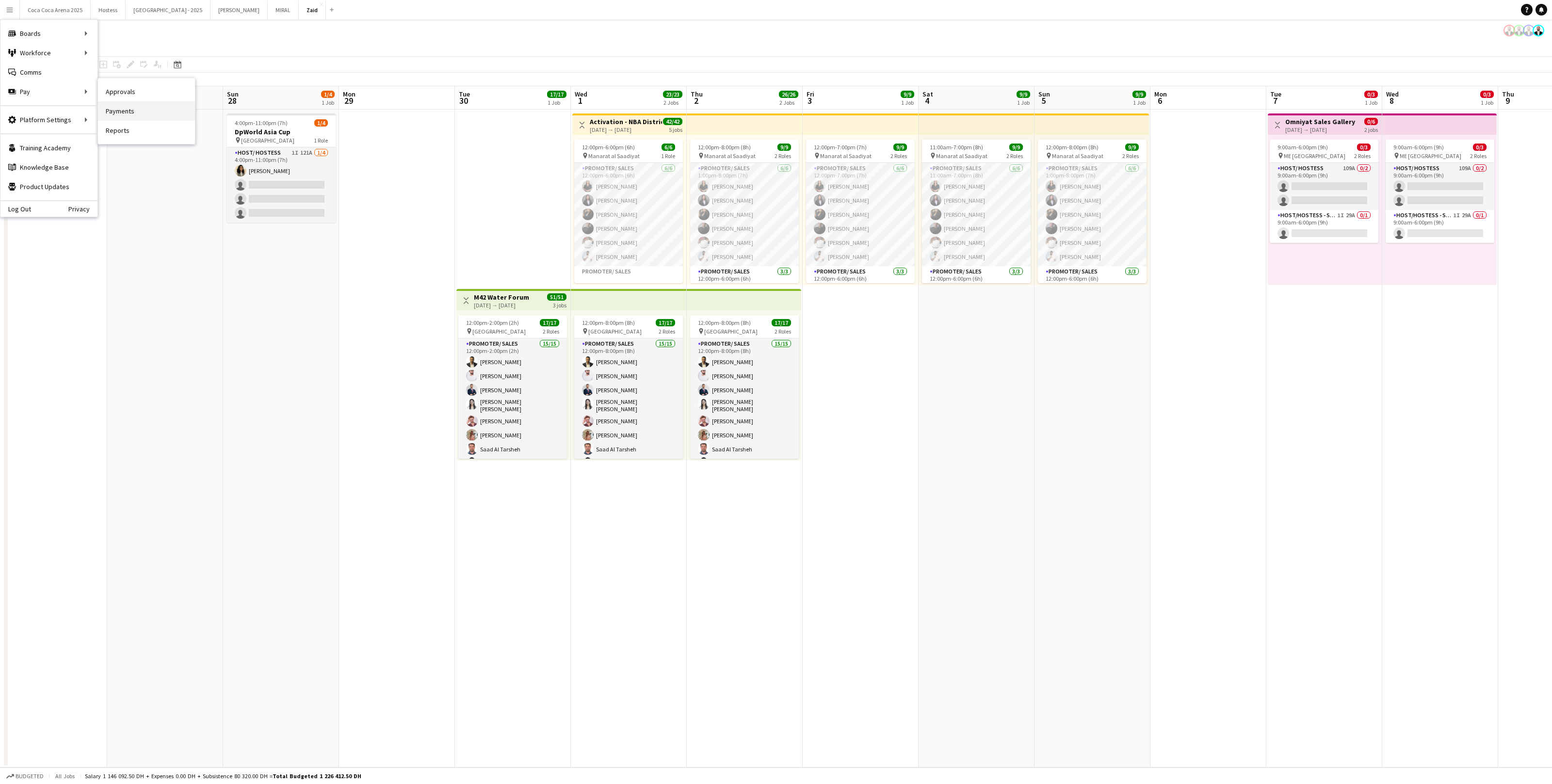
click at [132, 107] on link "Payments" at bounding box center [147, 112] width 97 height 20
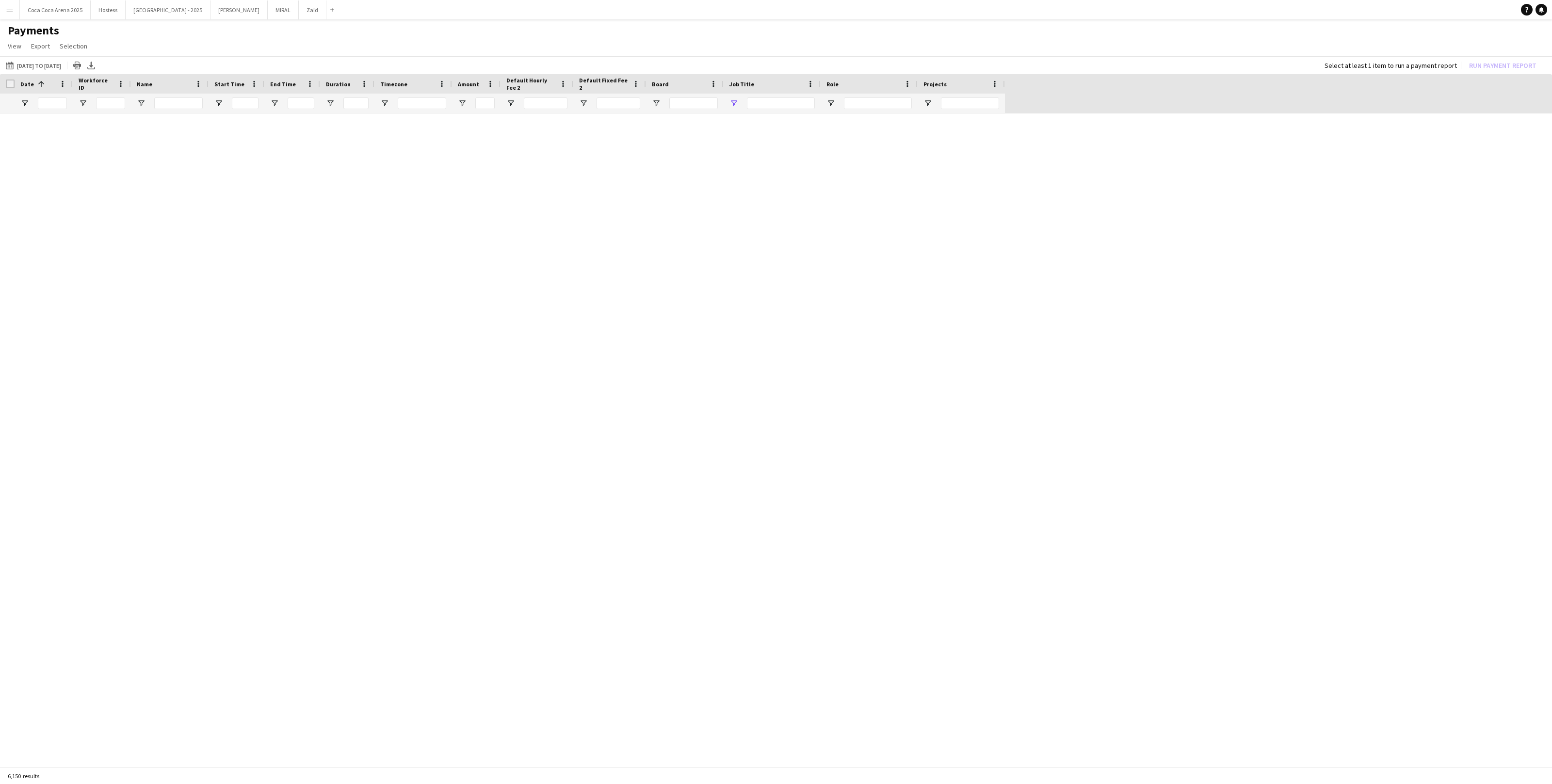
type input "***"
click at [805, 445] on link "Reset filters" at bounding box center [793, 447] width 35 height 8
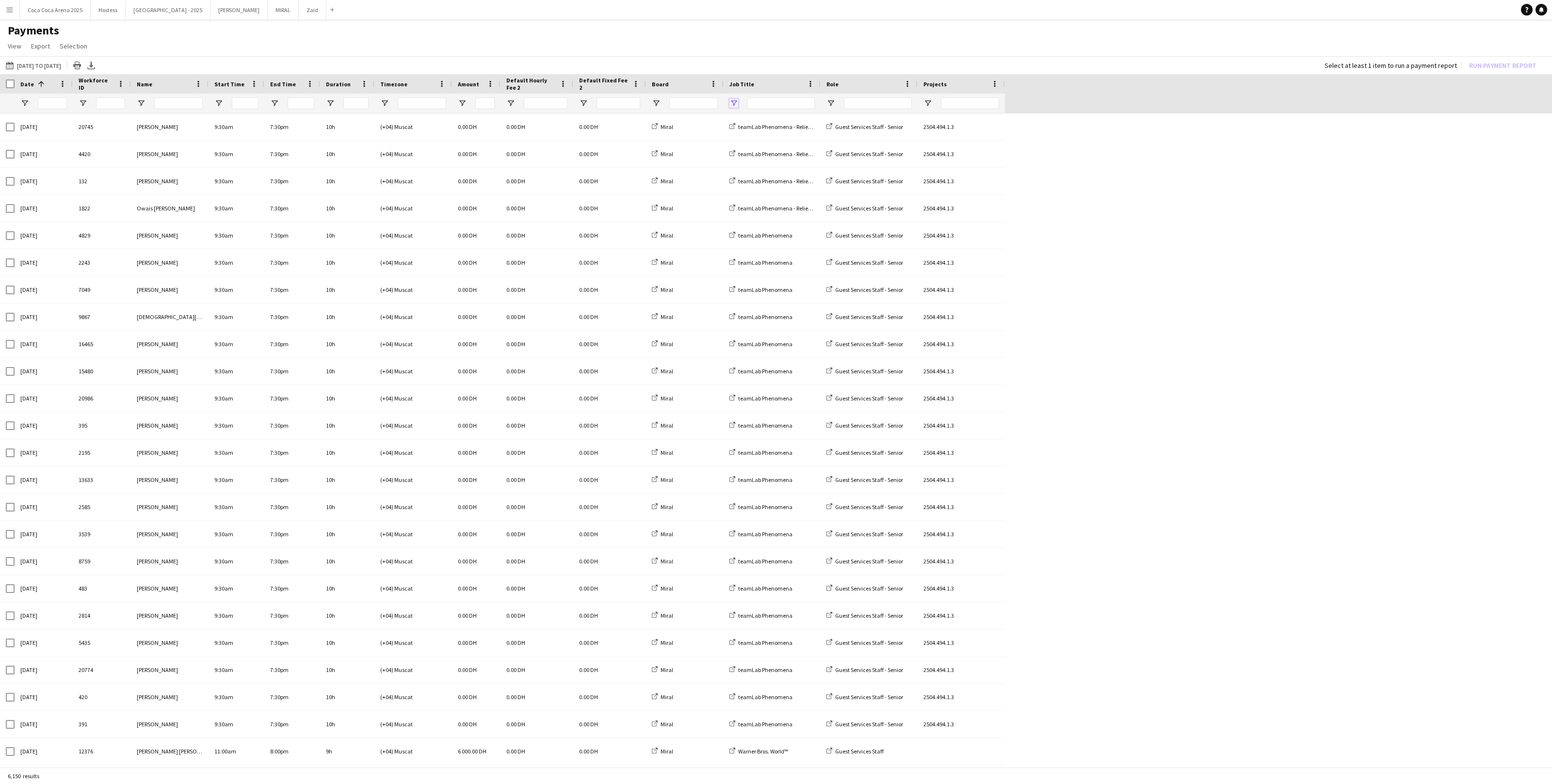
click at [731, 100] on span "Open Filter Menu" at bounding box center [733, 102] width 8 height 8
click at [757, 159] on div "(Select All)" at bounding box center [783, 163] width 77 height 8
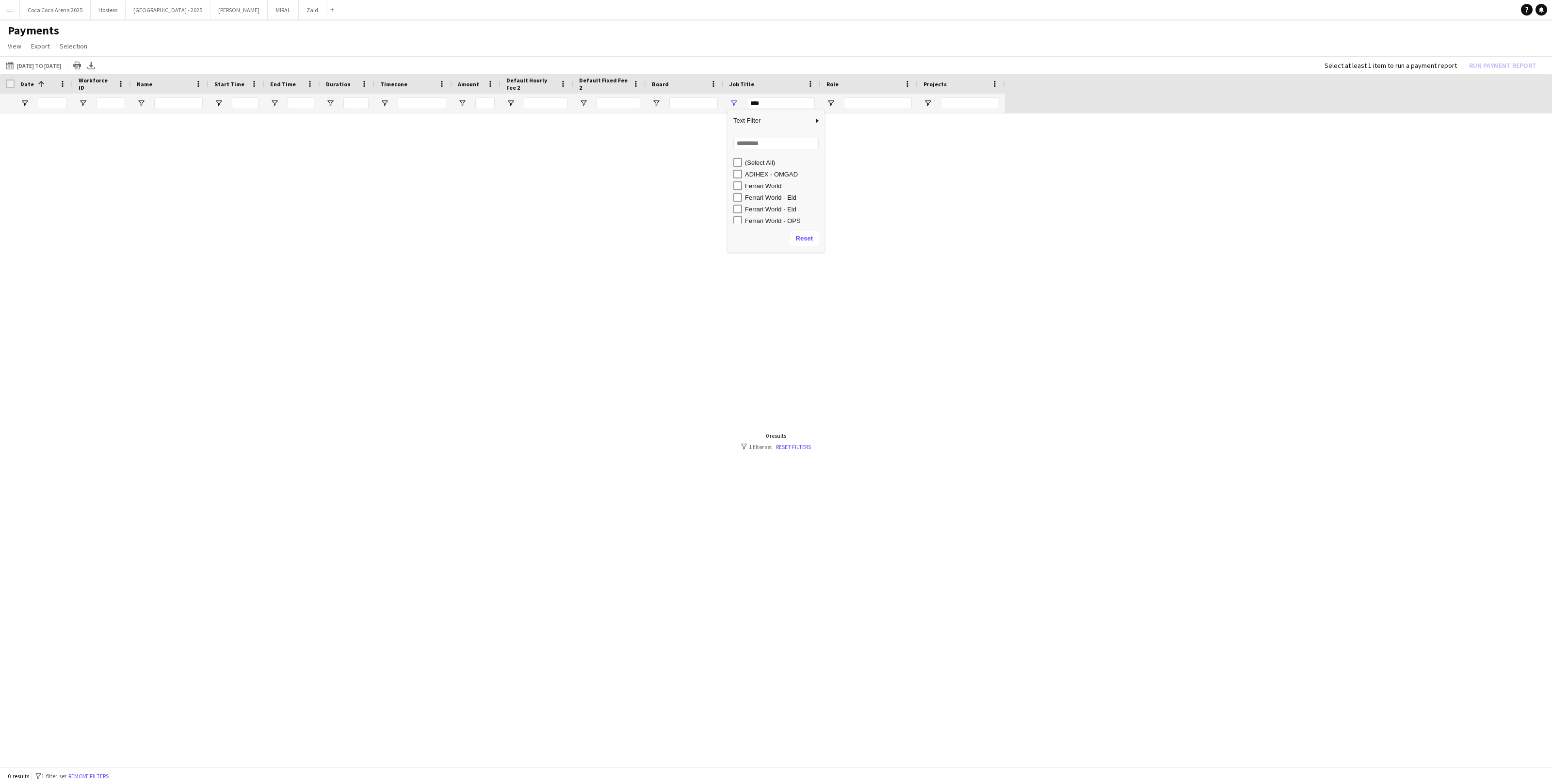
click at [759, 169] on div "ADIHEX - OMGAD" at bounding box center [779, 174] width 91 height 11
click at [759, 172] on div "ADIHEX - OMGAD" at bounding box center [783, 175] width 77 height 8
type input "**********"
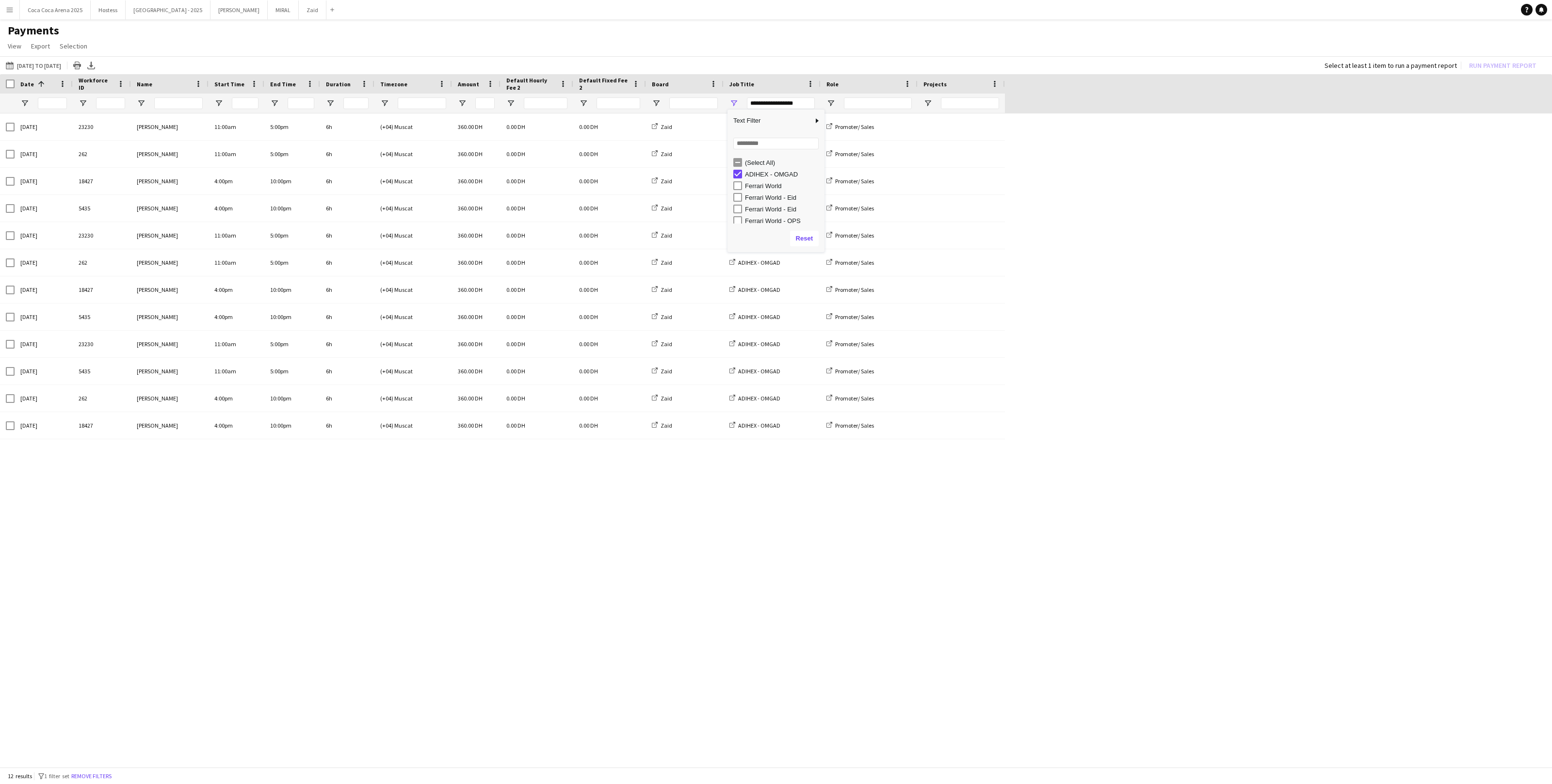
click at [658, 39] on app-page-menu "View Customise view Customise filters Reset Filters Reset View Reset All Export…" at bounding box center [776, 47] width 1552 height 18
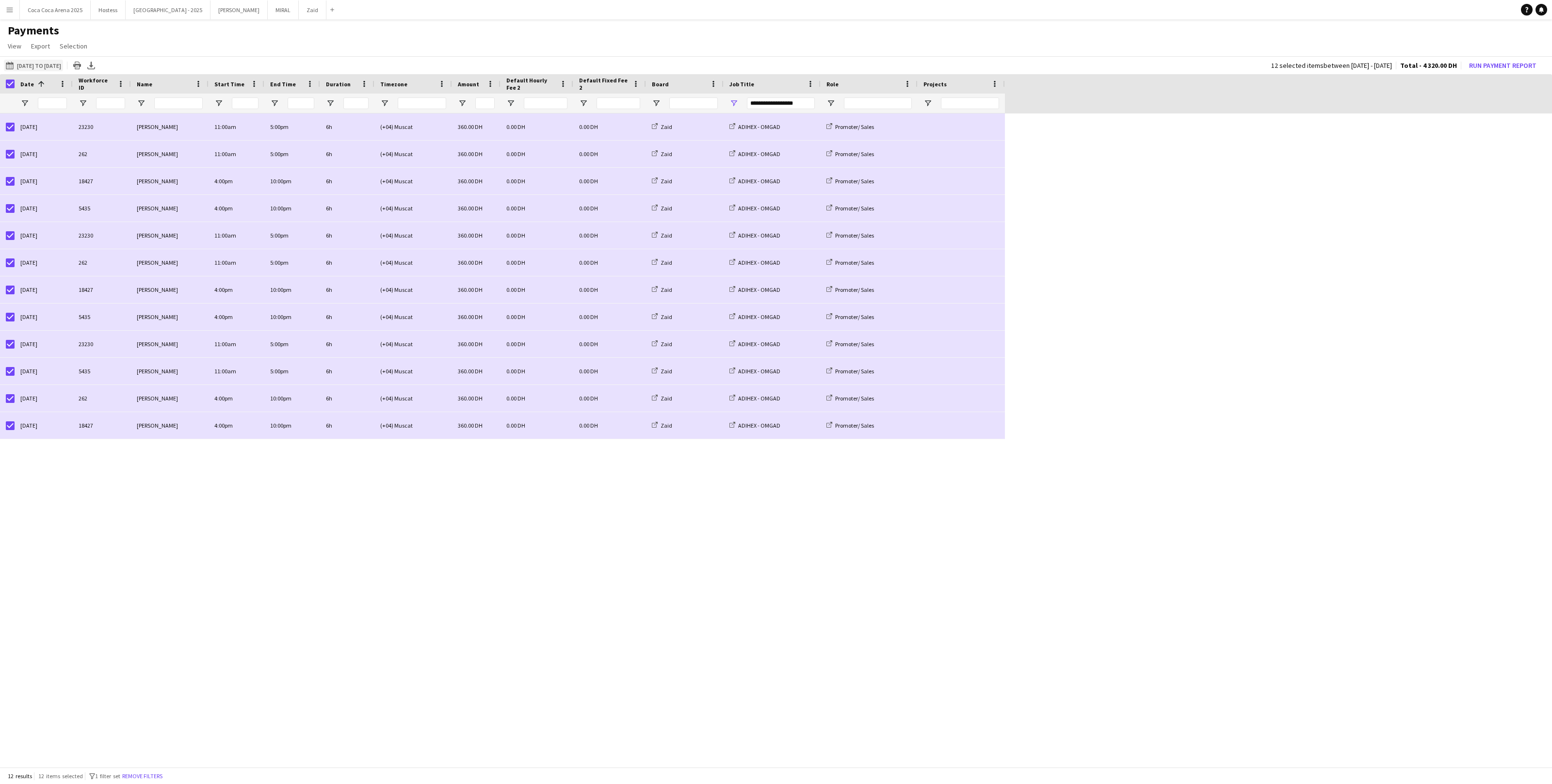
click at [63, 63] on button "01-06-2025 to 01-09-2025 01-06-2025 to 01-09-2025" at bounding box center [33, 65] width 59 height 11
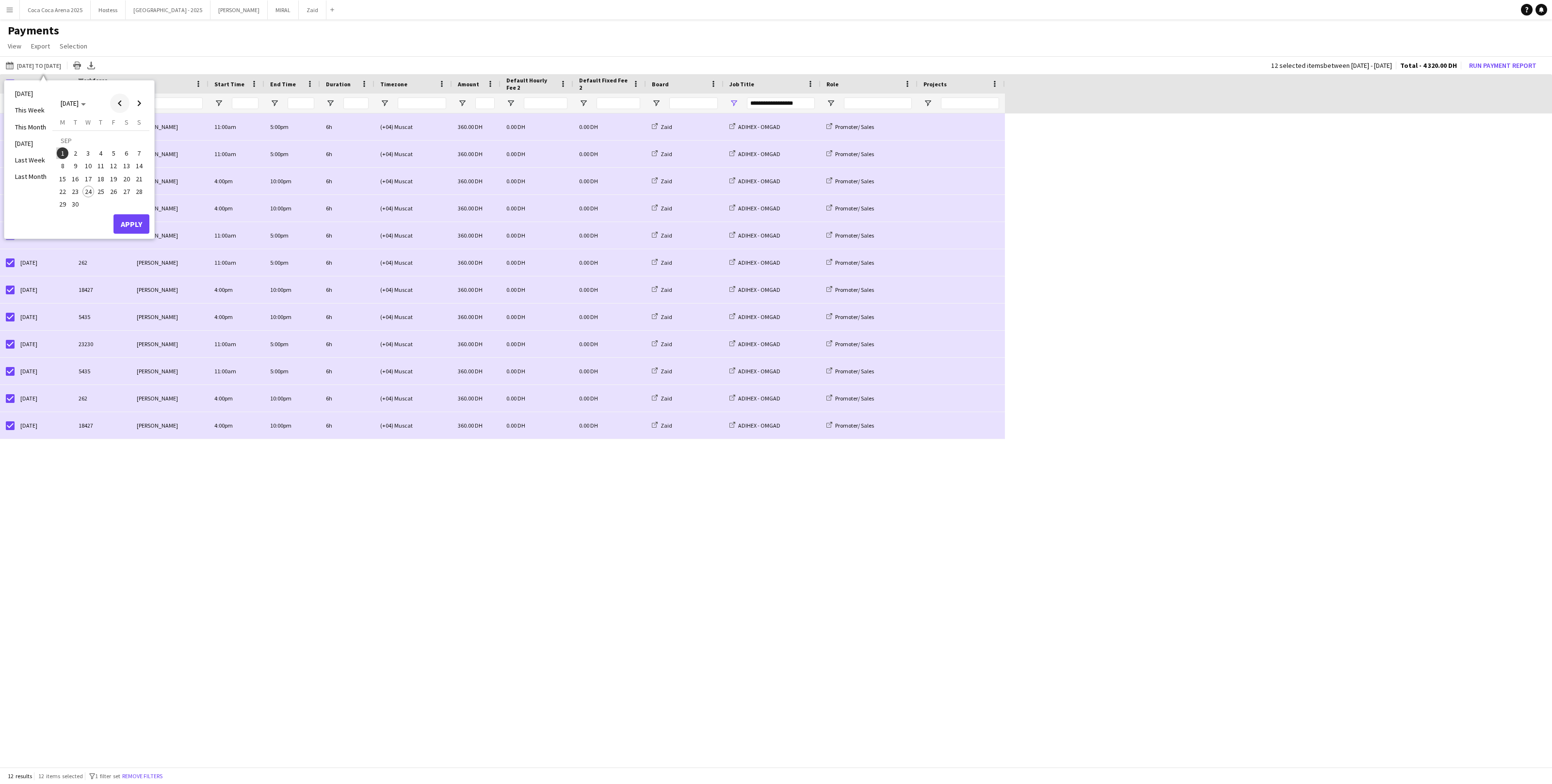
click at [114, 104] on span "Previous month" at bounding box center [120, 103] width 20 height 20
click at [112, 146] on span "1" at bounding box center [113, 142] width 11 height 14
click at [140, 105] on span "Next month" at bounding box center [140, 103] width 20 height 20
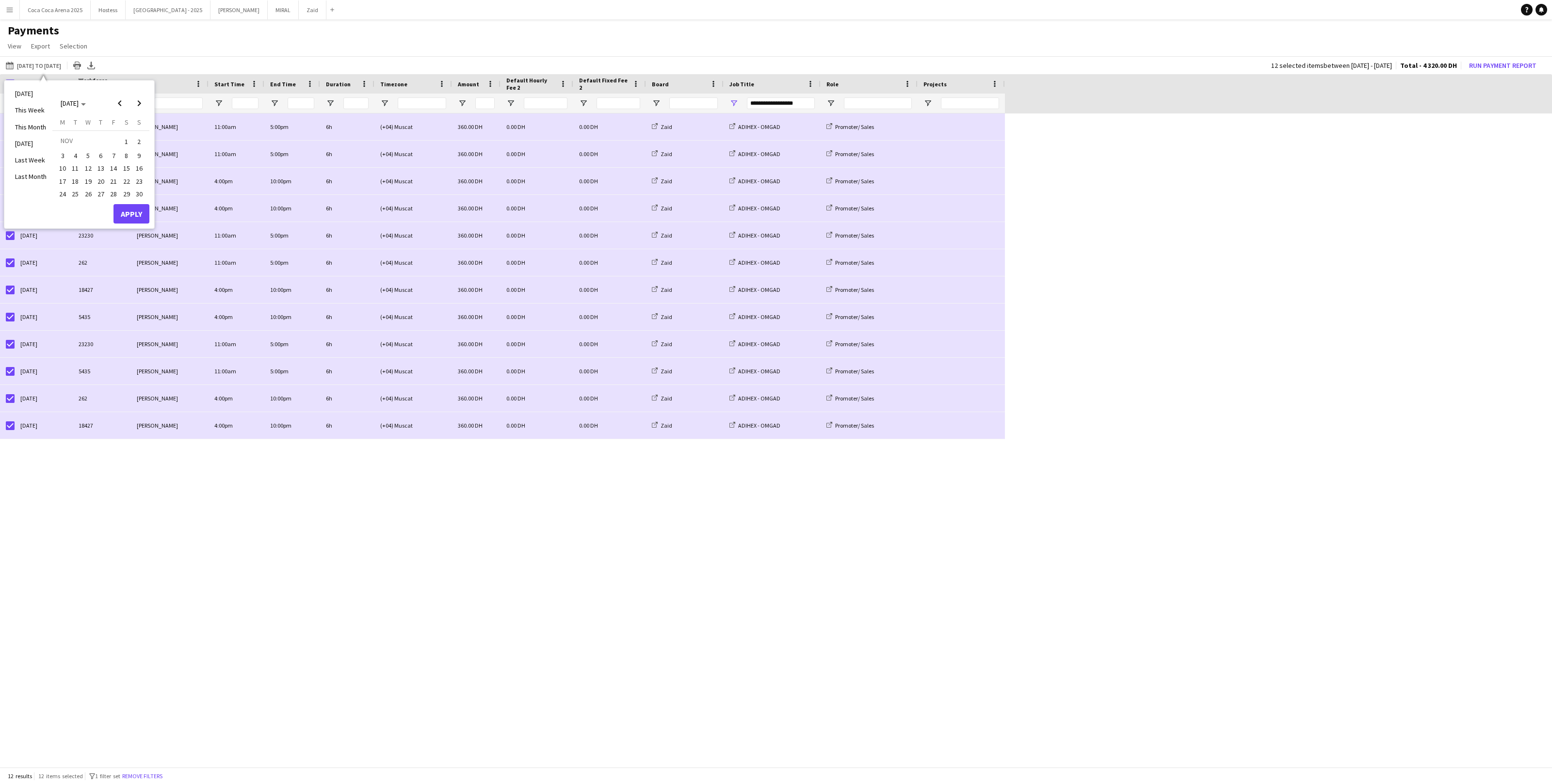
click at [146, 188] on div "Monday M Tuesday T Wednesday W Thursday T Friday F Saturday S Sunday S NOV 1 2 …" at bounding box center [101, 161] width 97 height 87
click at [143, 189] on button "30" at bounding box center [139, 194] width 13 height 13
click at [142, 218] on button "Apply" at bounding box center [131, 214] width 36 height 20
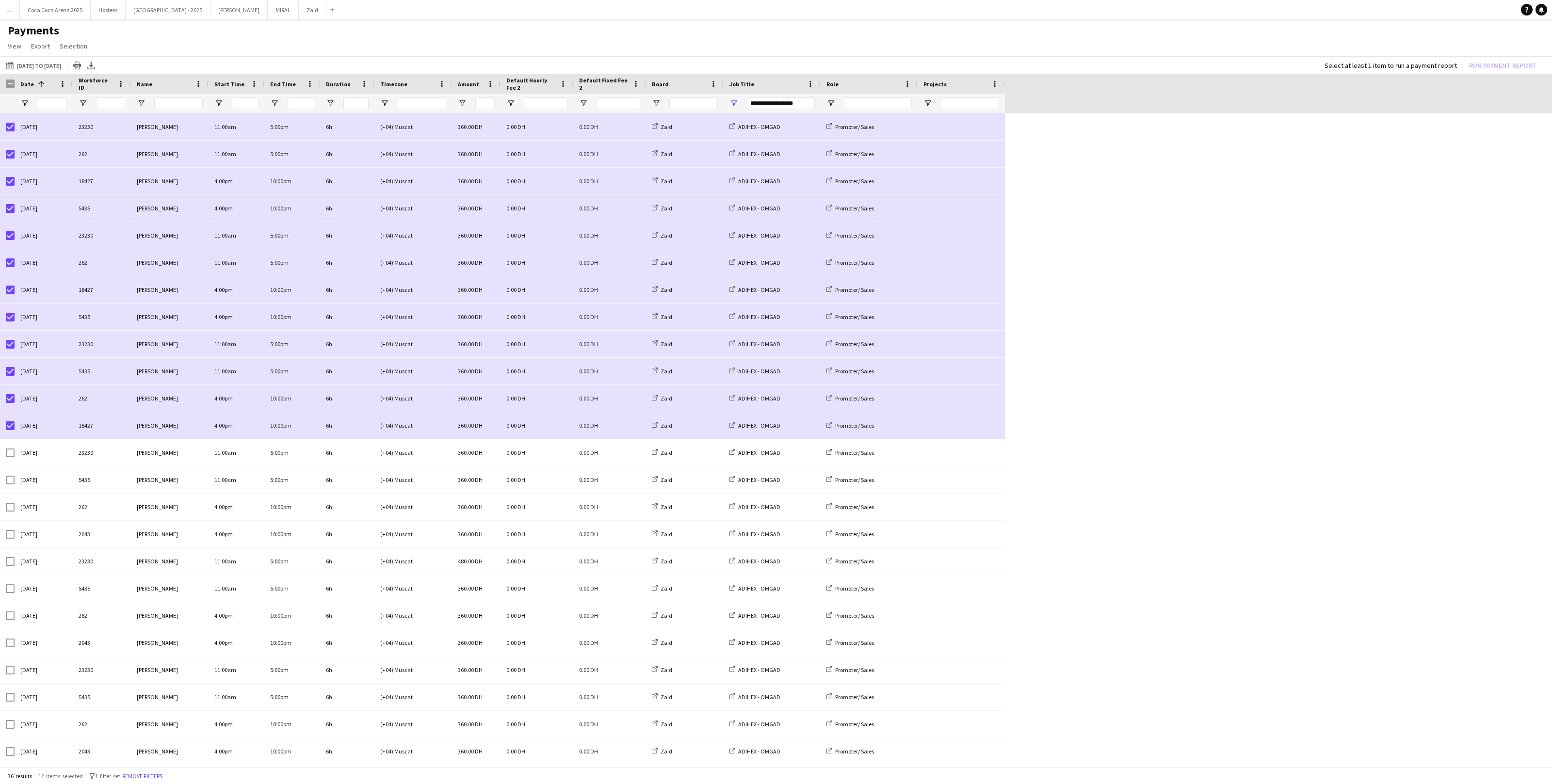
click at [7, 73] on div "01-06-2025 to 01-09-2025 01-08-2025 to 30-11-2025 Today This Week This Month Ye…" at bounding box center [776, 65] width 1552 height 18
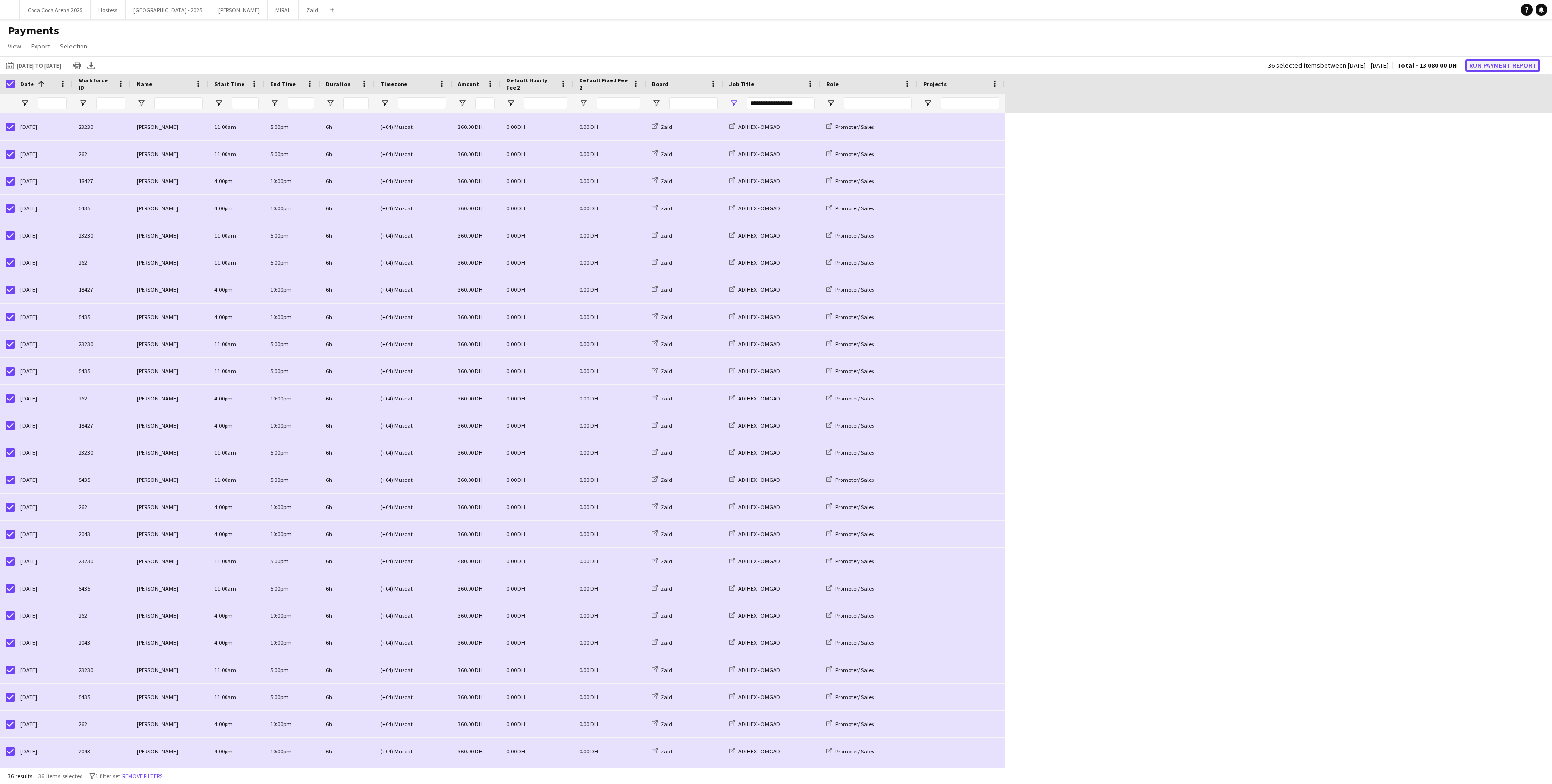
click at [1492, 69] on button "Run Payment Report" at bounding box center [1503, 65] width 75 height 13
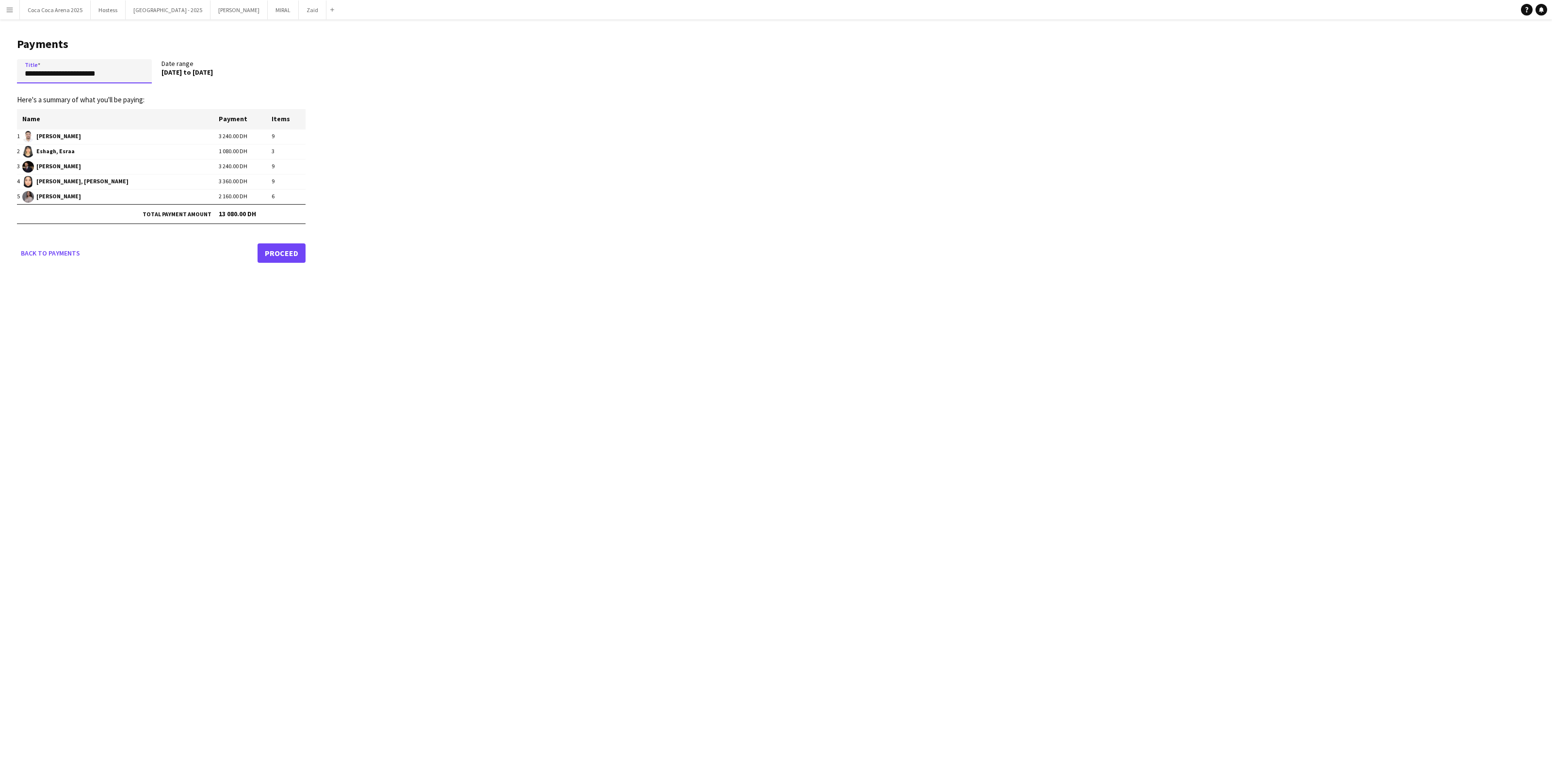
click at [114, 80] on input "**********" at bounding box center [84, 71] width 135 height 24
paste input "**********"
type input "**********"
click at [279, 250] on link "Proceed" at bounding box center [281, 253] width 48 height 20
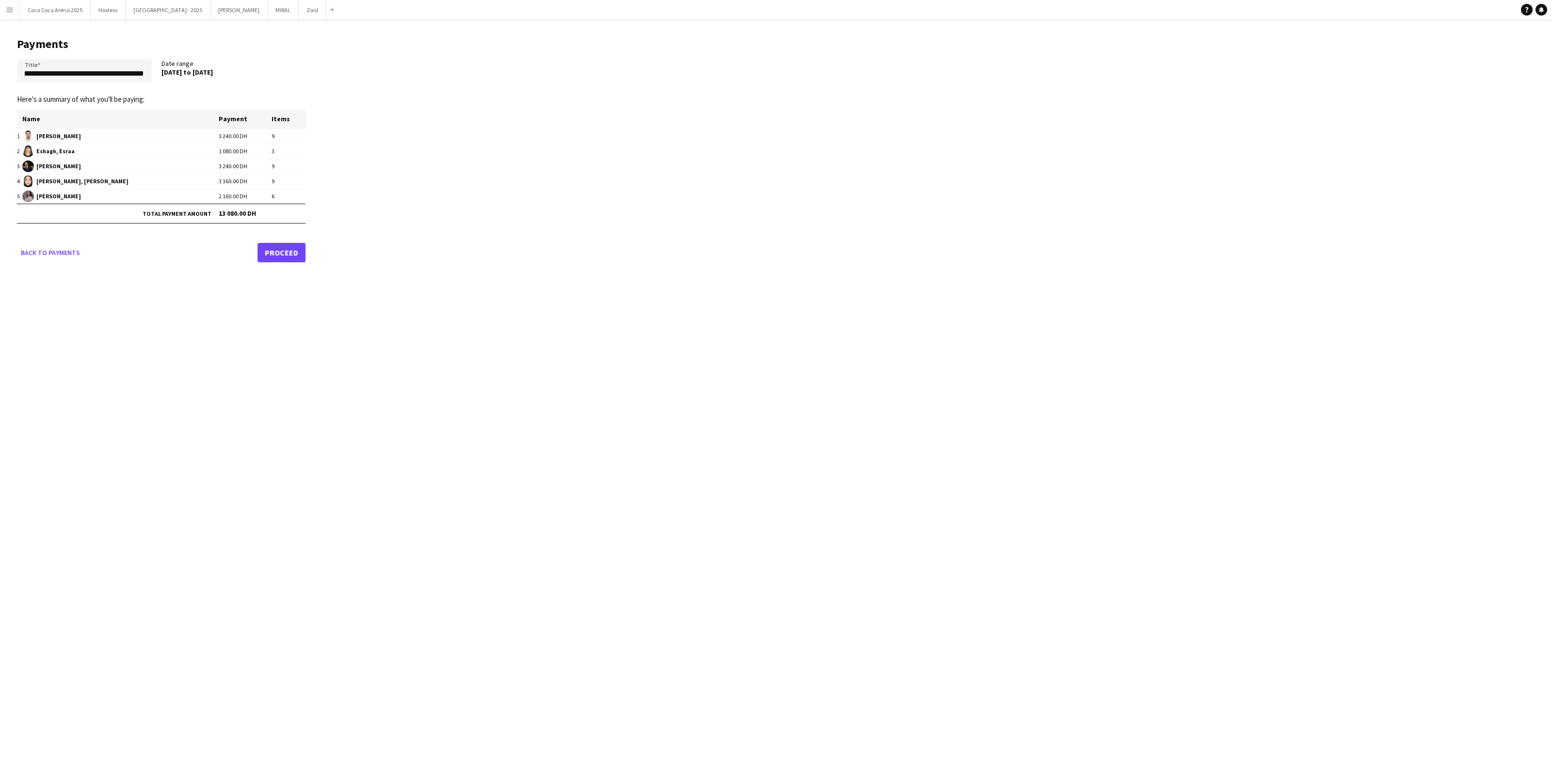
scroll to position [0, 0]
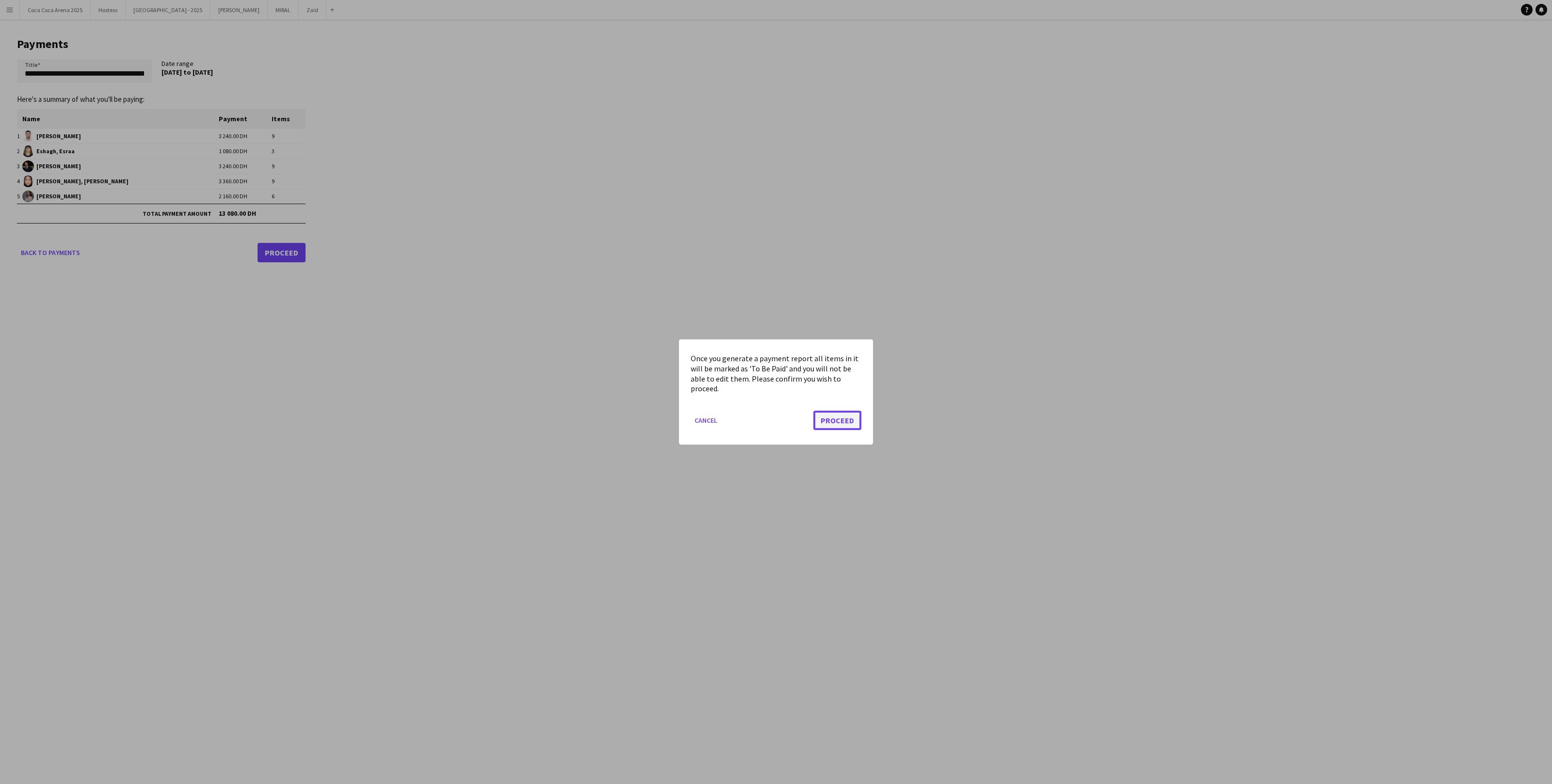
click at [855, 417] on button "Proceed" at bounding box center [837, 420] width 48 height 20
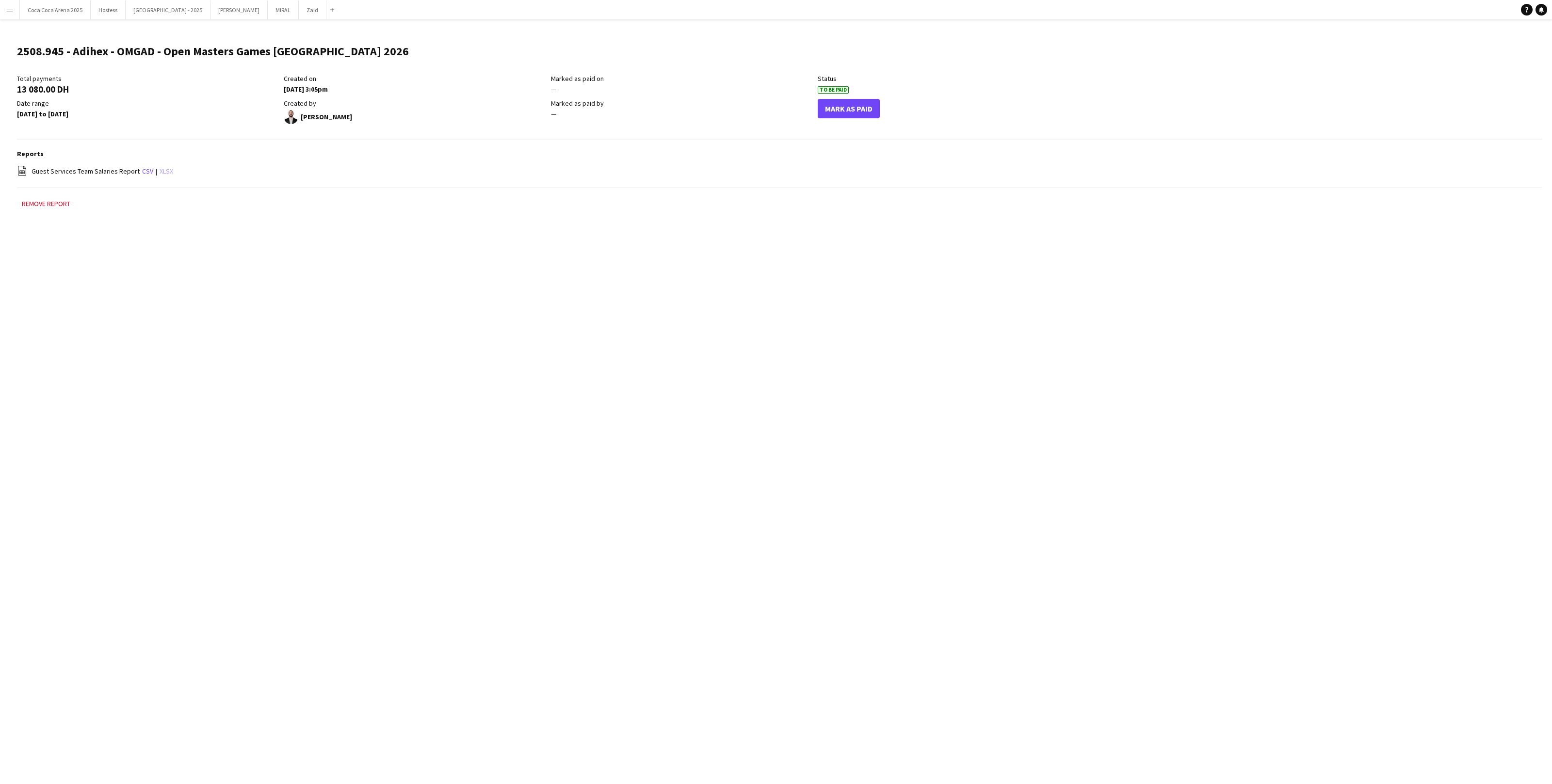
click at [159, 170] on link "xlsx" at bounding box center [166, 171] width 14 height 8
click at [11, 13] on button "Menu" at bounding box center [10, 10] width 20 height 20
click at [123, 104] on link "Payments" at bounding box center [147, 112] width 97 height 20
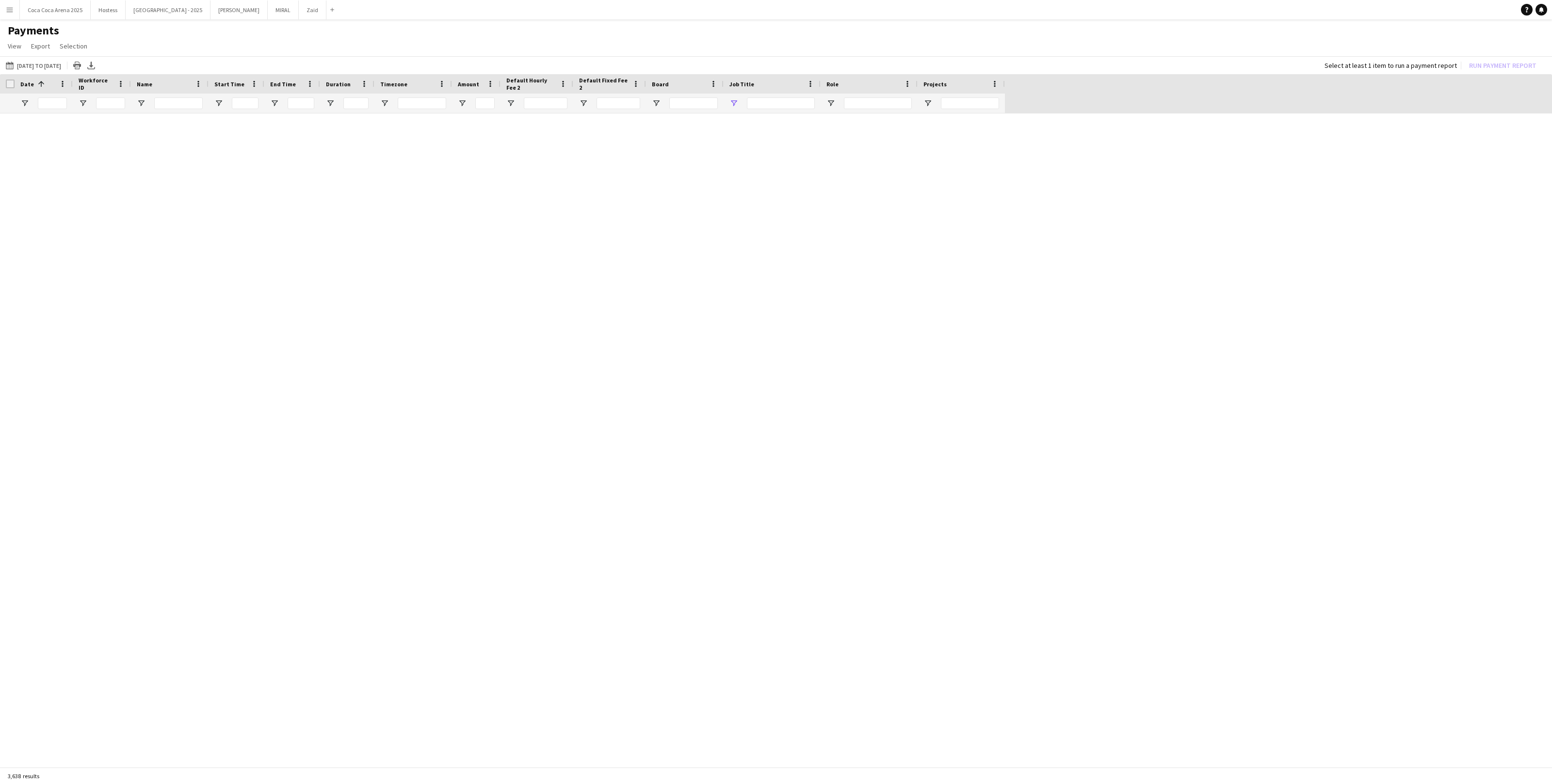
type input "***"
click at [803, 448] on link "Reset filters" at bounding box center [793, 447] width 35 height 8
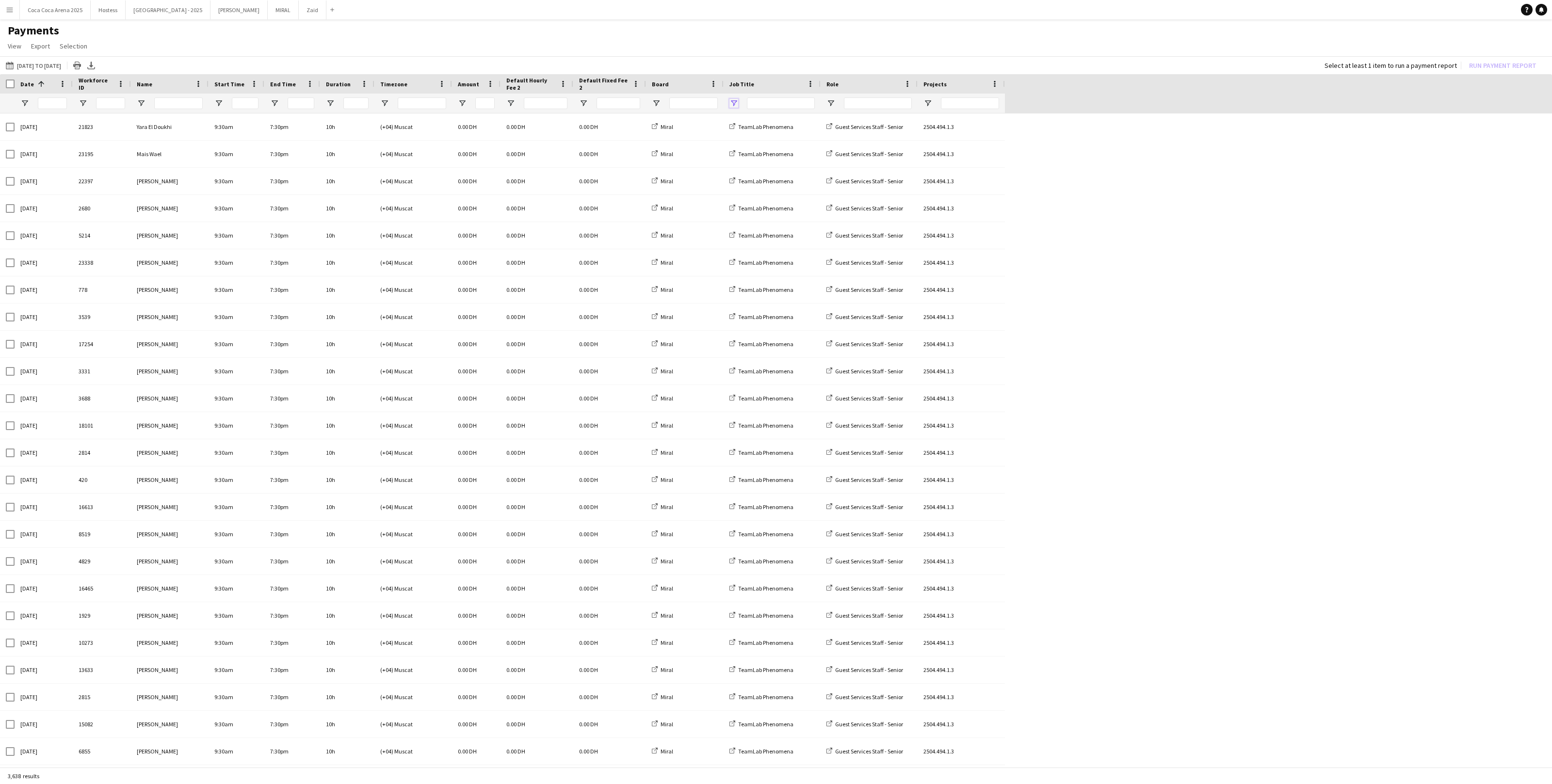
click at [733, 103] on span "Open Filter Menu" at bounding box center [733, 102] width 8 height 8
click at [824, 64] on div "01-08-2025 to 30-11-2025 01-08-2025 to 30-11-2025 Today This Week This Month Ye…" at bounding box center [776, 65] width 1552 height 18
click at [656, 99] on span "Open Filter Menu" at bounding box center [656, 102] width 8 height 8
click at [670, 162] on div "(Select All)" at bounding box center [705, 163] width 77 height 8
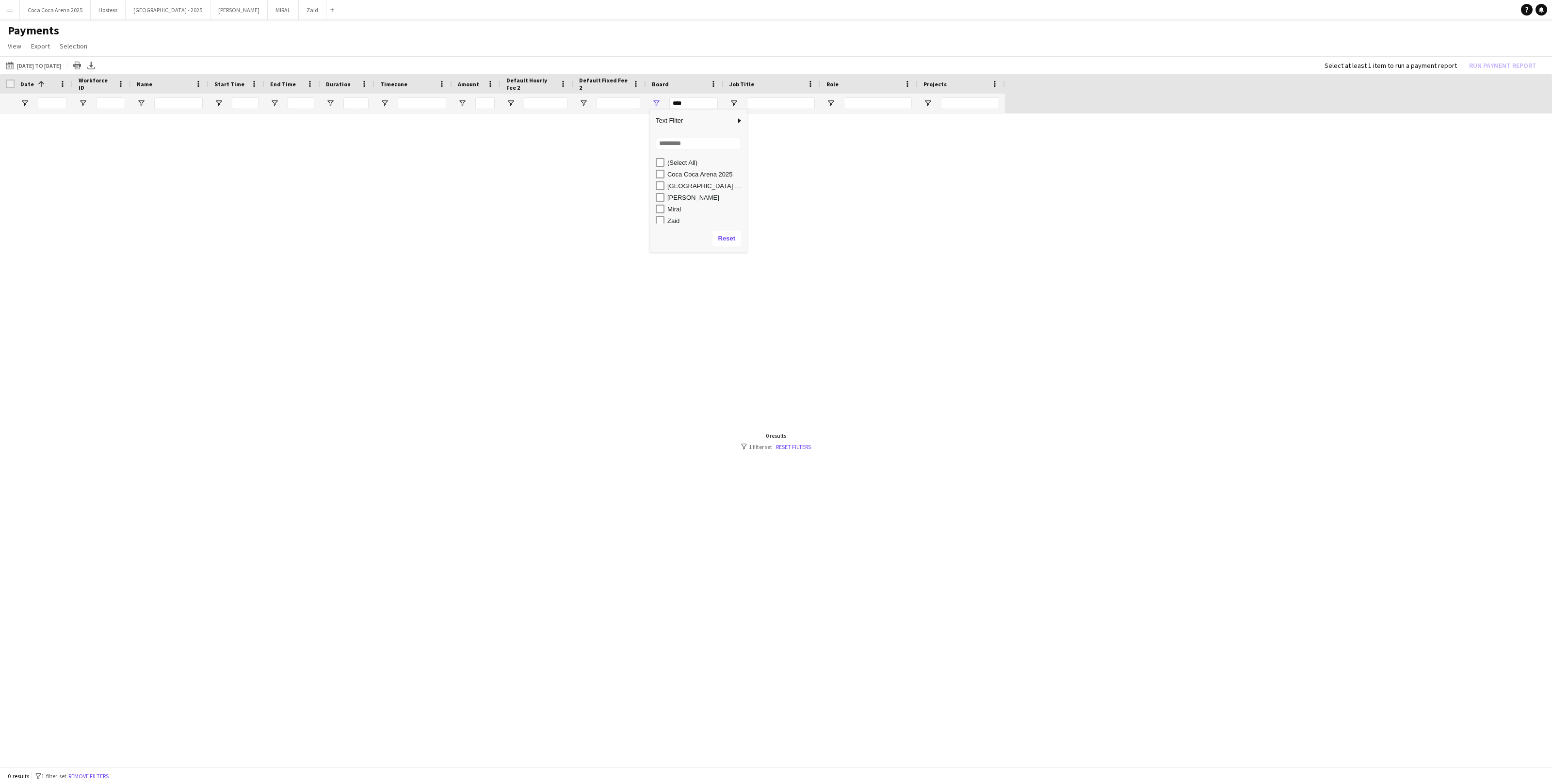
click at [670, 222] on div "Zaid" at bounding box center [705, 221] width 77 height 8
type input "********"
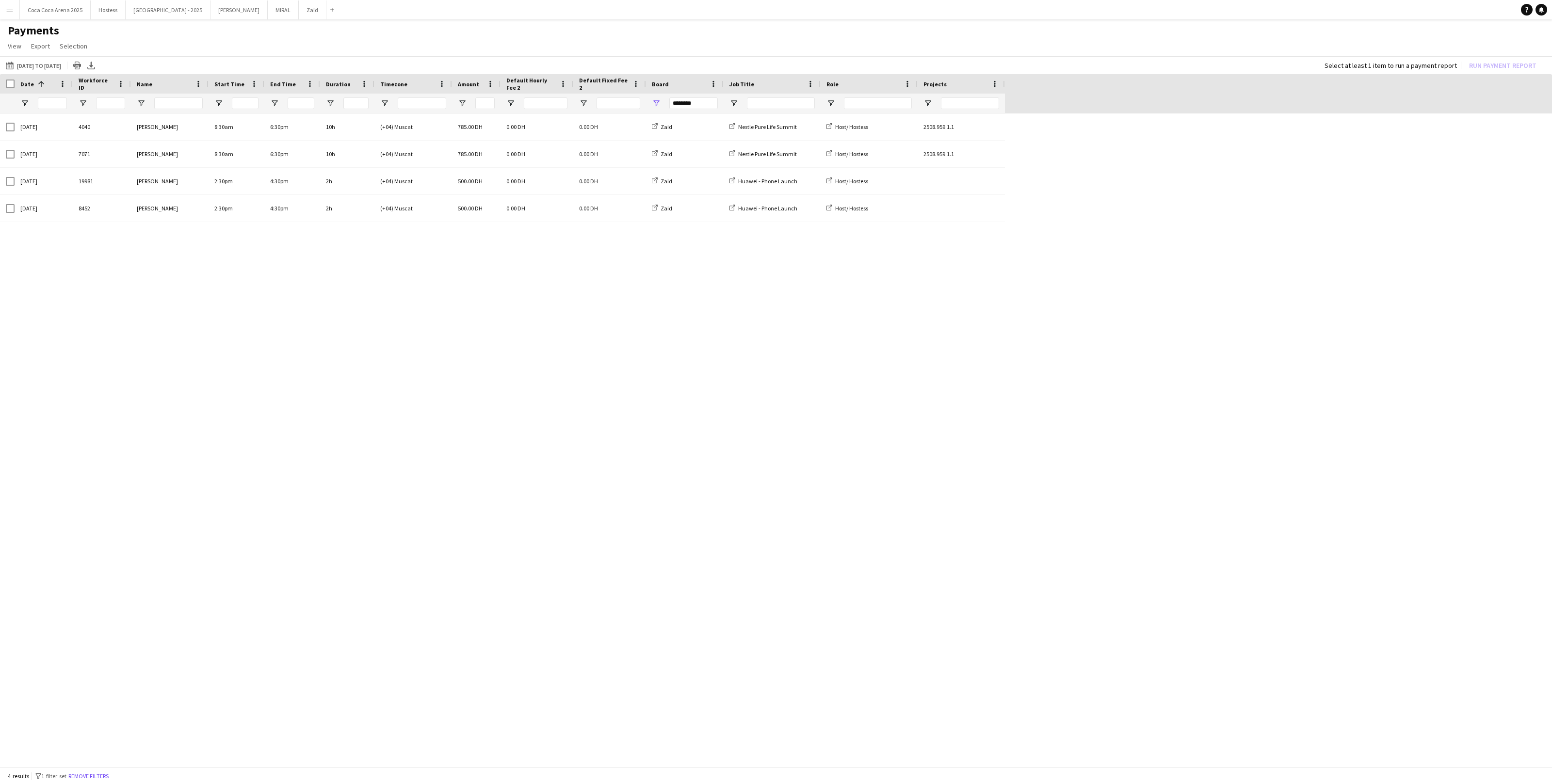
click at [709, 53] on app-page-menu "View Customise view Customise filters Reset Filters Reset View Reset All Export…" at bounding box center [776, 47] width 1552 height 18
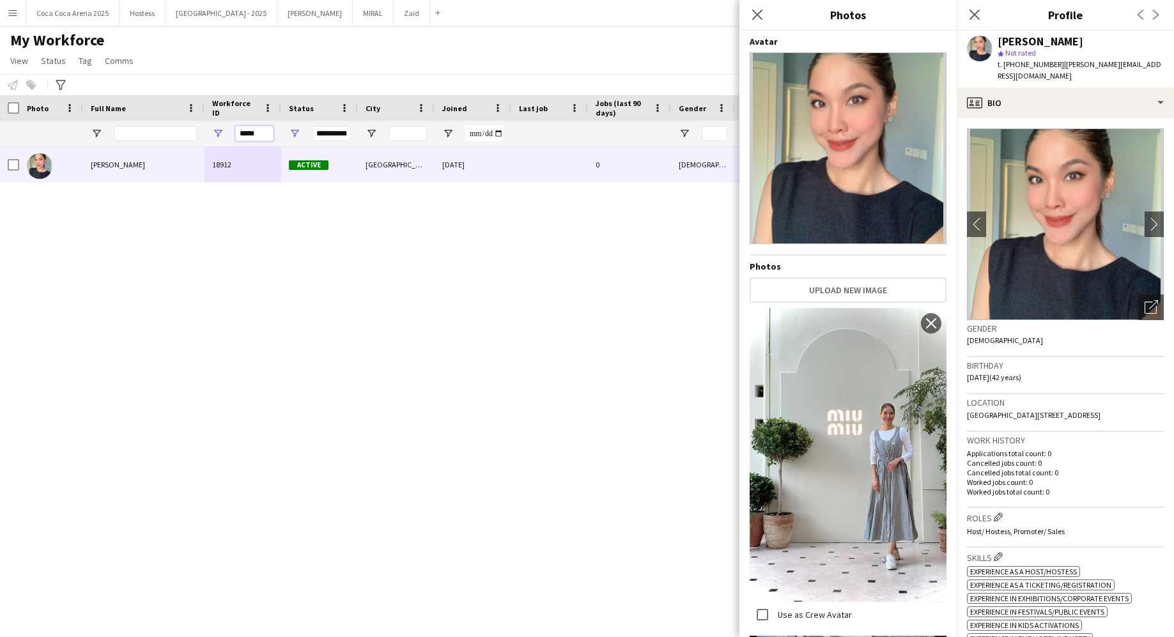
click at [250, 133] on input "*****" at bounding box center [254, 133] width 38 height 15
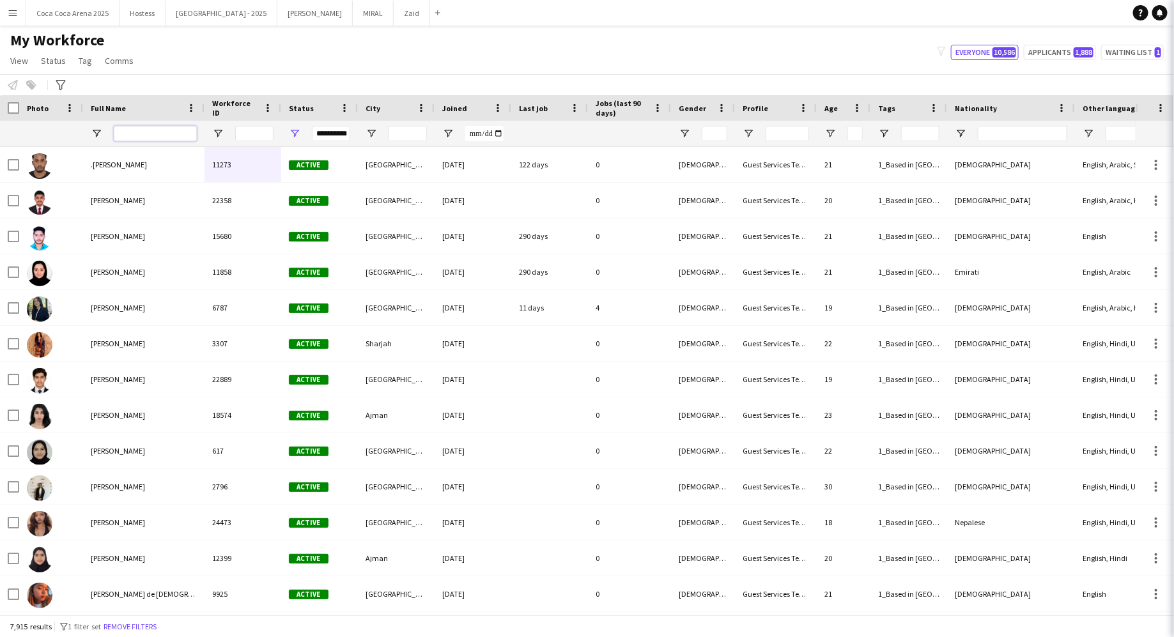
click at [151, 130] on input "Full Name Filter Input" at bounding box center [155, 133] width 83 height 15
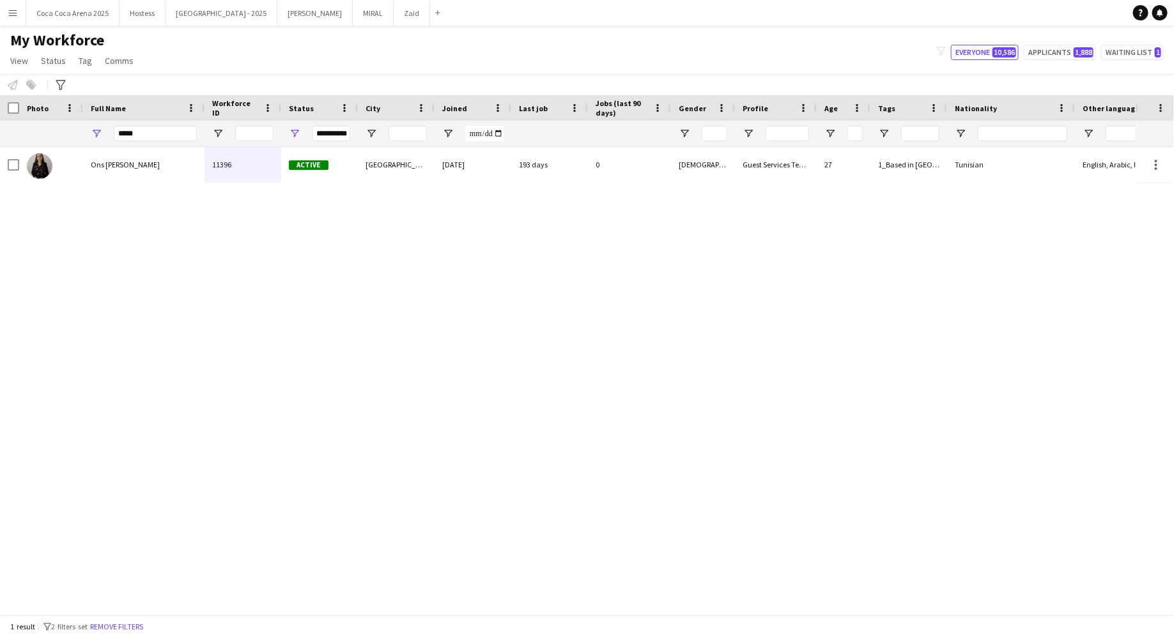
click at [149, 182] on div "Ons [PERSON_NAME] 11396 Active [GEOGRAPHIC_DATA] [DATE] 193 days 0 [DEMOGRAPHIC…" at bounding box center [601, 165] width 1202 height 36
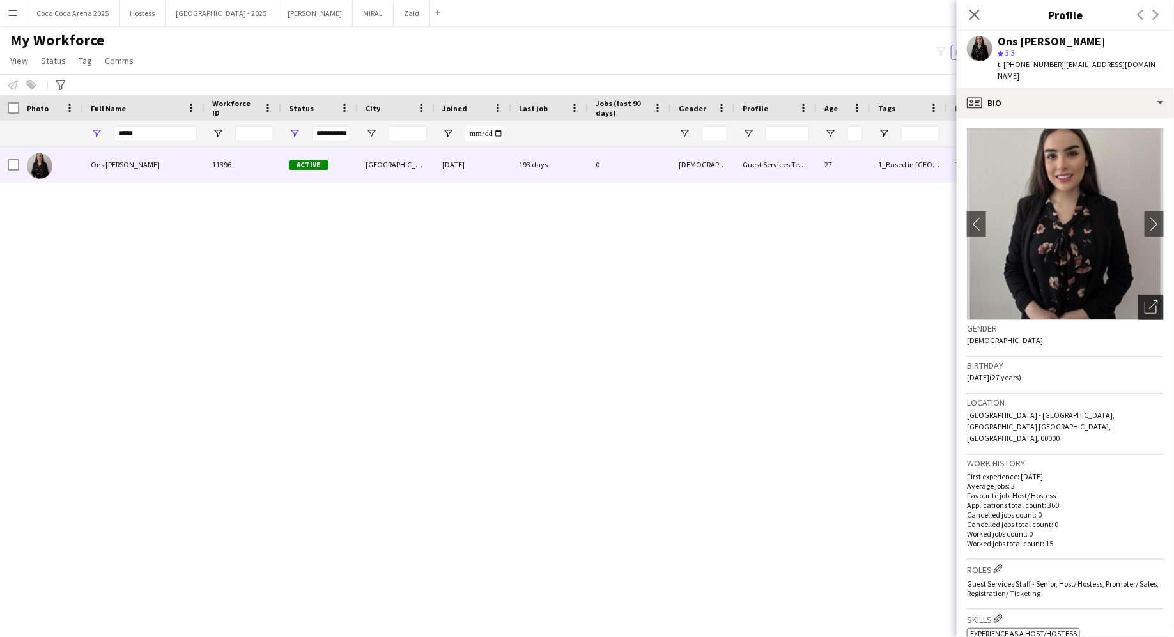
click at [1140, 298] on div "Open photos pop-in" at bounding box center [1151, 307] width 26 height 26
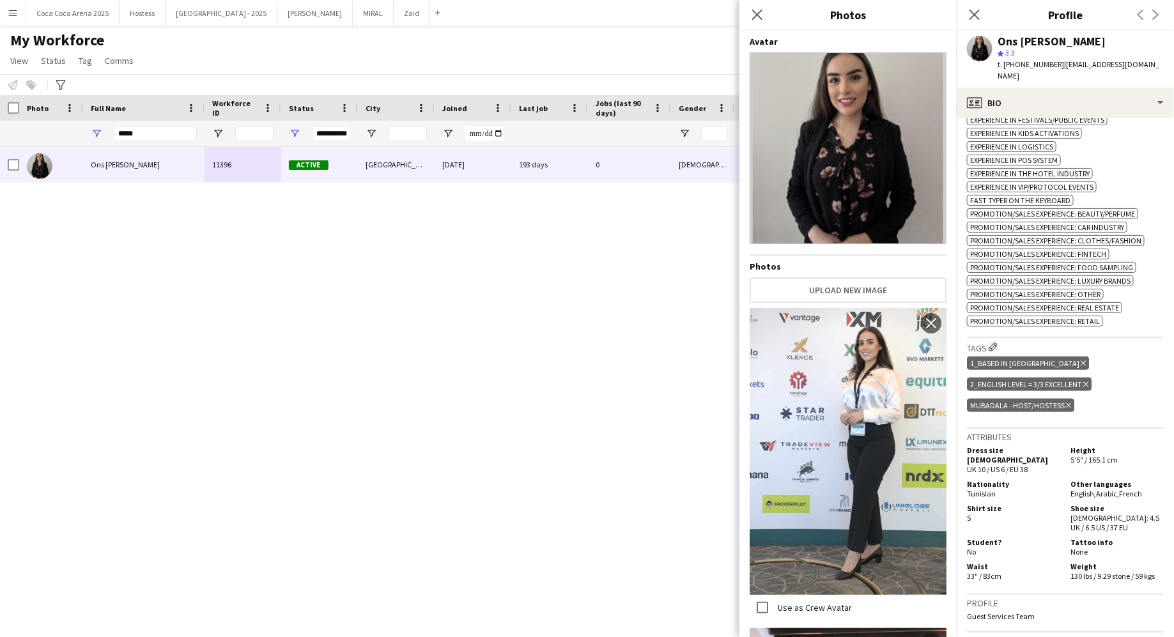
scroll to position [631, 0]
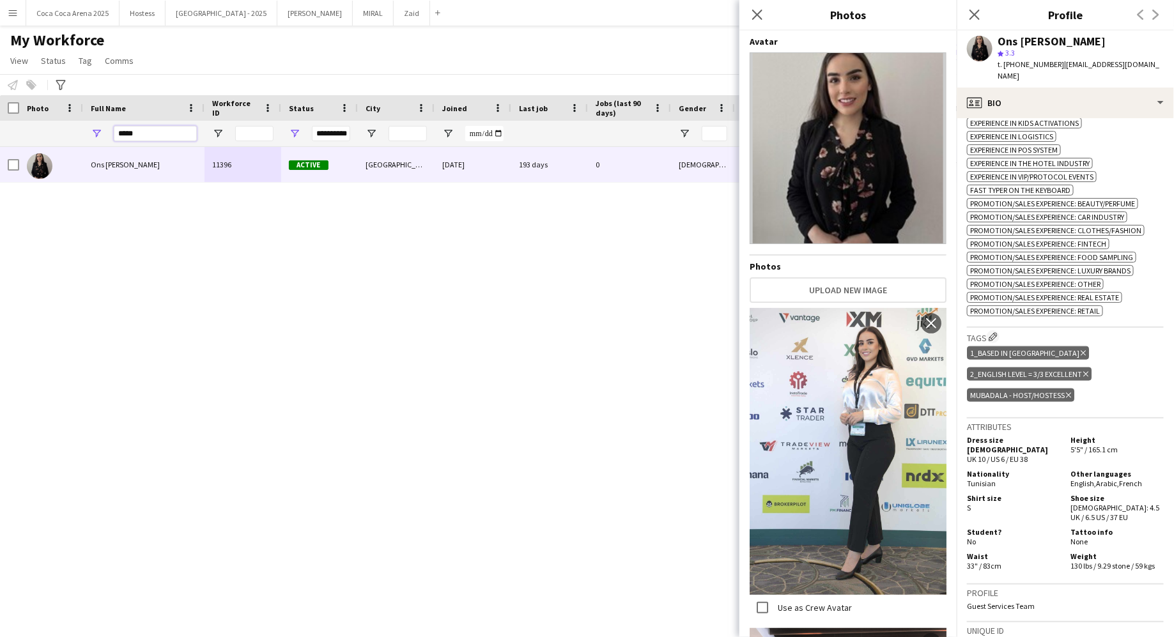
click at [160, 139] on input "*****" at bounding box center [155, 133] width 83 height 15
type input "*"
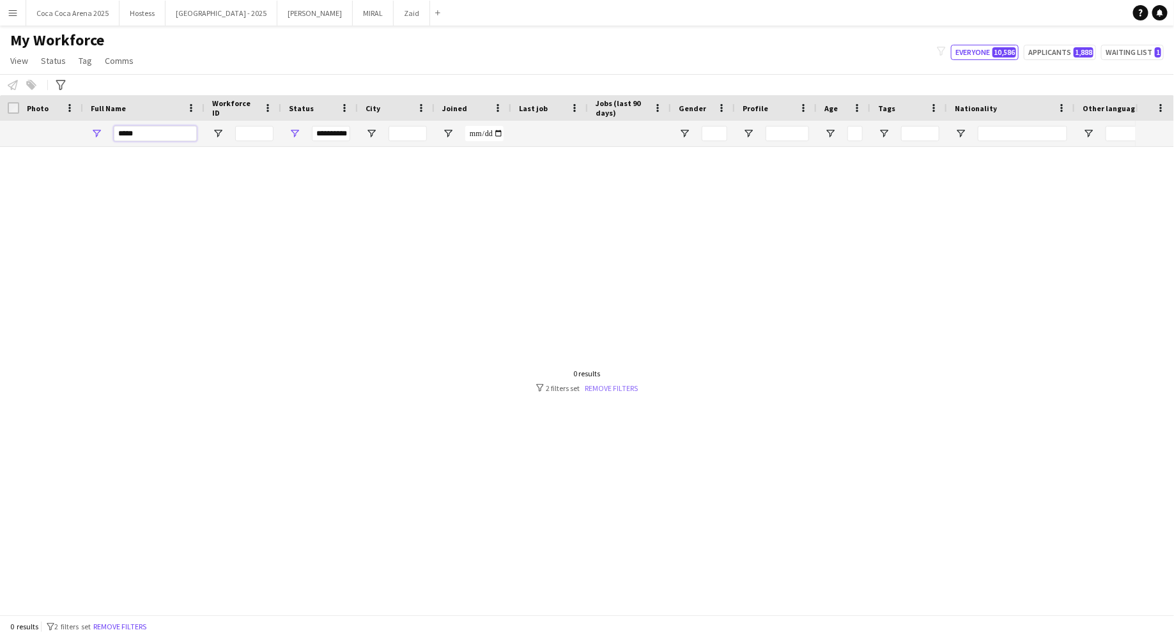
type input "*****"
click at [625, 391] on link "Remove filters" at bounding box center [611, 388] width 53 height 10
